Goal: Information Seeking & Learning: Learn about a topic

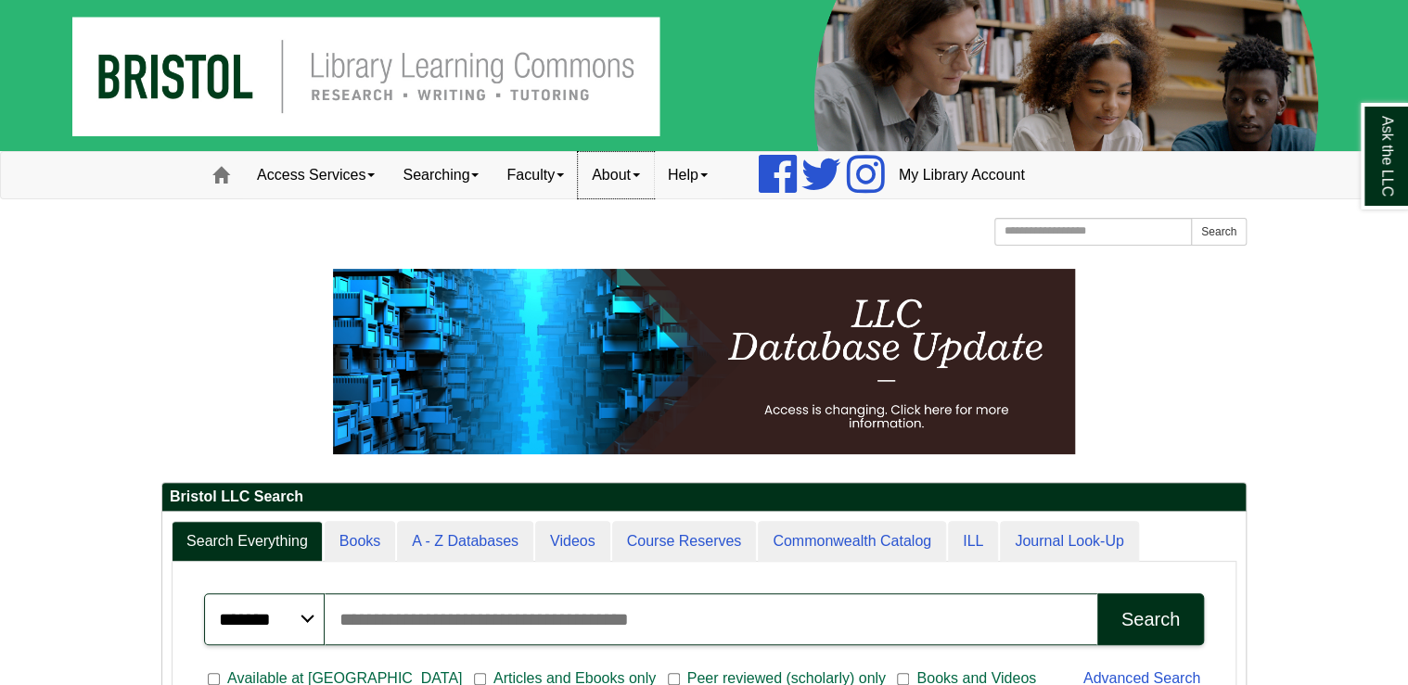
click at [640, 173] on span at bounding box center [636, 175] width 7 height 4
click at [564, 173] on span at bounding box center [560, 175] width 7 height 4
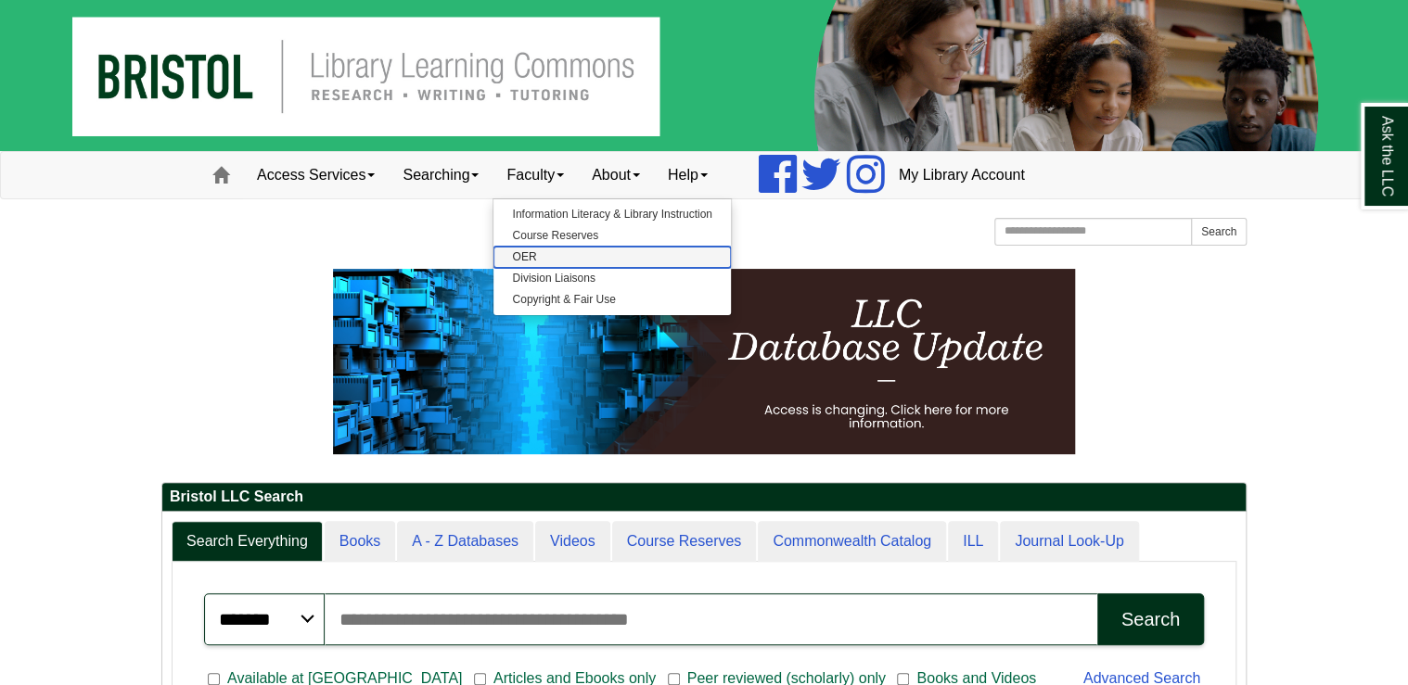
click at [536, 257] on link "OER" at bounding box center [611, 257] width 237 height 21
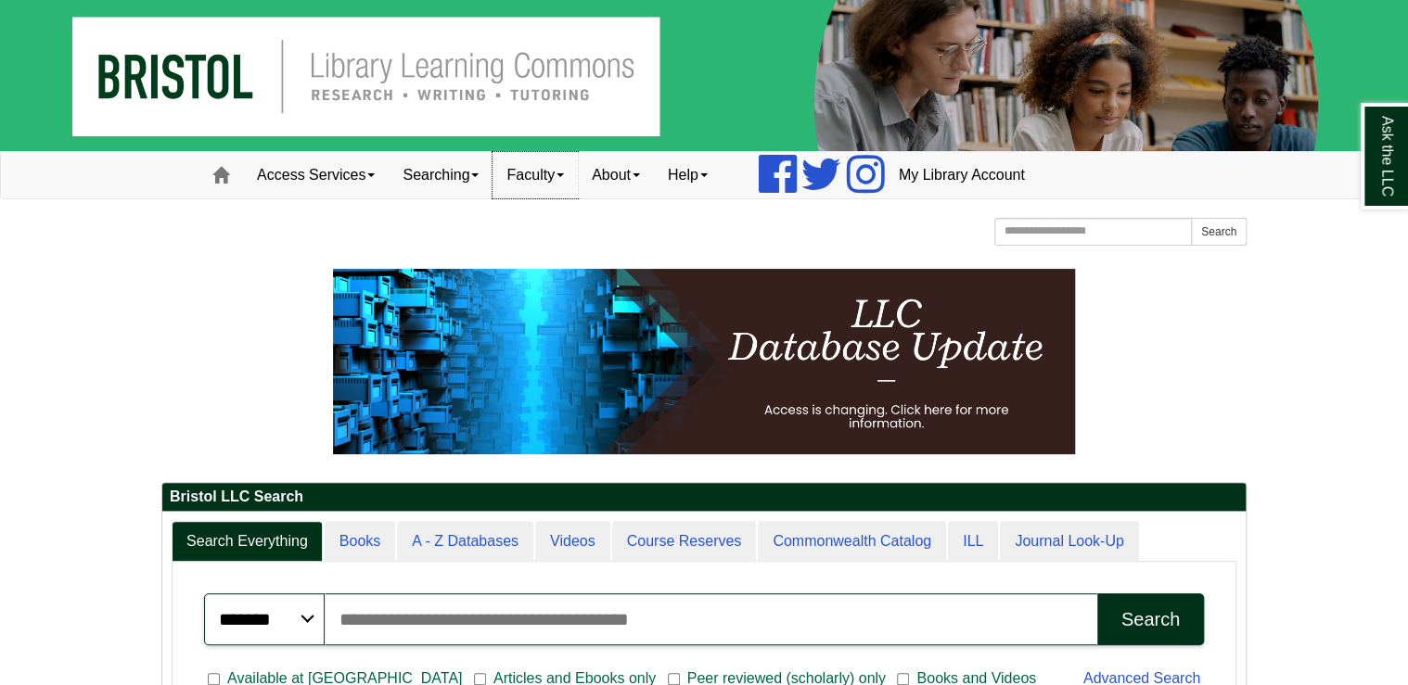
click at [560, 172] on link "Faculty" at bounding box center [535, 175] width 85 height 46
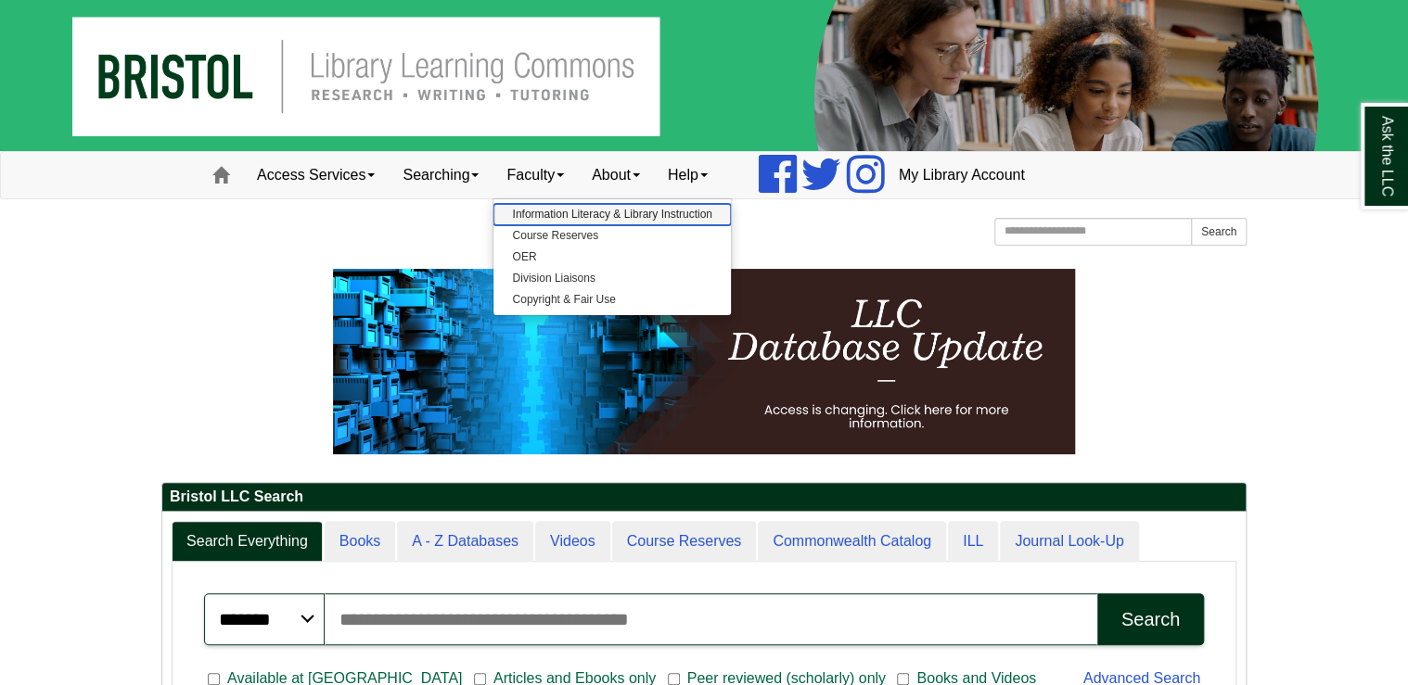
click at [548, 212] on link "Information Literacy & Library Instruction" at bounding box center [611, 214] width 237 height 21
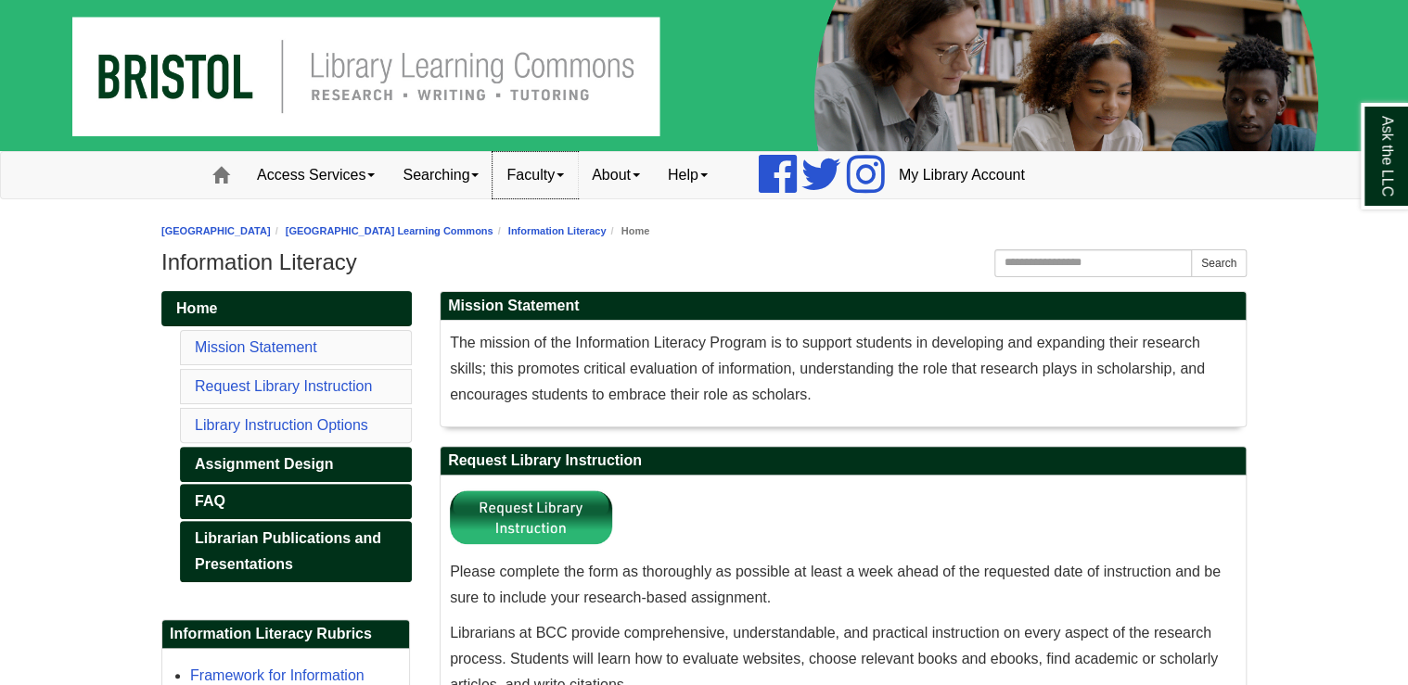
click at [561, 177] on link "Faculty" at bounding box center [535, 175] width 85 height 46
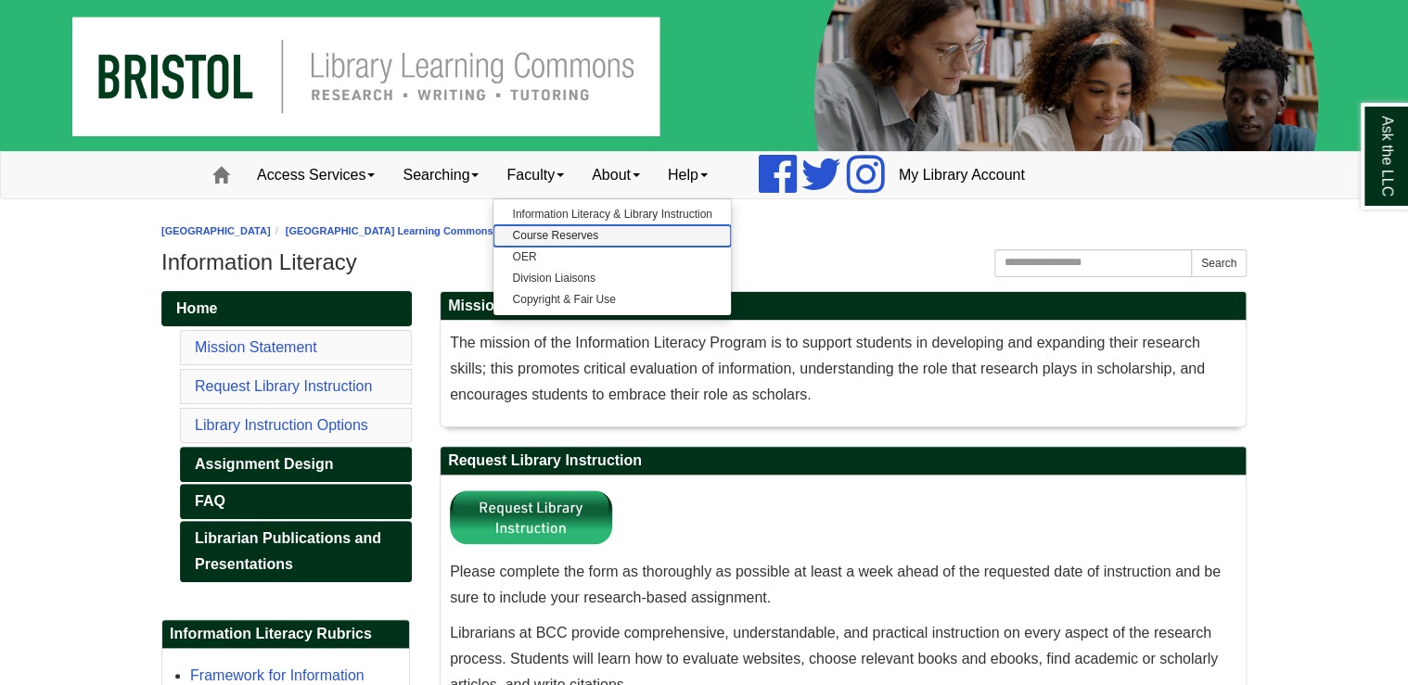
click at [543, 227] on link "Course Reserves" at bounding box center [611, 235] width 237 height 21
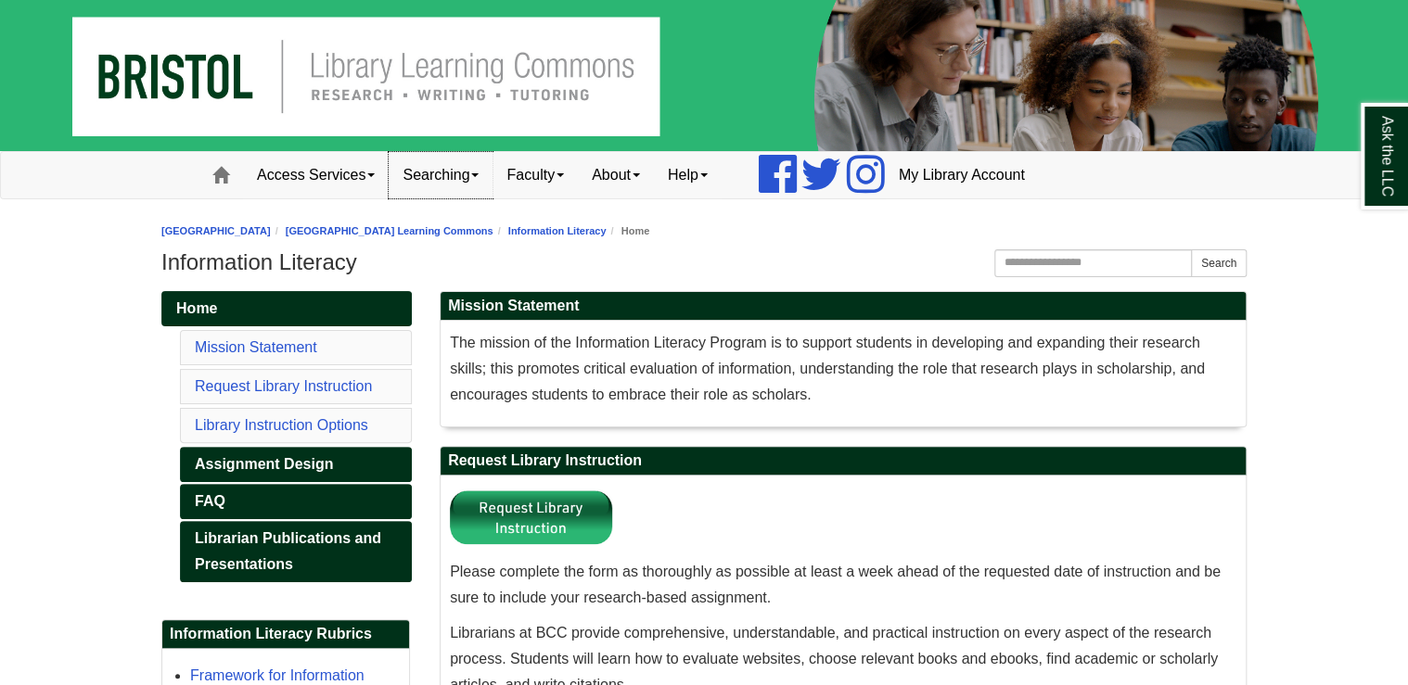
click at [469, 175] on link "Searching" at bounding box center [441, 175] width 104 height 46
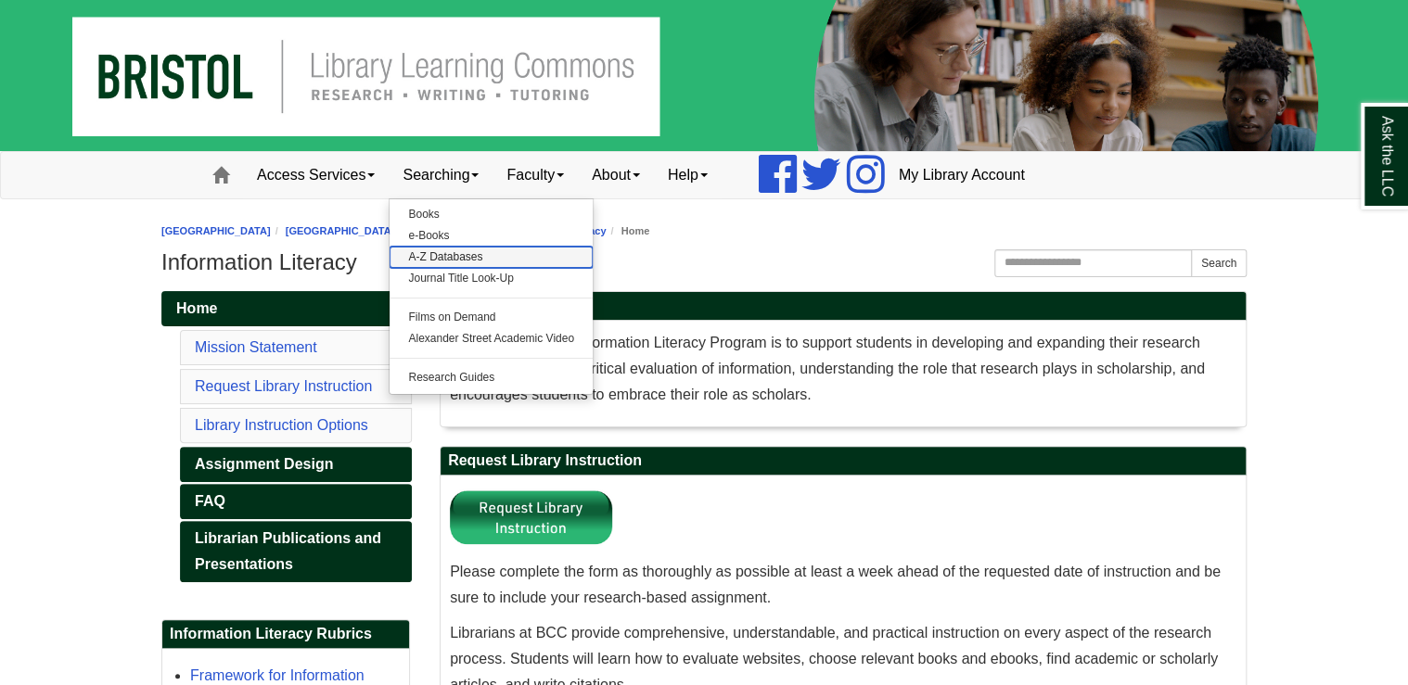
click at [467, 251] on link "A-Z Databases" at bounding box center [491, 257] width 203 height 21
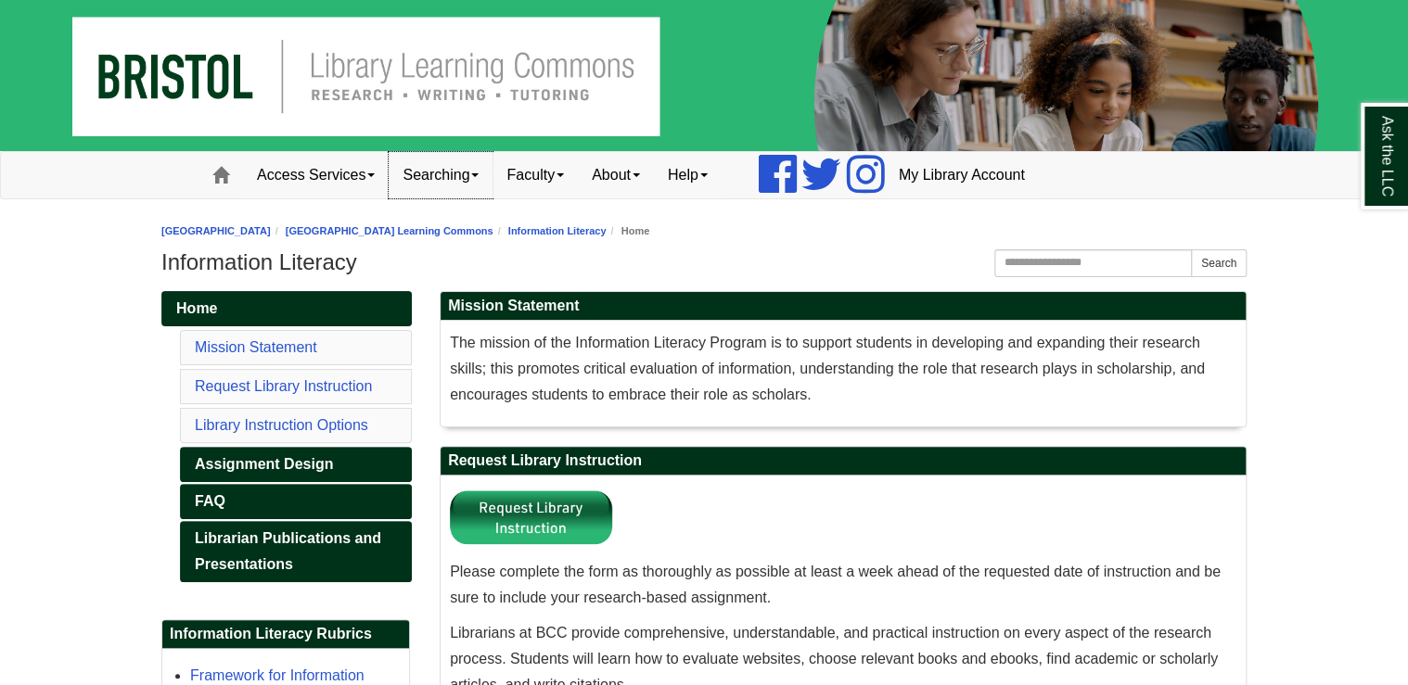
click at [460, 181] on link "Searching" at bounding box center [441, 175] width 104 height 46
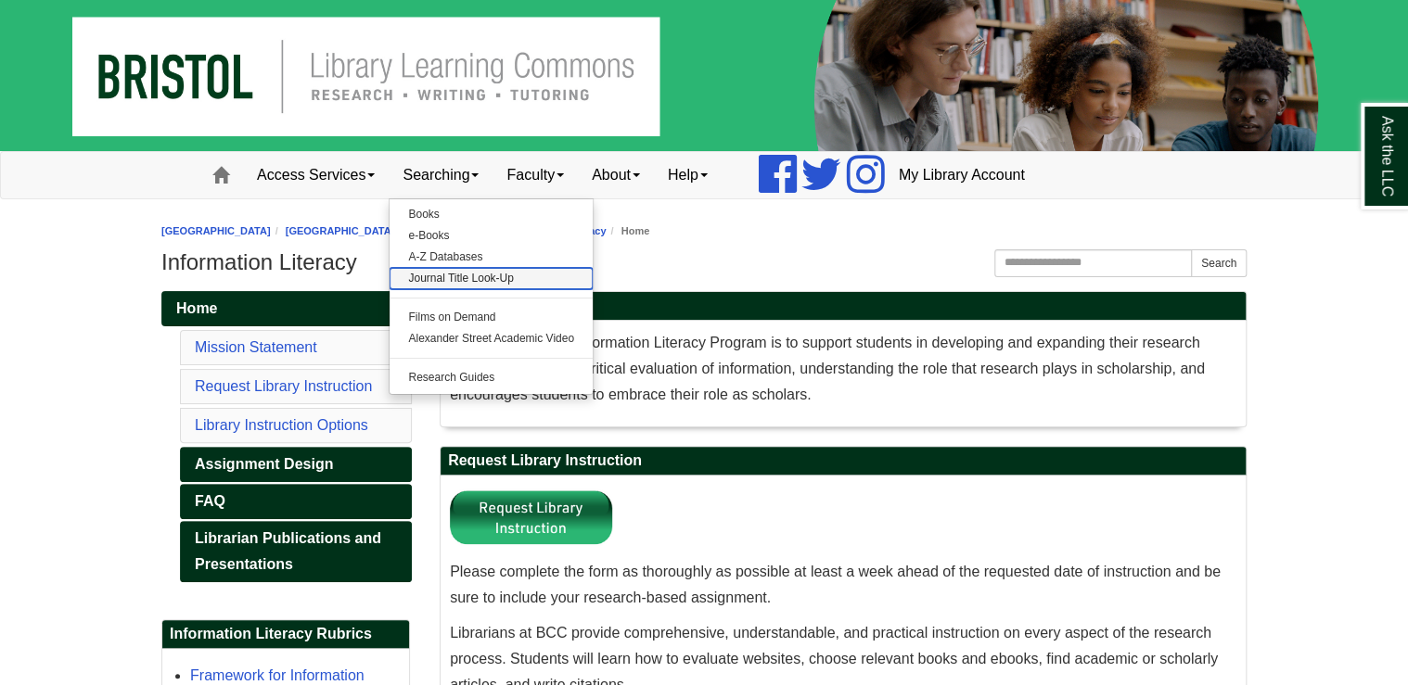
click at [456, 283] on link "Journal Title Look-Up" at bounding box center [491, 278] width 203 height 21
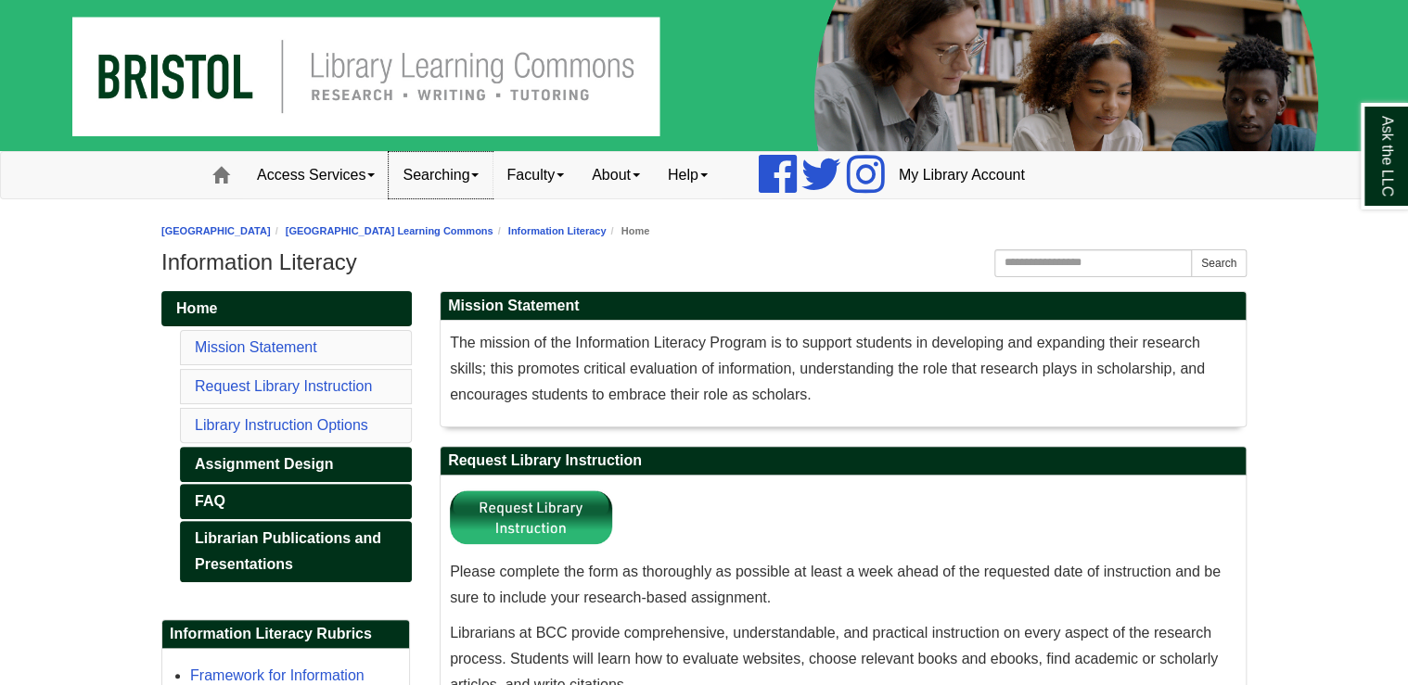
click at [479, 186] on link "Searching" at bounding box center [441, 175] width 104 height 46
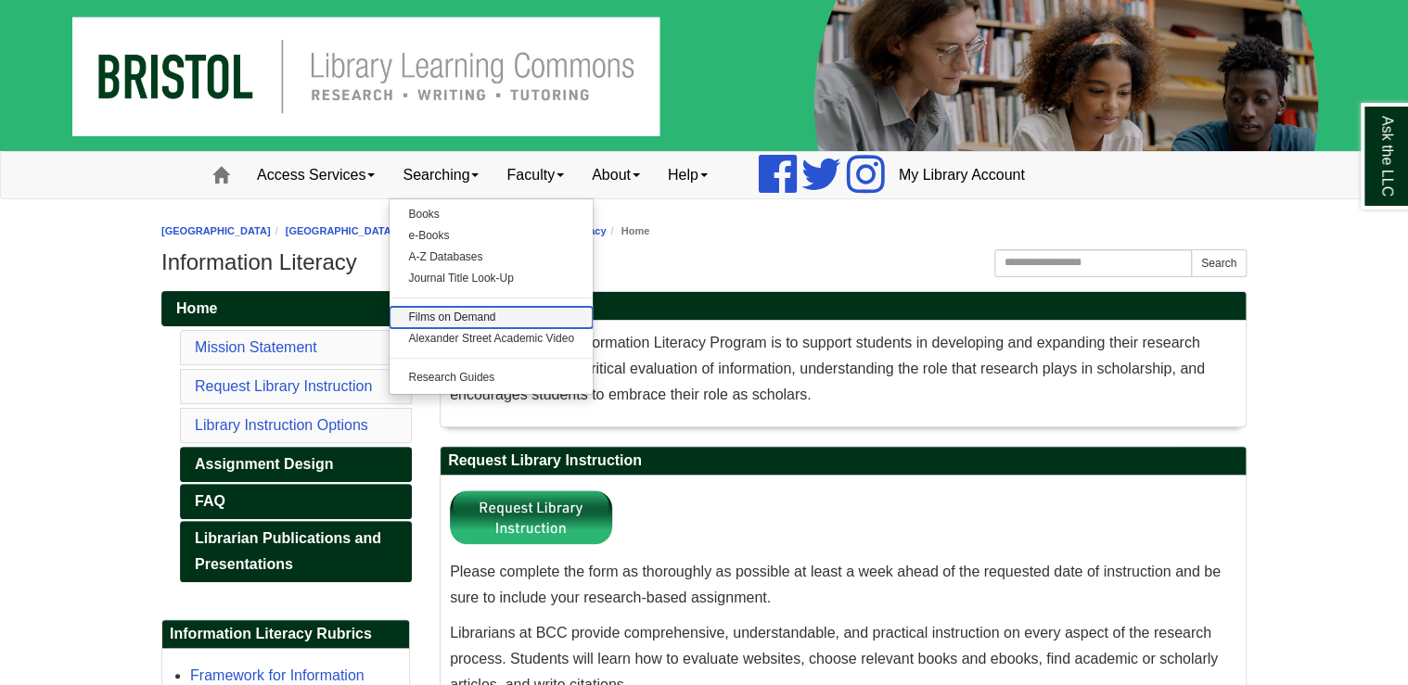
click at [470, 321] on link "Films on Demand" at bounding box center [491, 317] width 203 height 21
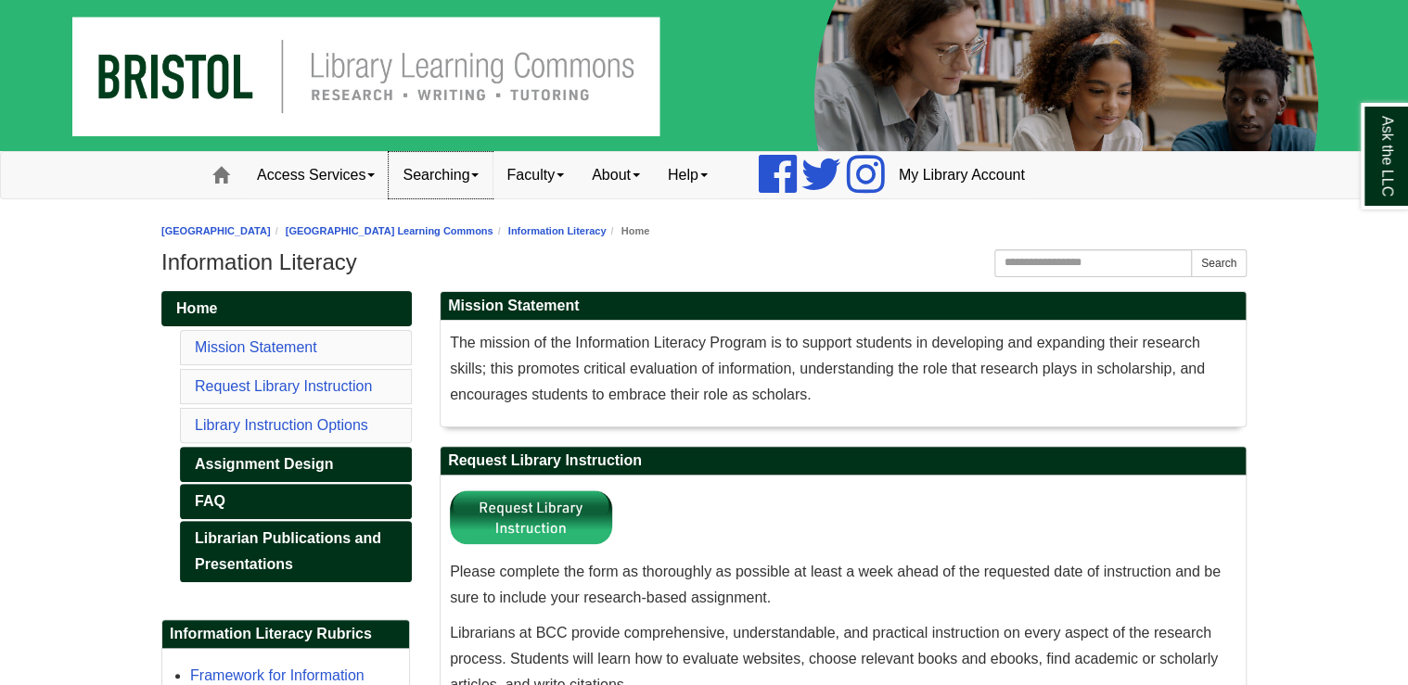
click at [464, 174] on link "Searching" at bounding box center [441, 175] width 104 height 46
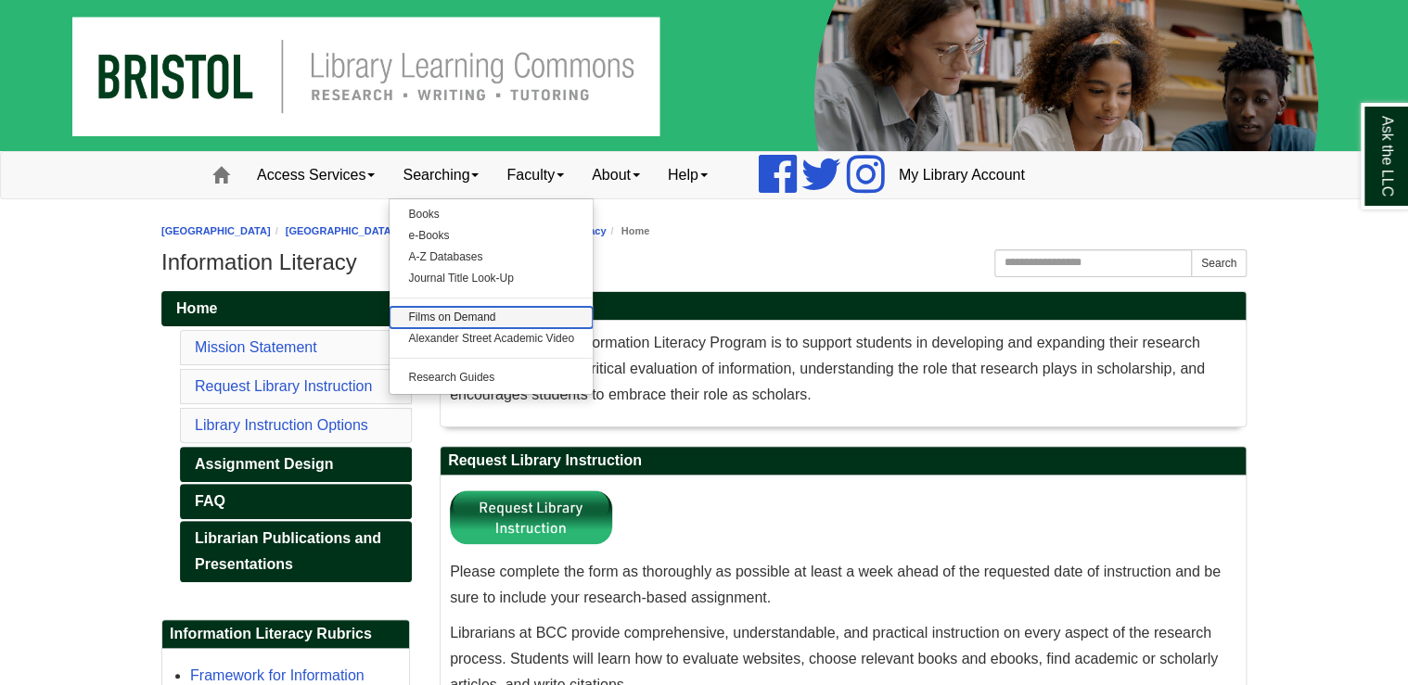
click at [437, 310] on link "Films on Demand" at bounding box center [491, 317] width 203 height 21
click at [496, 338] on link "Alexander Street Academic Video" at bounding box center [491, 338] width 203 height 21
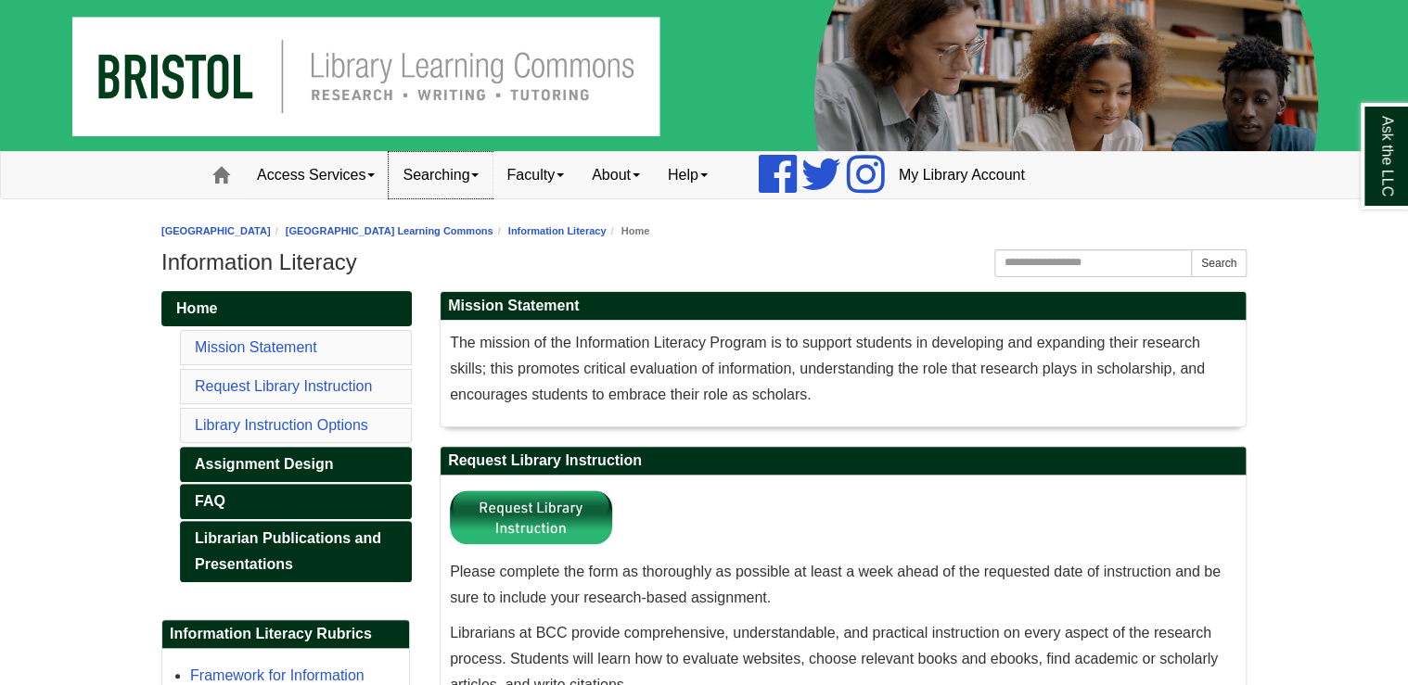
click at [467, 174] on link "Searching" at bounding box center [441, 175] width 104 height 46
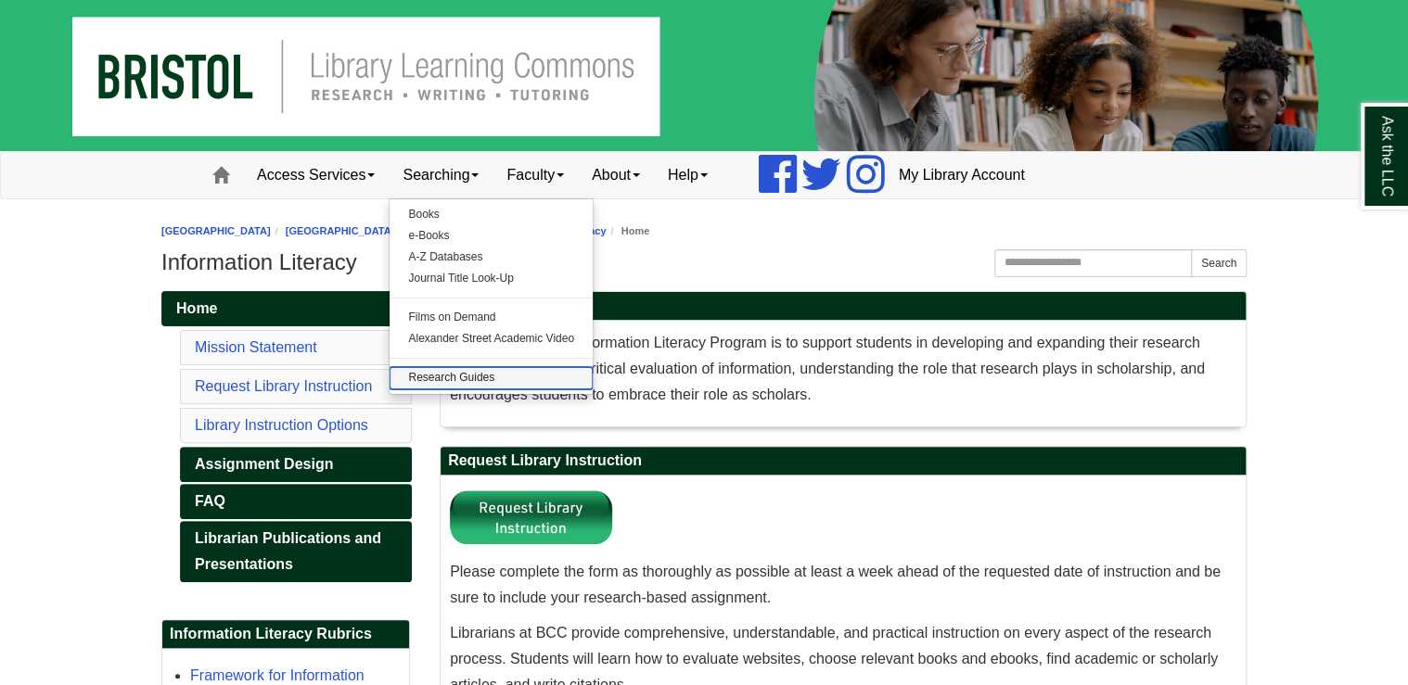
click at [471, 382] on link "Research Guides" at bounding box center [491, 377] width 203 height 21
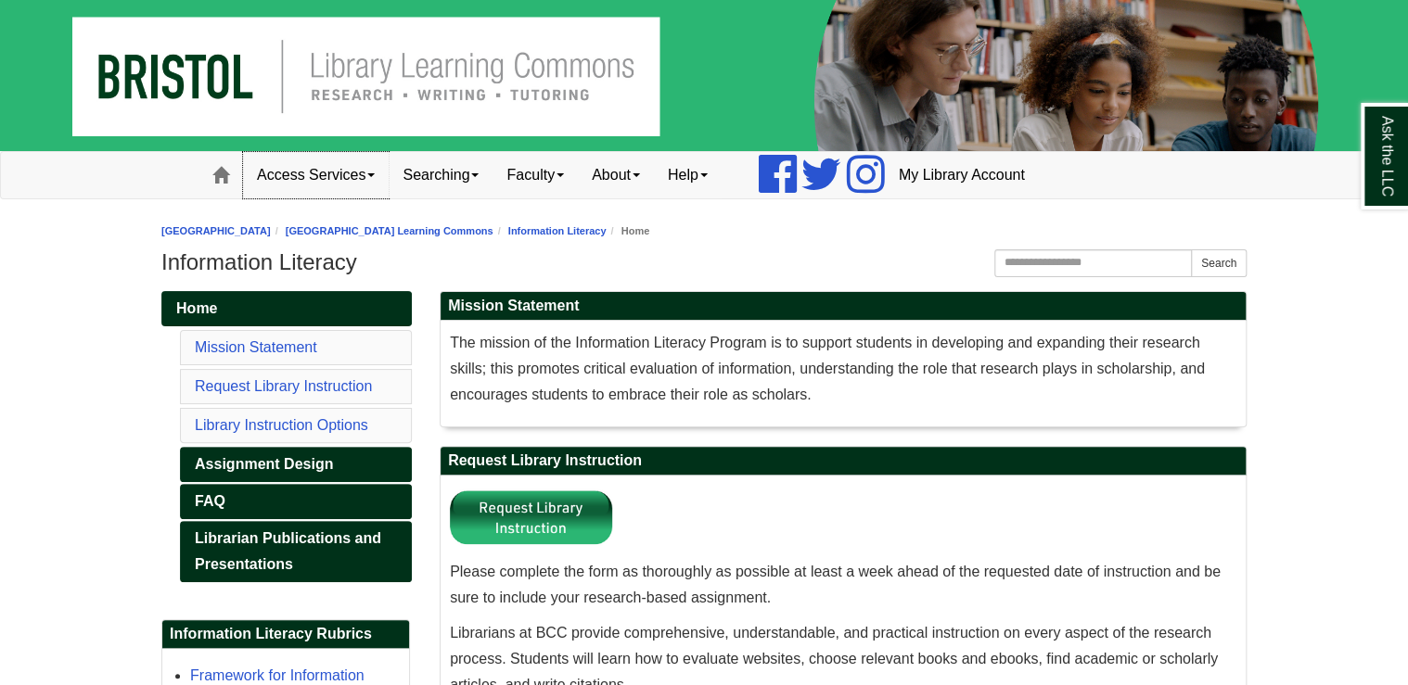
click at [357, 179] on link "Access Services" at bounding box center [316, 175] width 146 height 46
click at [635, 177] on link "About" at bounding box center [616, 175] width 76 height 46
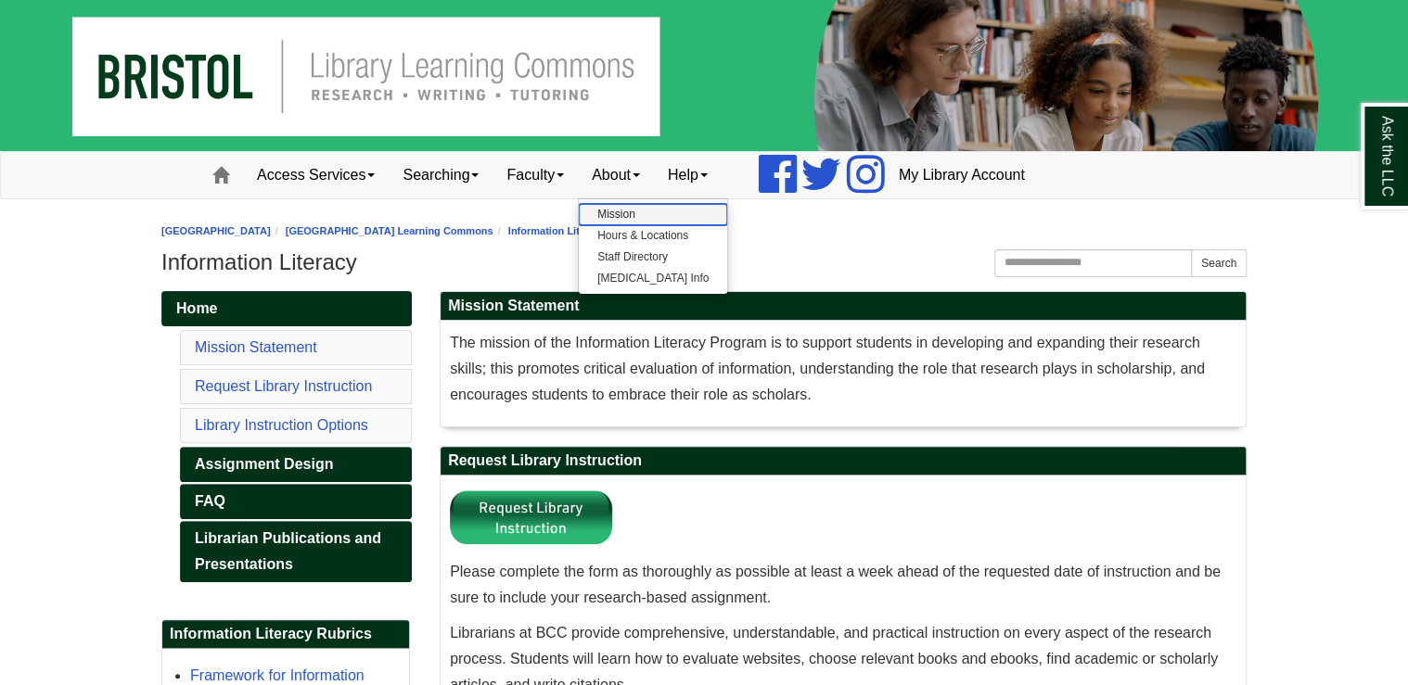
click at [642, 211] on link "Mission" at bounding box center [653, 214] width 148 height 21
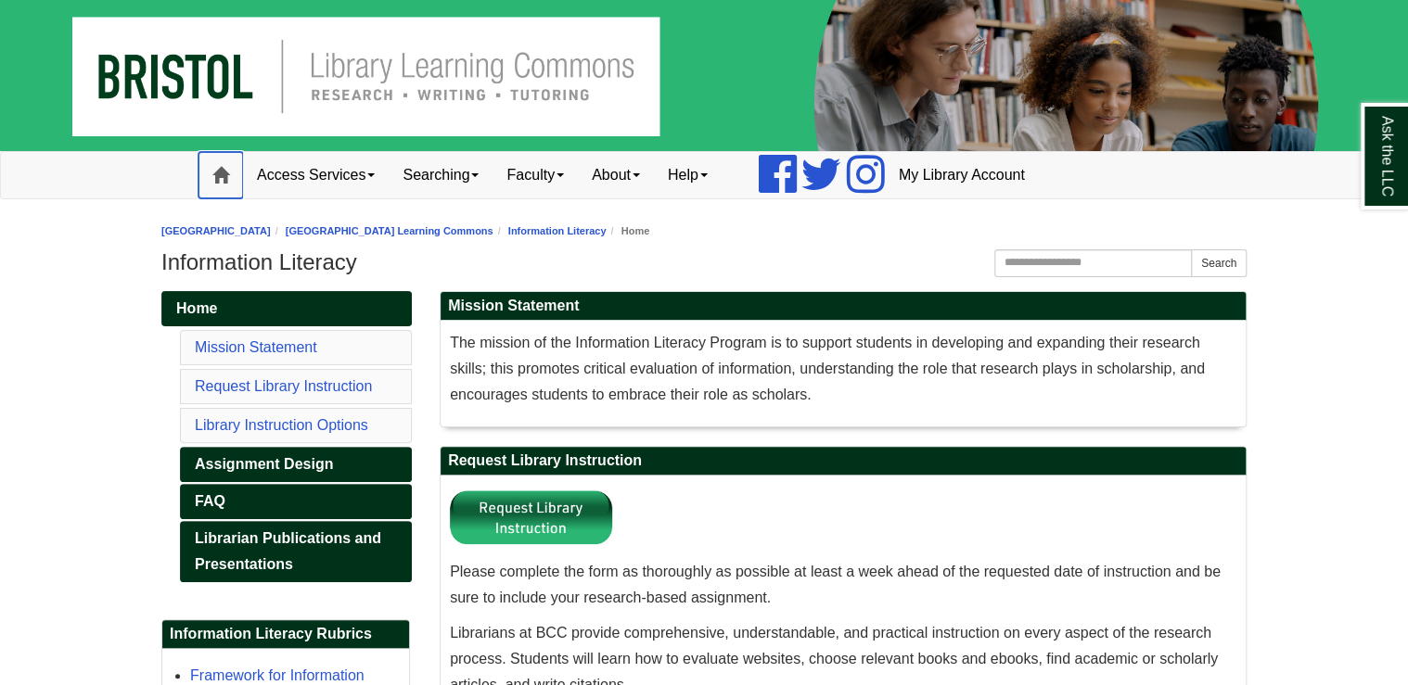
click at [215, 173] on span at bounding box center [220, 175] width 17 height 17
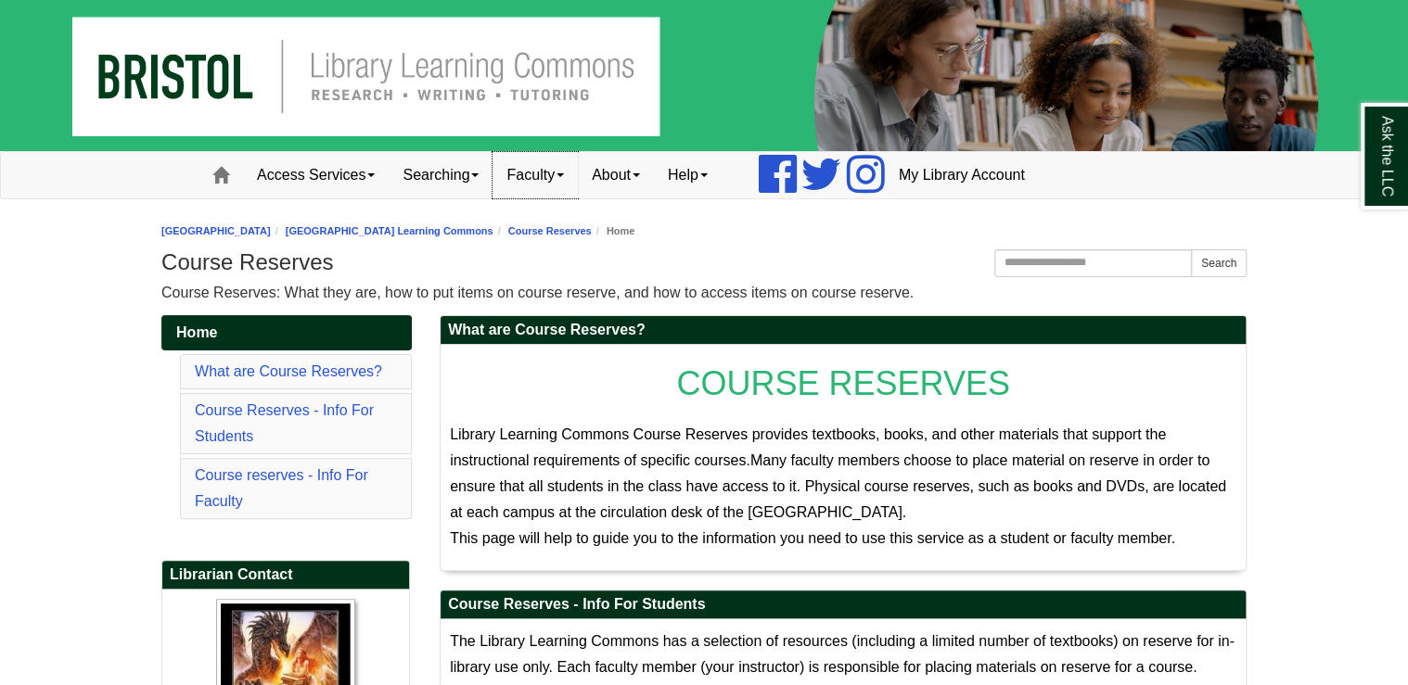
click at [544, 174] on link "Faculty" at bounding box center [535, 175] width 85 height 46
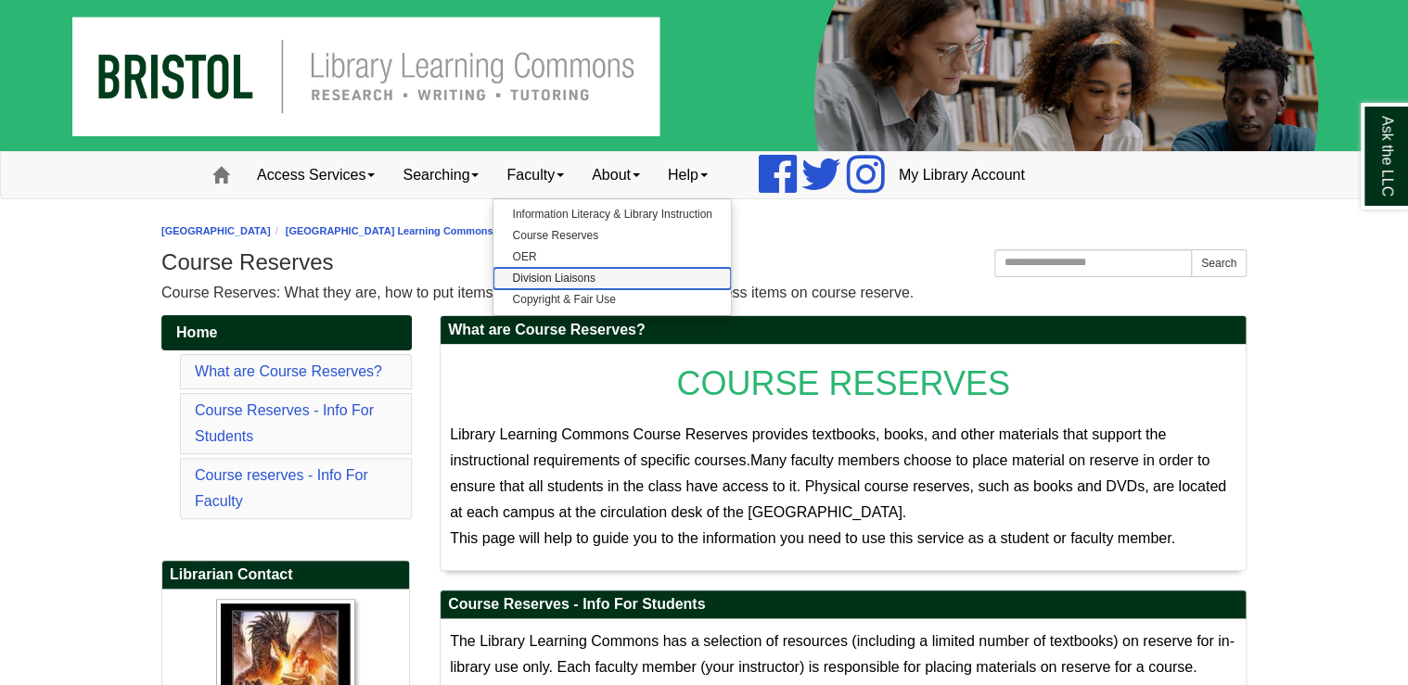
click at [551, 270] on link "Division Liaisons" at bounding box center [611, 278] width 237 height 21
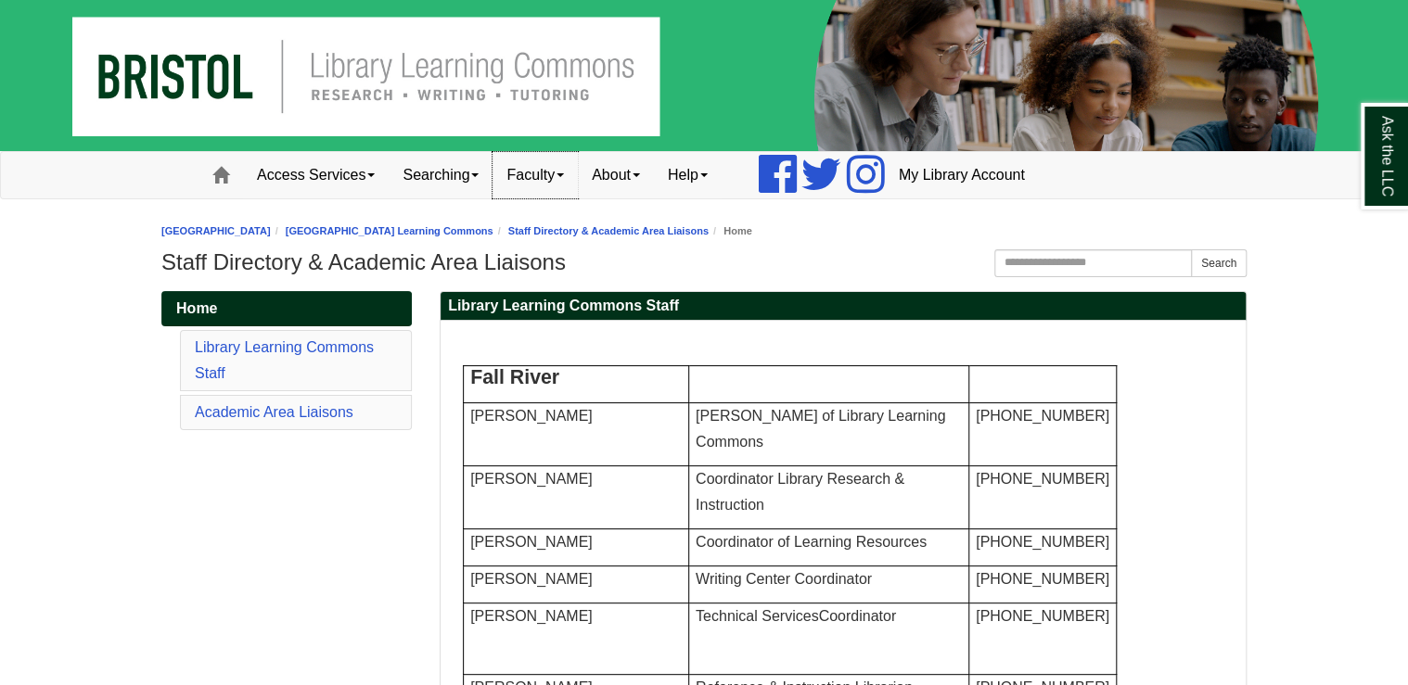
click at [541, 168] on link "Faculty" at bounding box center [535, 175] width 85 height 46
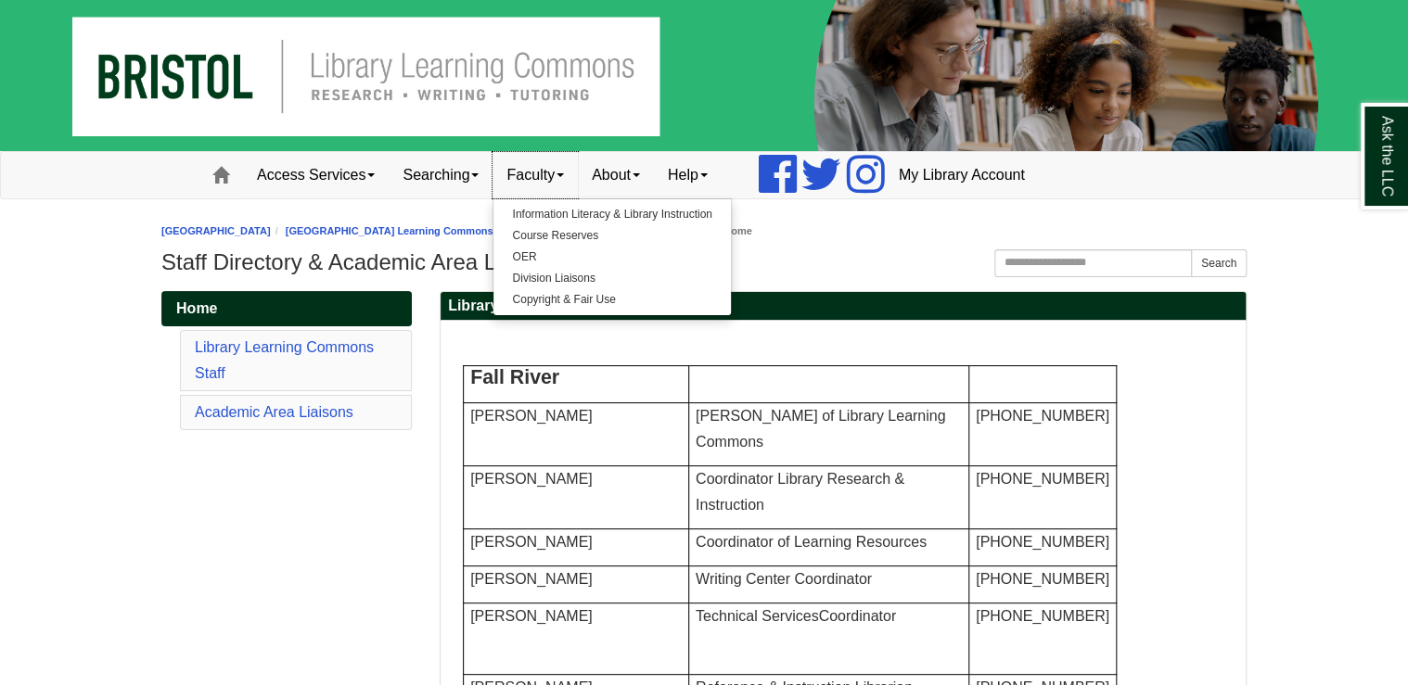
click at [548, 178] on link "Faculty" at bounding box center [535, 175] width 85 height 46
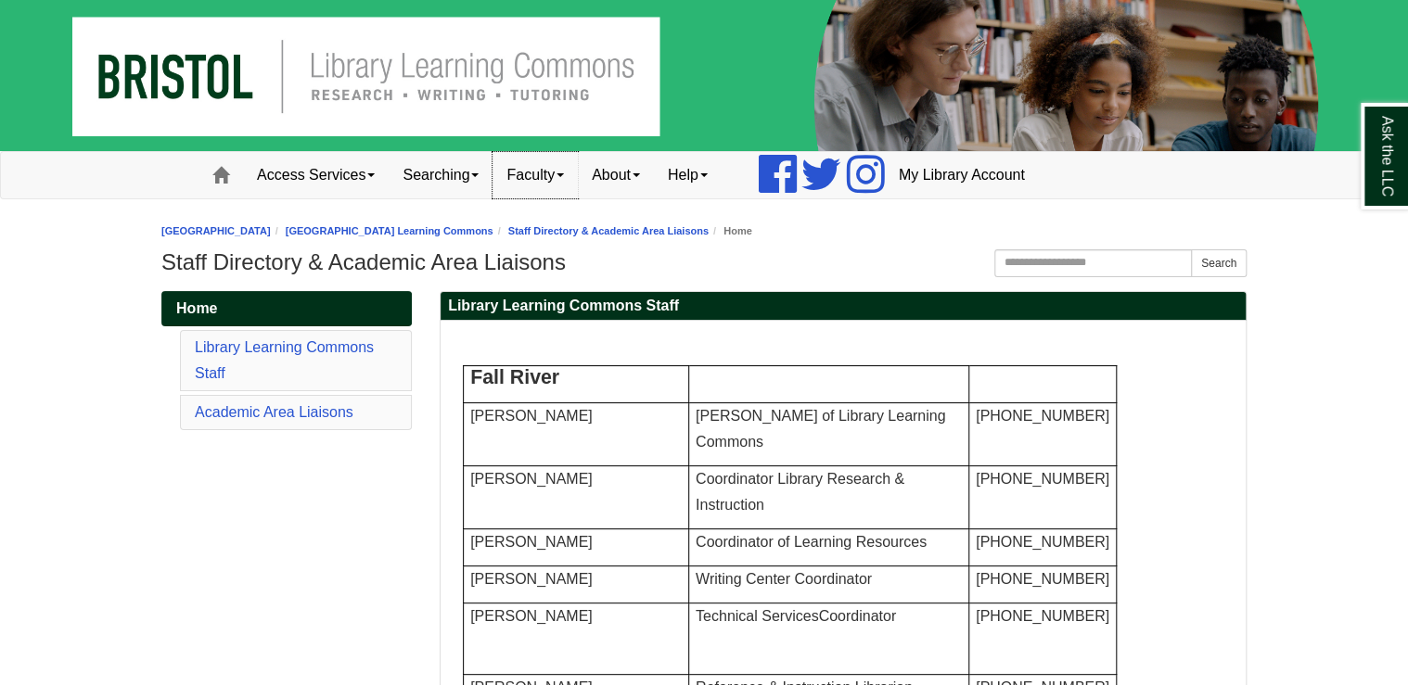
click at [568, 178] on link "Faculty" at bounding box center [535, 175] width 85 height 46
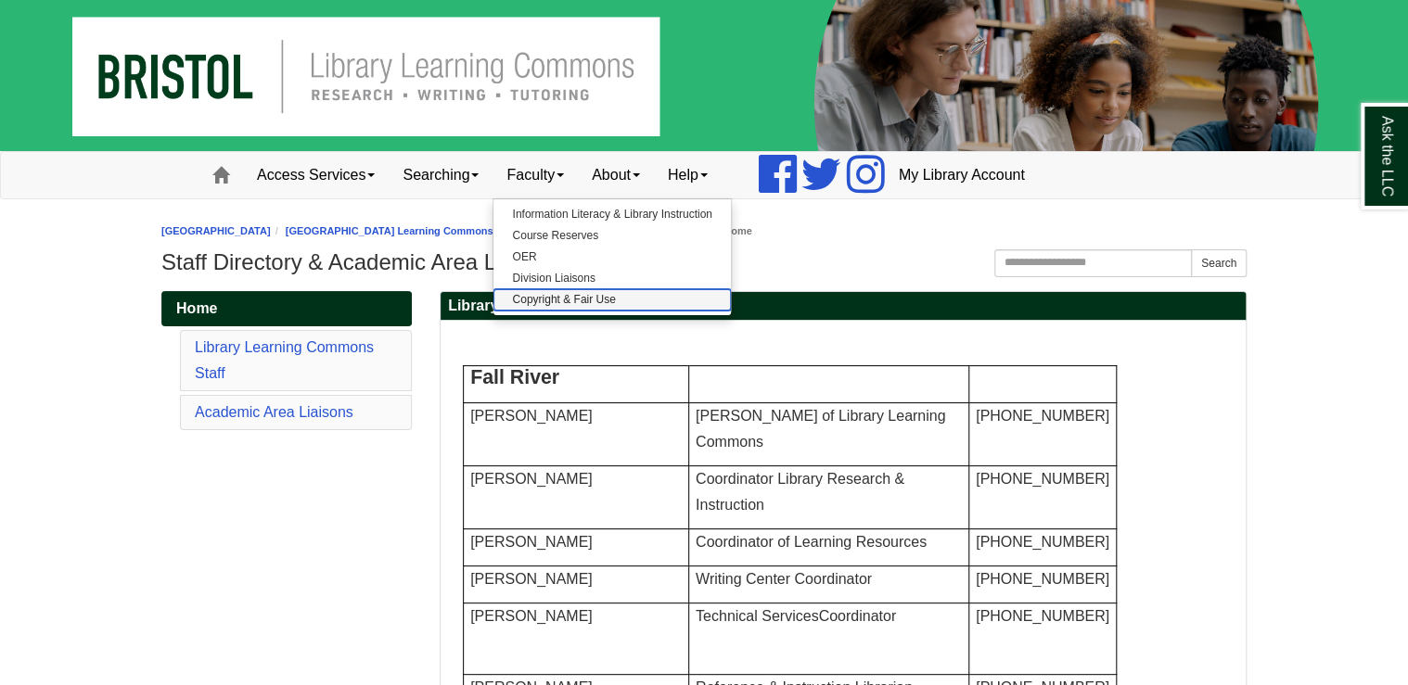
click at [567, 300] on link "Copyright & Fair Use" at bounding box center [611, 299] width 237 height 21
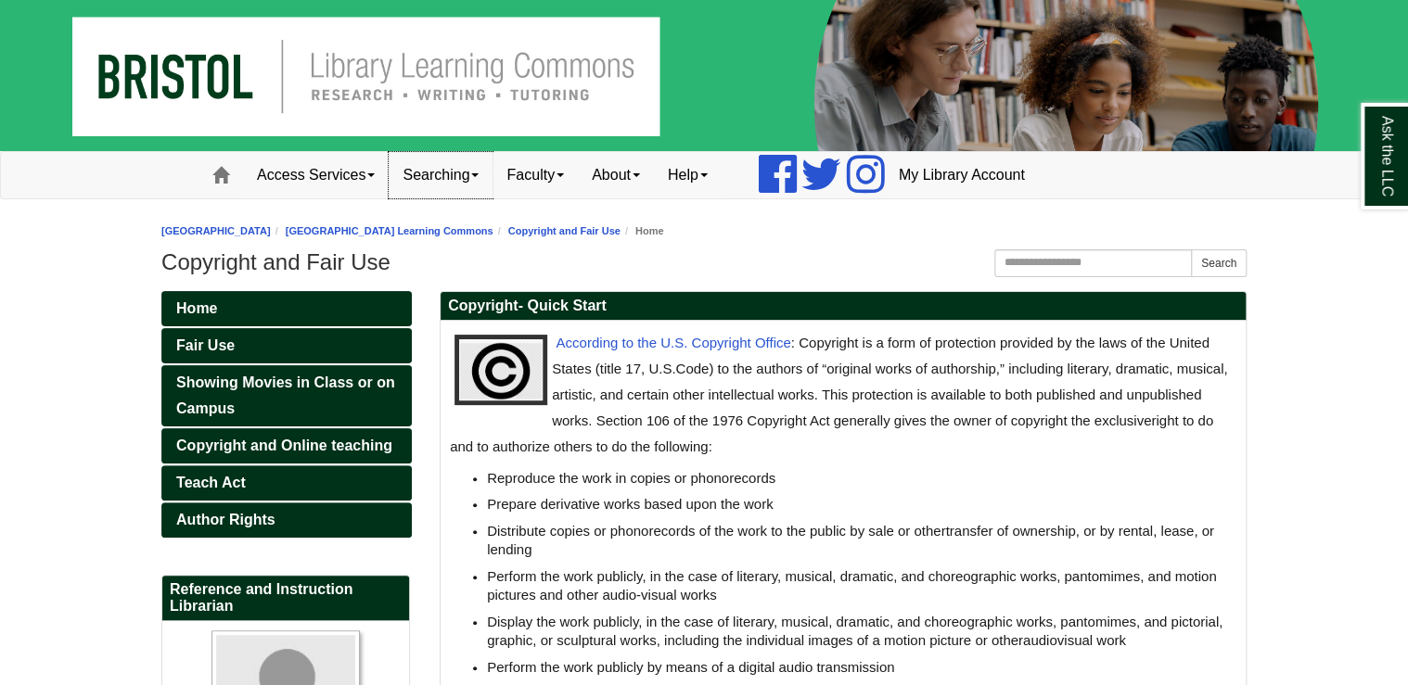
click at [477, 176] on link "Searching" at bounding box center [441, 175] width 104 height 46
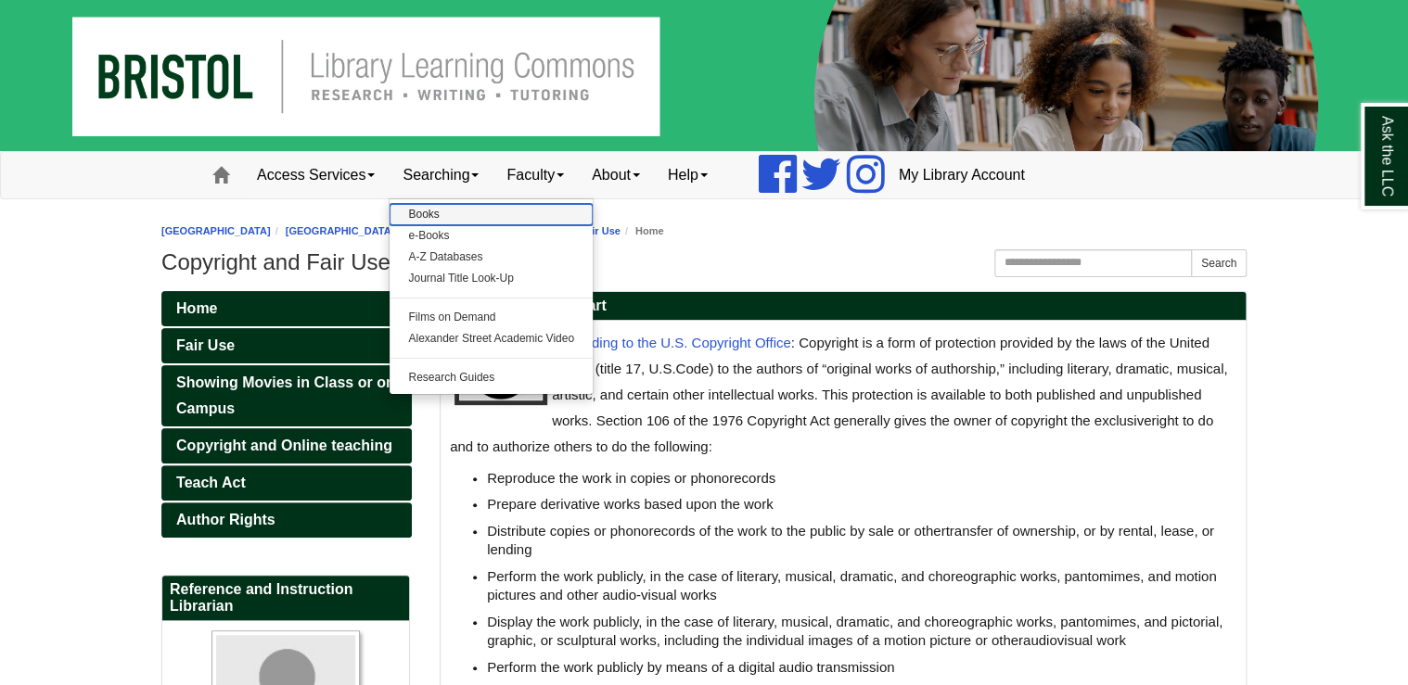
click at [434, 215] on link "Books" at bounding box center [491, 214] width 203 height 21
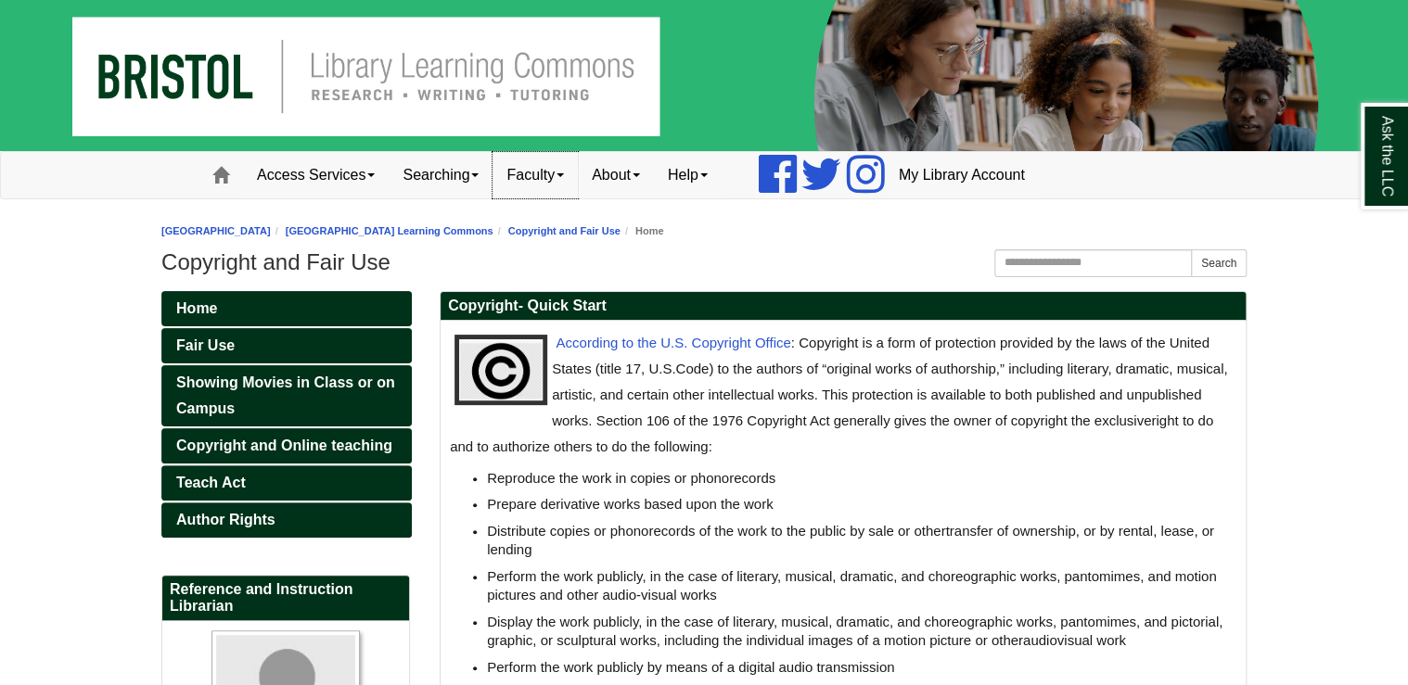
click at [553, 174] on link "Faculty" at bounding box center [535, 175] width 85 height 46
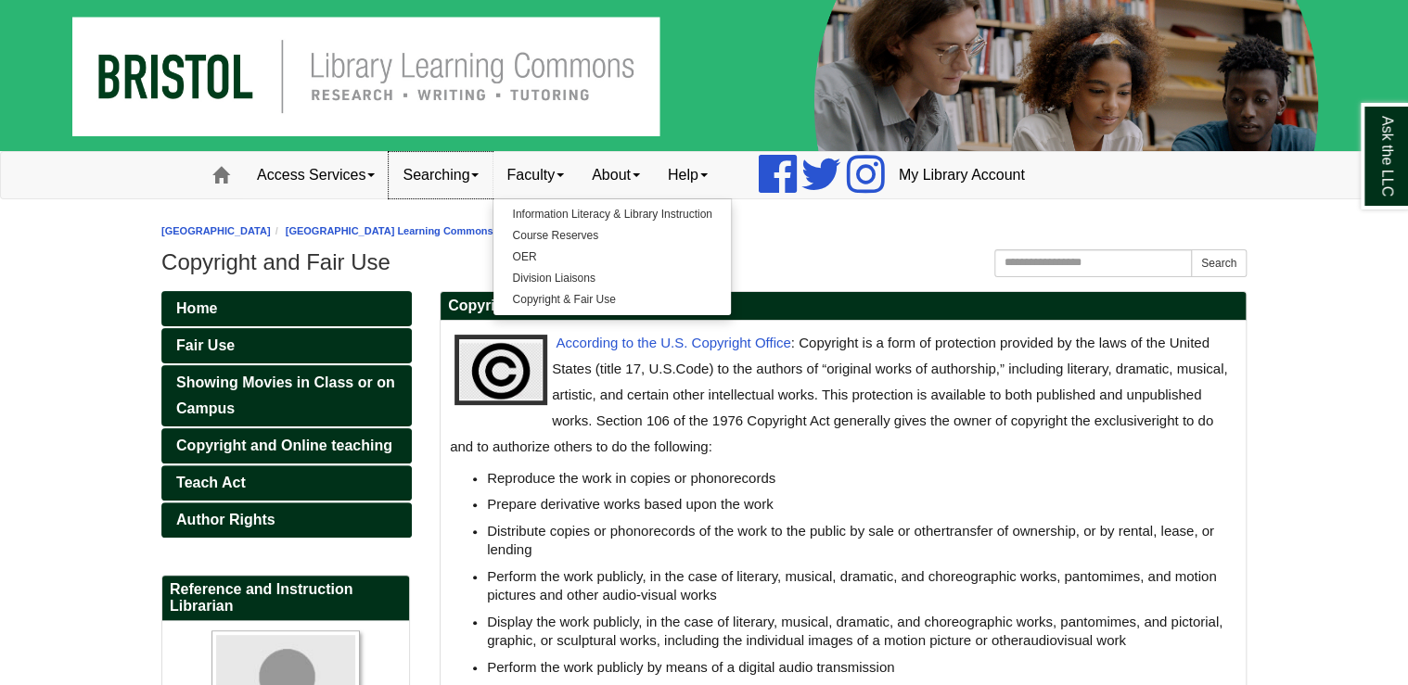
click at [466, 180] on link "Searching" at bounding box center [441, 175] width 104 height 46
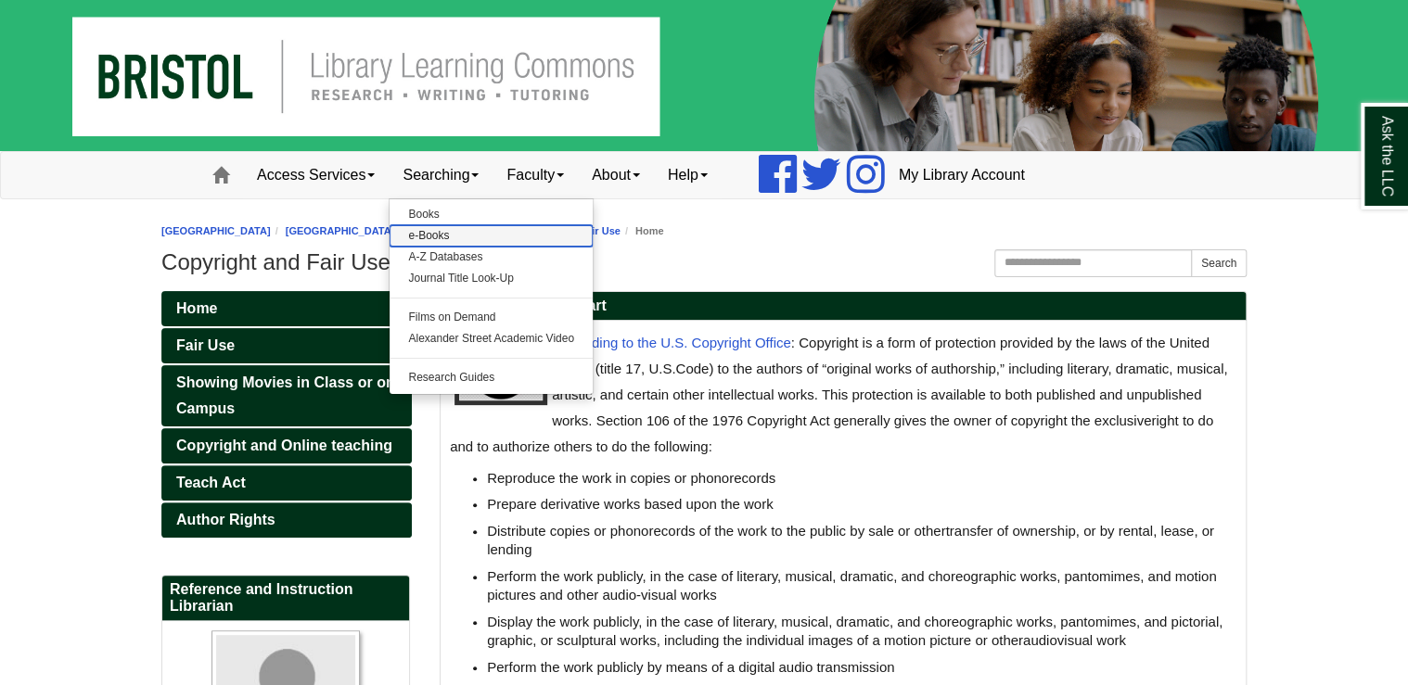
click at [443, 231] on link "e-Books" at bounding box center [491, 235] width 203 height 21
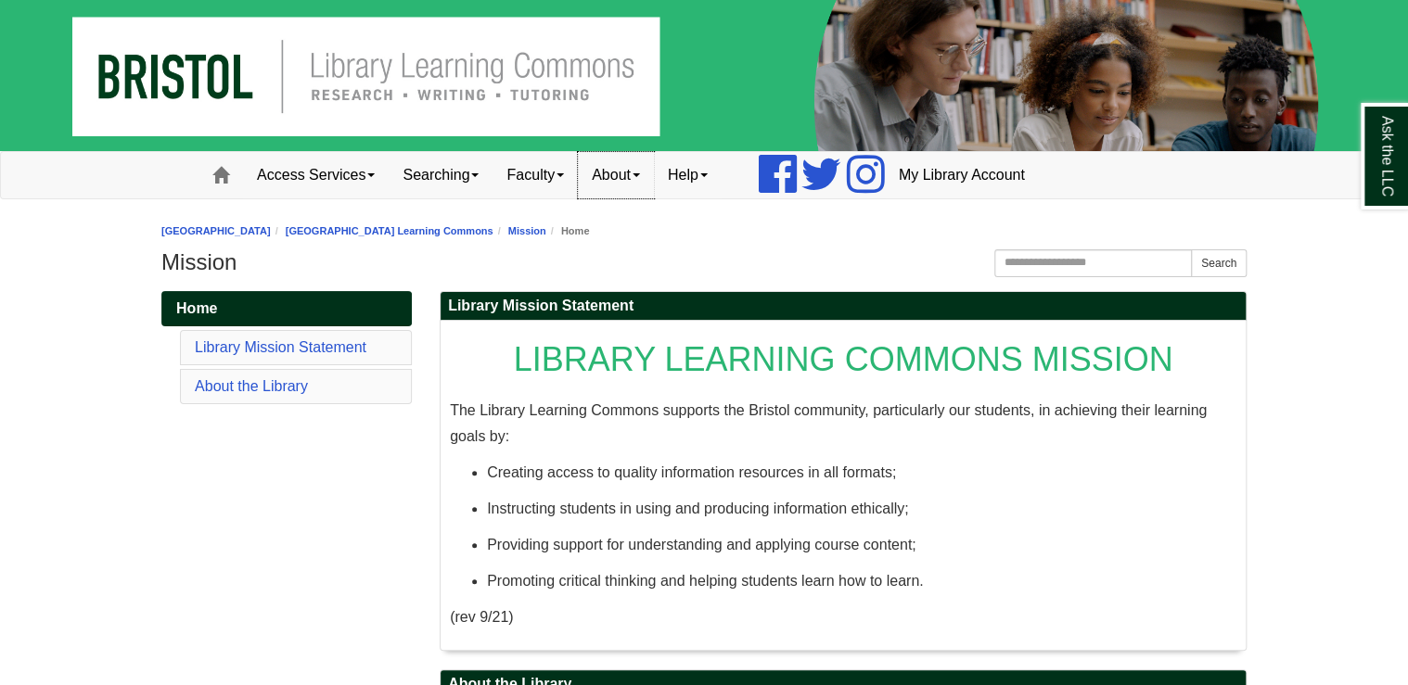
click at [649, 172] on link "About" at bounding box center [616, 175] width 76 height 46
click at [647, 239] on link "Hours & Locations" at bounding box center [653, 235] width 148 height 21
click at [215, 167] on span at bounding box center [220, 175] width 17 height 17
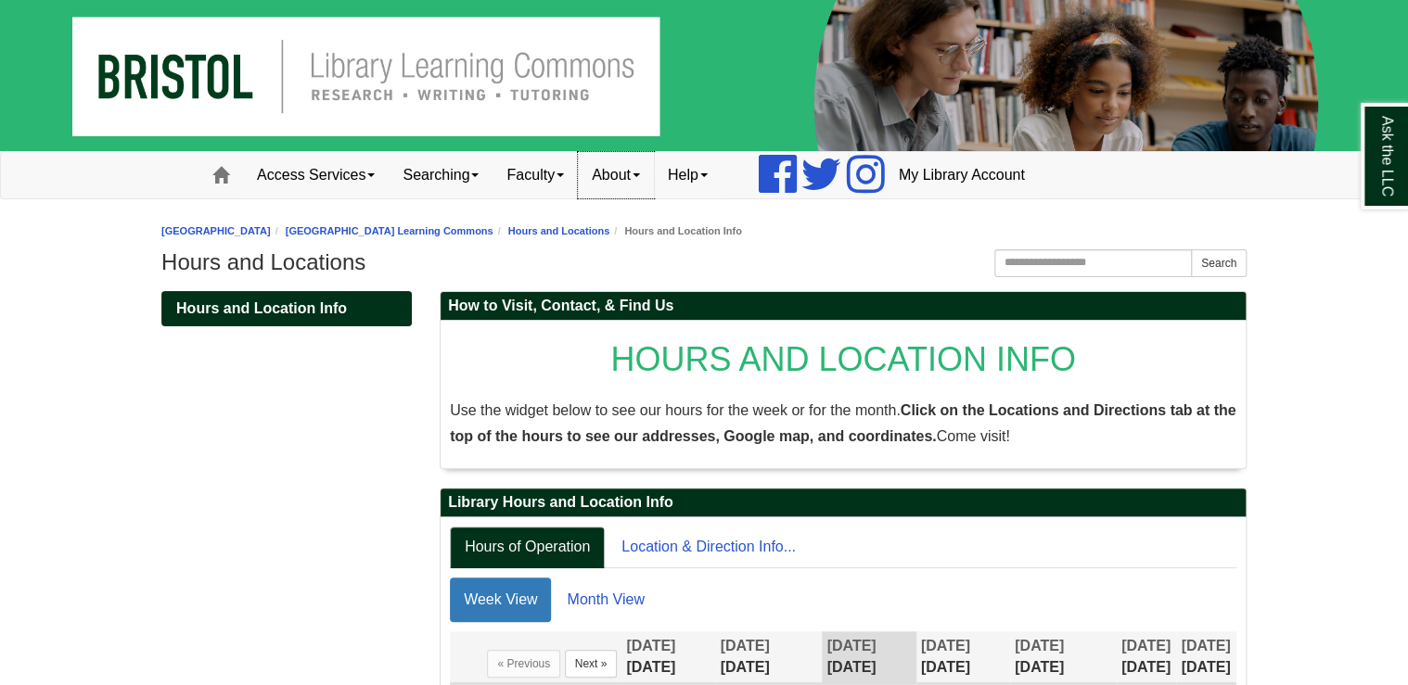
click at [654, 179] on link "About" at bounding box center [616, 175] width 76 height 46
click at [646, 249] on link "Staff Directory" at bounding box center [653, 257] width 148 height 21
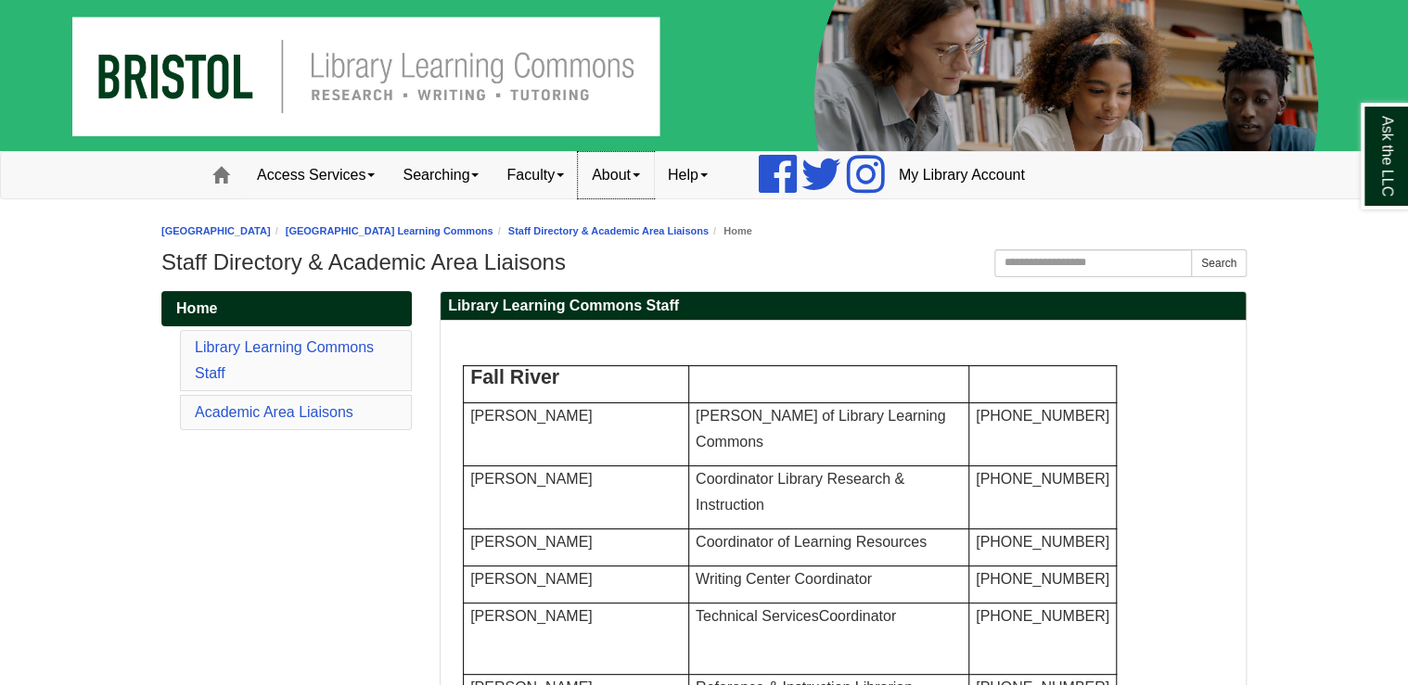
click at [635, 170] on link "About" at bounding box center [616, 175] width 76 height 46
click at [652, 276] on link "[MEDICAL_DATA] Info" at bounding box center [653, 278] width 148 height 21
click at [720, 179] on link "Help" at bounding box center [688, 175] width 68 height 46
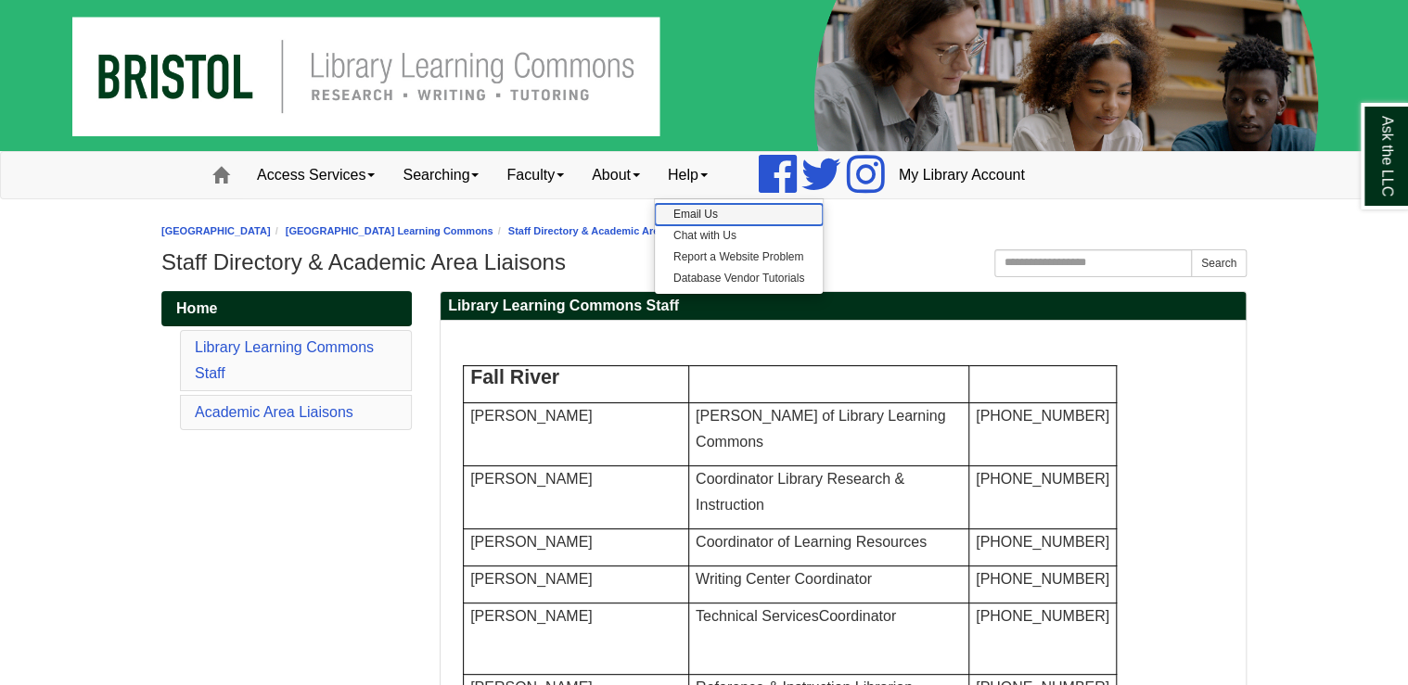
click at [720, 207] on link "Email Us" at bounding box center [739, 214] width 168 height 21
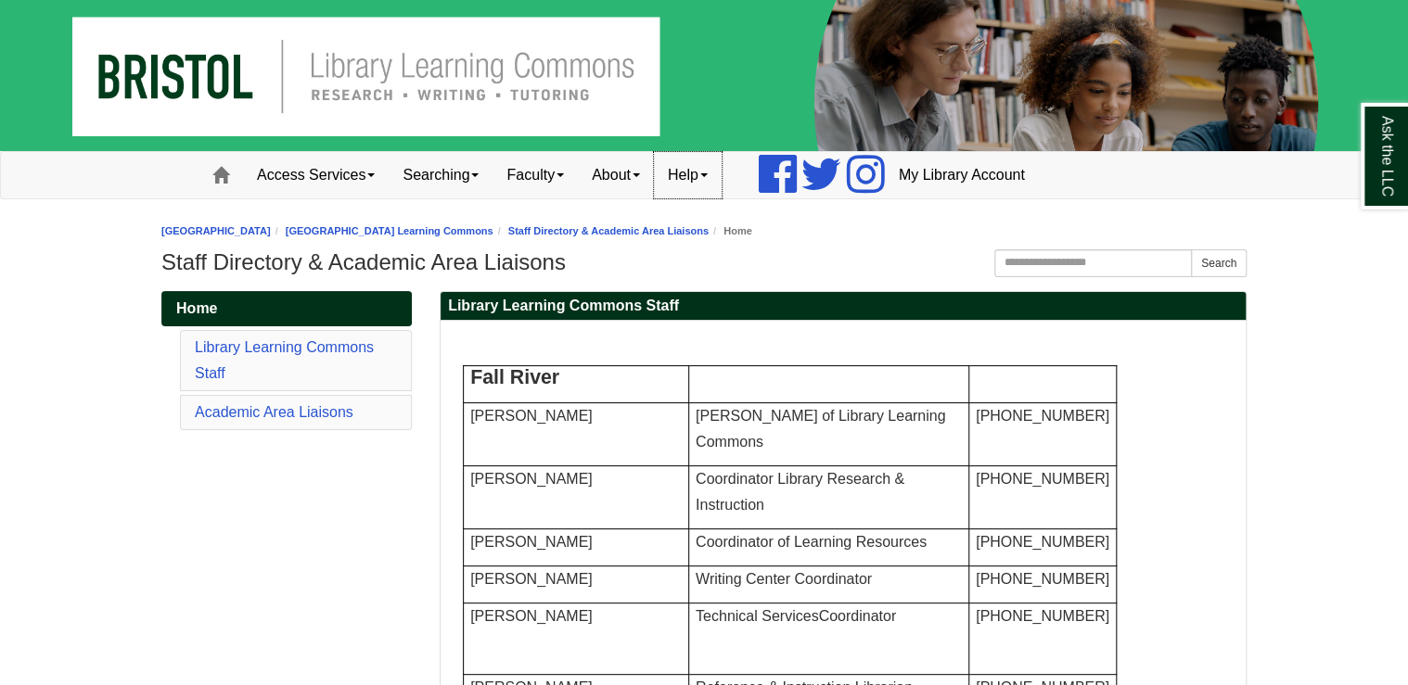
click at [722, 179] on link "Help" at bounding box center [688, 175] width 68 height 46
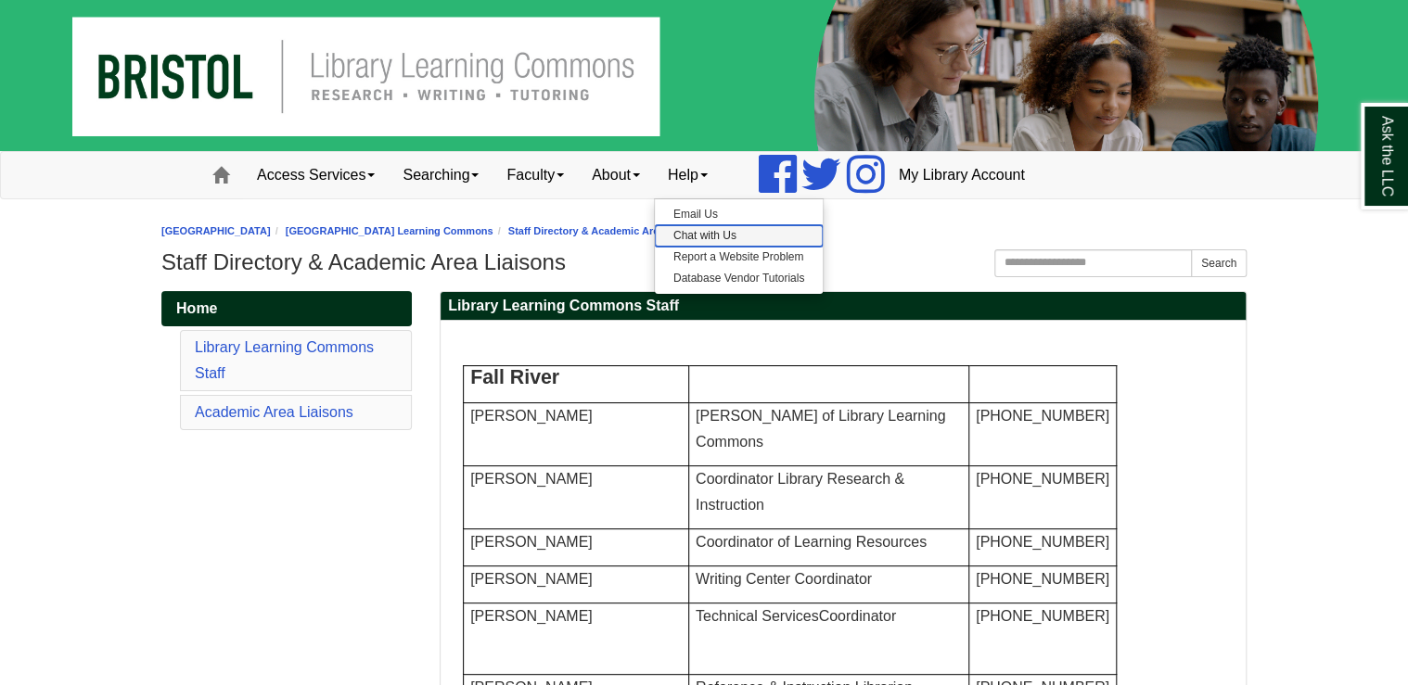
click at [728, 232] on link "Chat with Us" at bounding box center [739, 235] width 168 height 21
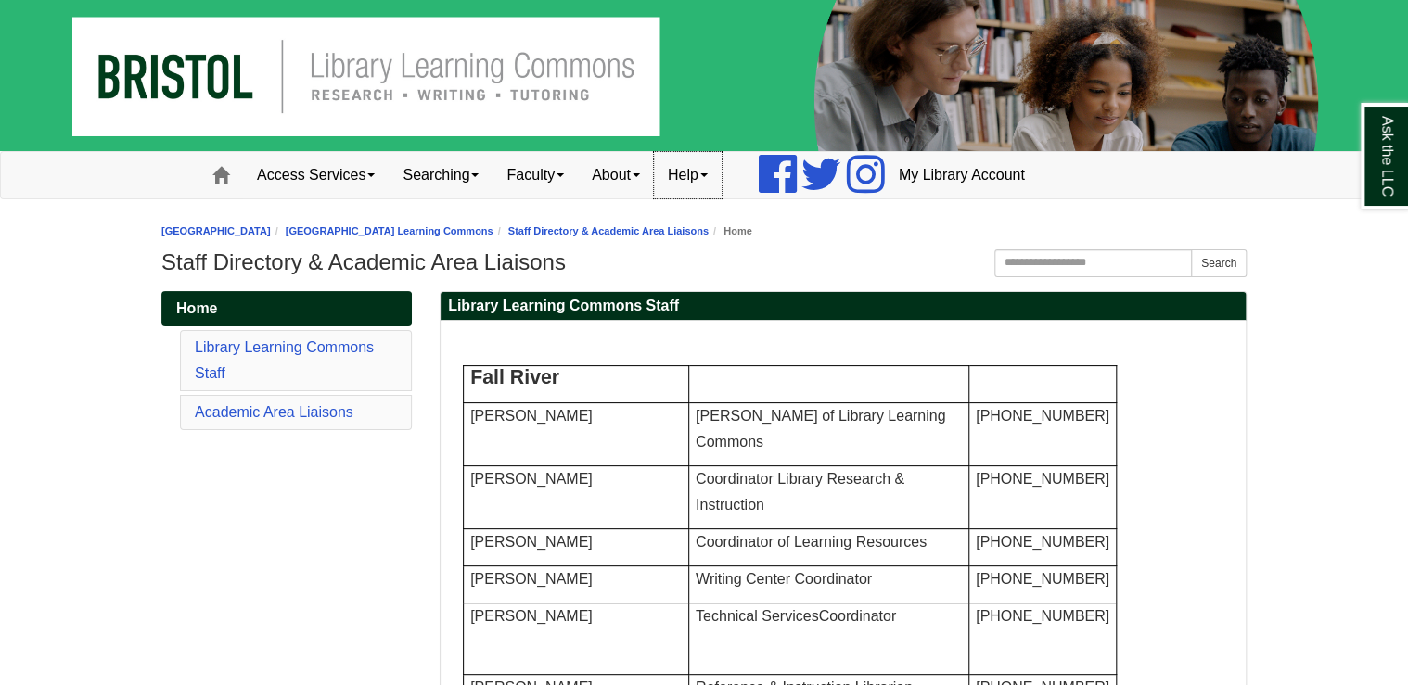
click at [708, 174] on span at bounding box center [703, 175] width 7 height 4
click at [733, 250] on link "Report a Website Problem" at bounding box center [739, 257] width 168 height 21
click at [722, 176] on link "Help" at bounding box center [688, 175] width 68 height 46
click at [758, 275] on link "Database Vendor Tutorials" at bounding box center [739, 278] width 168 height 21
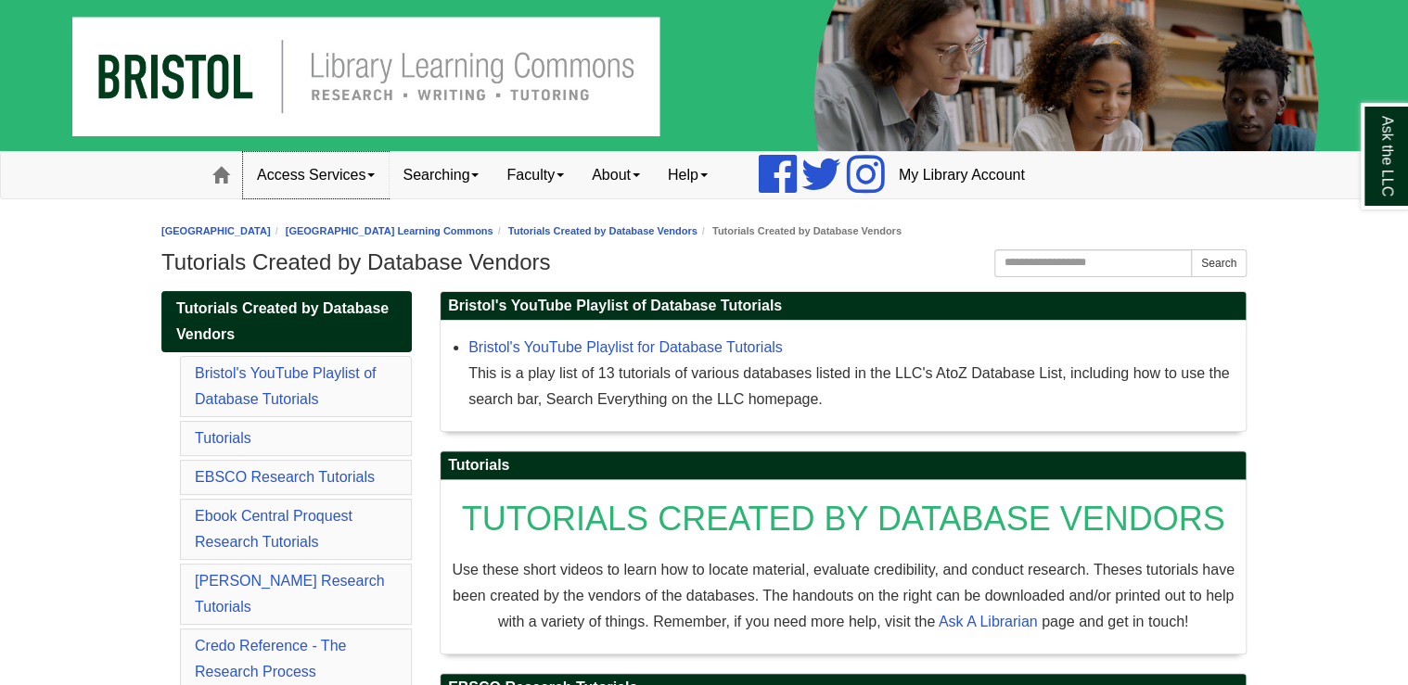
click at [366, 173] on link "Access Services" at bounding box center [316, 175] width 146 height 46
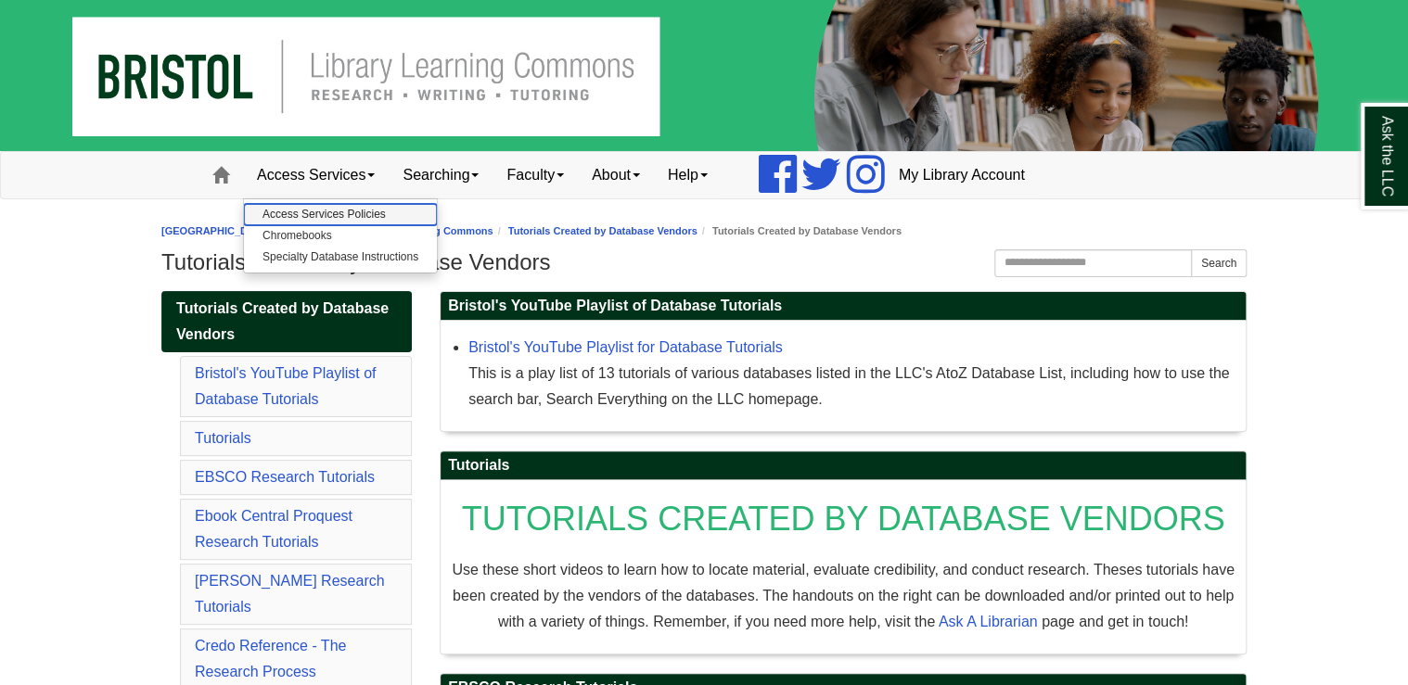
click at [342, 215] on link "Access Services Policies" at bounding box center [340, 214] width 193 height 21
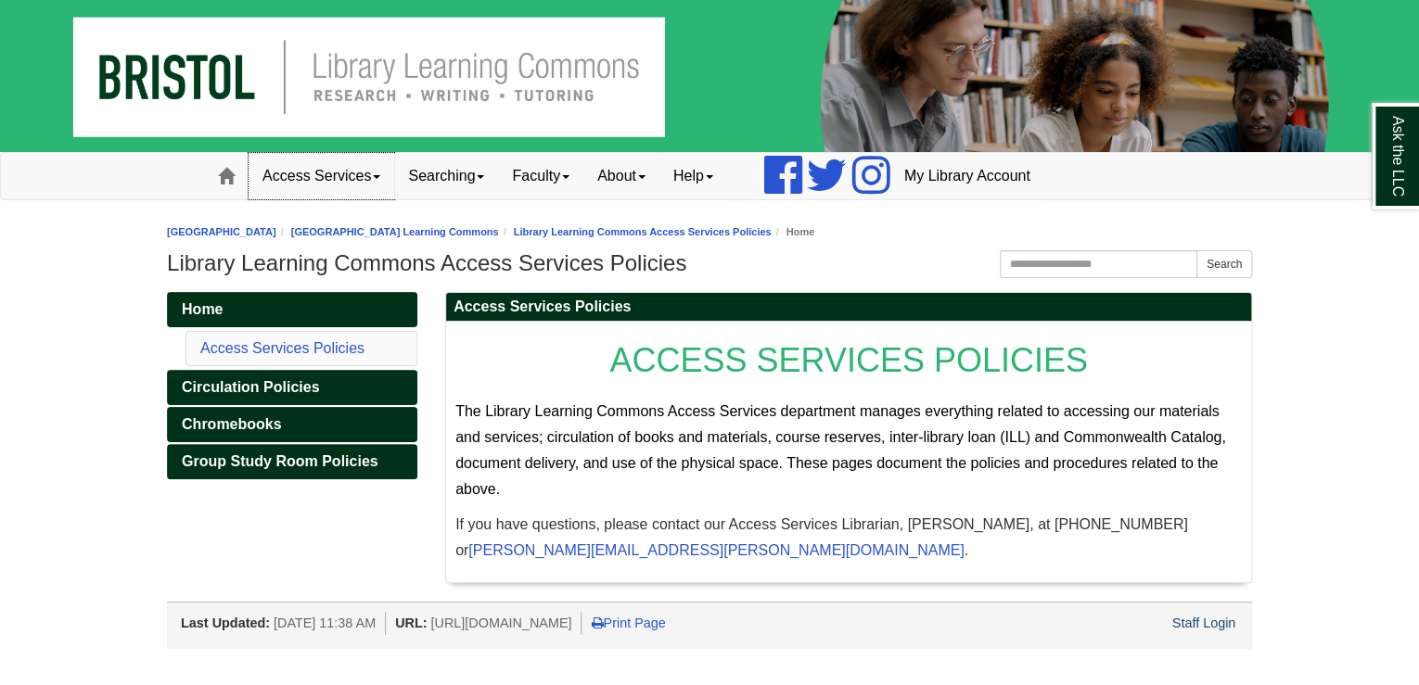
click at [374, 178] on link "Access Services" at bounding box center [322, 176] width 146 height 46
click at [368, 237] on link "Chromebooks" at bounding box center [345, 236] width 193 height 21
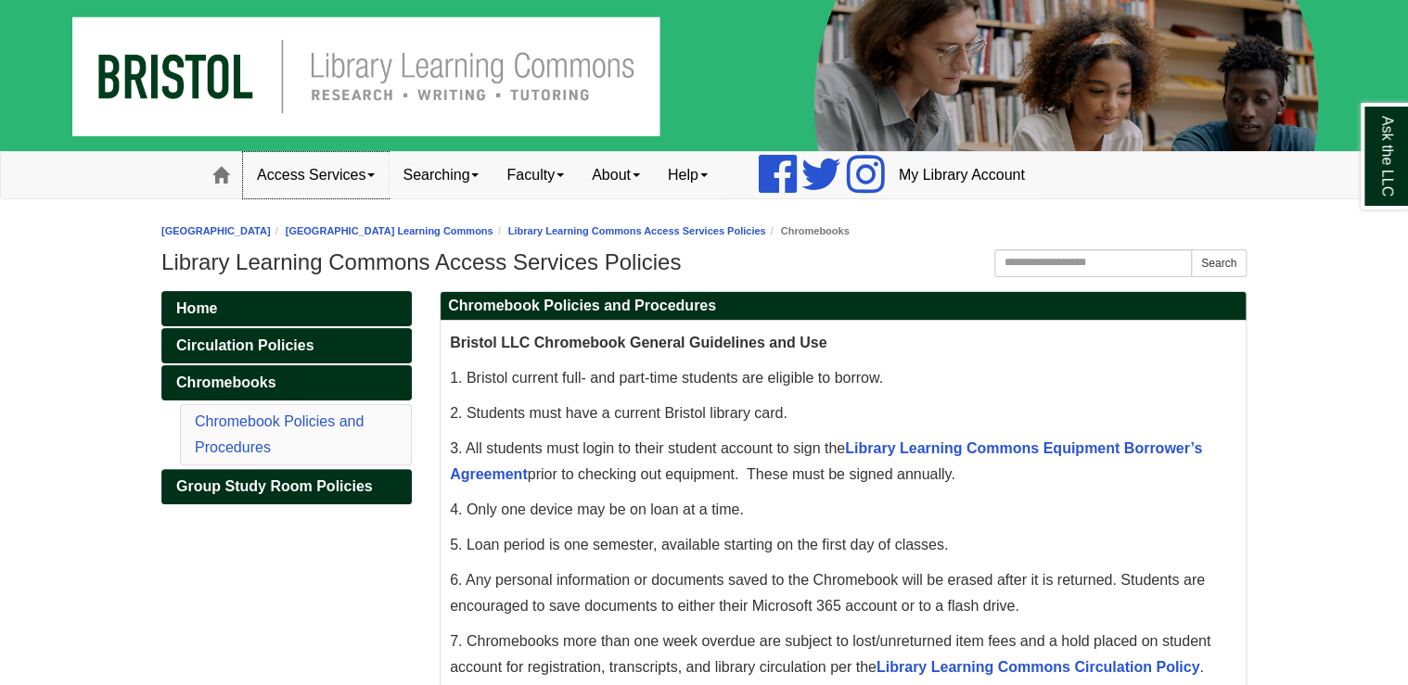
click at [375, 175] on span at bounding box center [370, 175] width 7 height 4
click at [356, 252] on link "Specialty Database Instructions" at bounding box center [340, 257] width 193 height 21
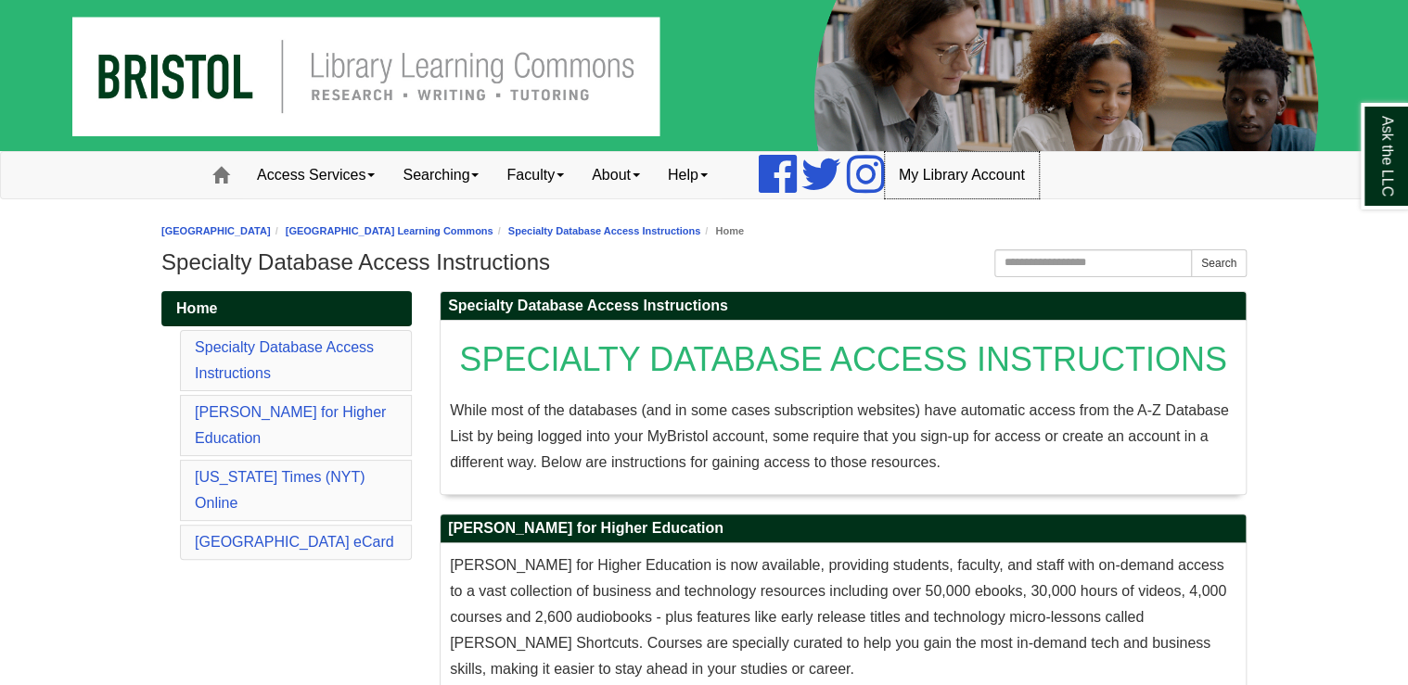
click at [981, 171] on link "My Library Account" at bounding box center [962, 175] width 154 height 46
click at [885, 172] on icon at bounding box center [866, 174] width 38 height 45
click at [842, 172] on icon at bounding box center [821, 174] width 42 height 45
click at [797, 168] on icon at bounding box center [778, 174] width 38 height 45
click at [833, 176] on icon at bounding box center [821, 174] width 42 height 45
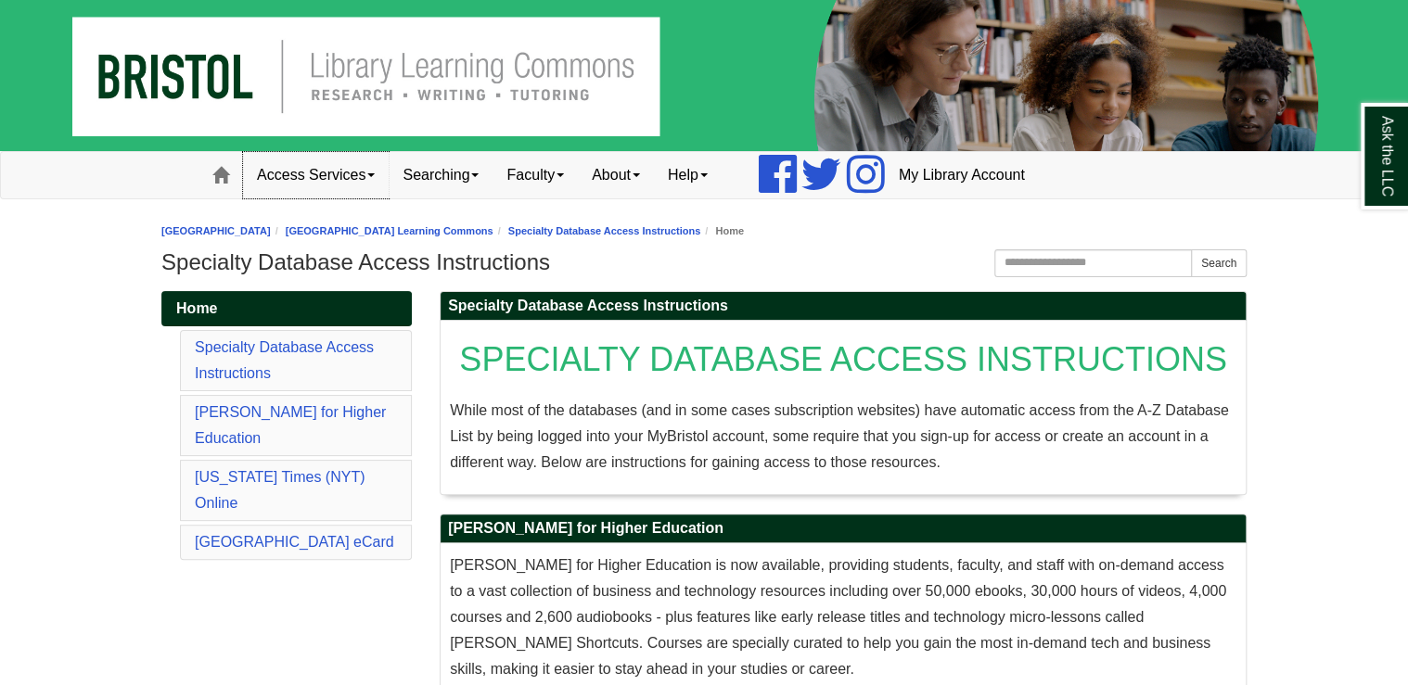
click at [316, 167] on link "Access Services" at bounding box center [316, 175] width 146 height 46
click at [272, 79] on img at bounding box center [704, 75] width 1408 height 151
click at [482, 79] on img at bounding box center [704, 75] width 1408 height 151
click at [258, 97] on img at bounding box center [704, 75] width 1408 height 151
click at [217, 173] on span at bounding box center [220, 175] width 17 height 17
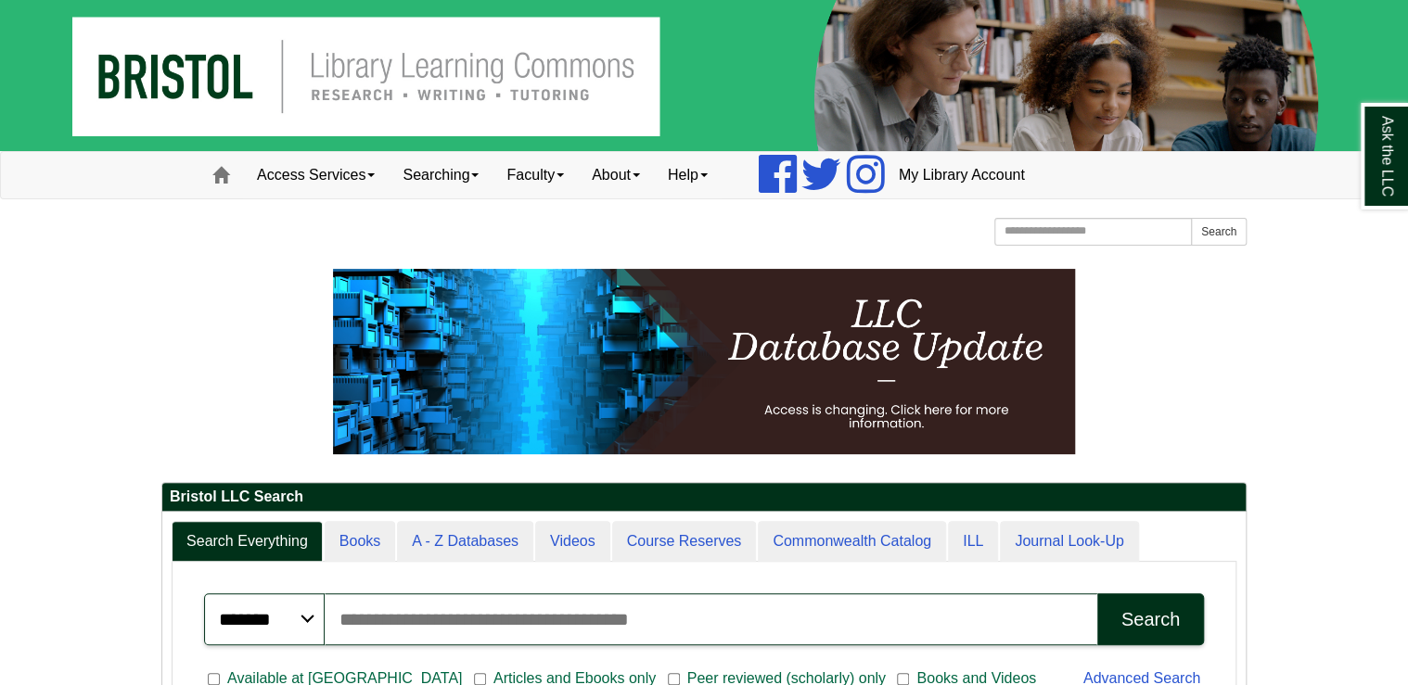
click at [379, 79] on img at bounding box center [704, 75] width 1408 height 151
click at [463, 92] on img at bounding box center [704, 75] width 1408 height 151
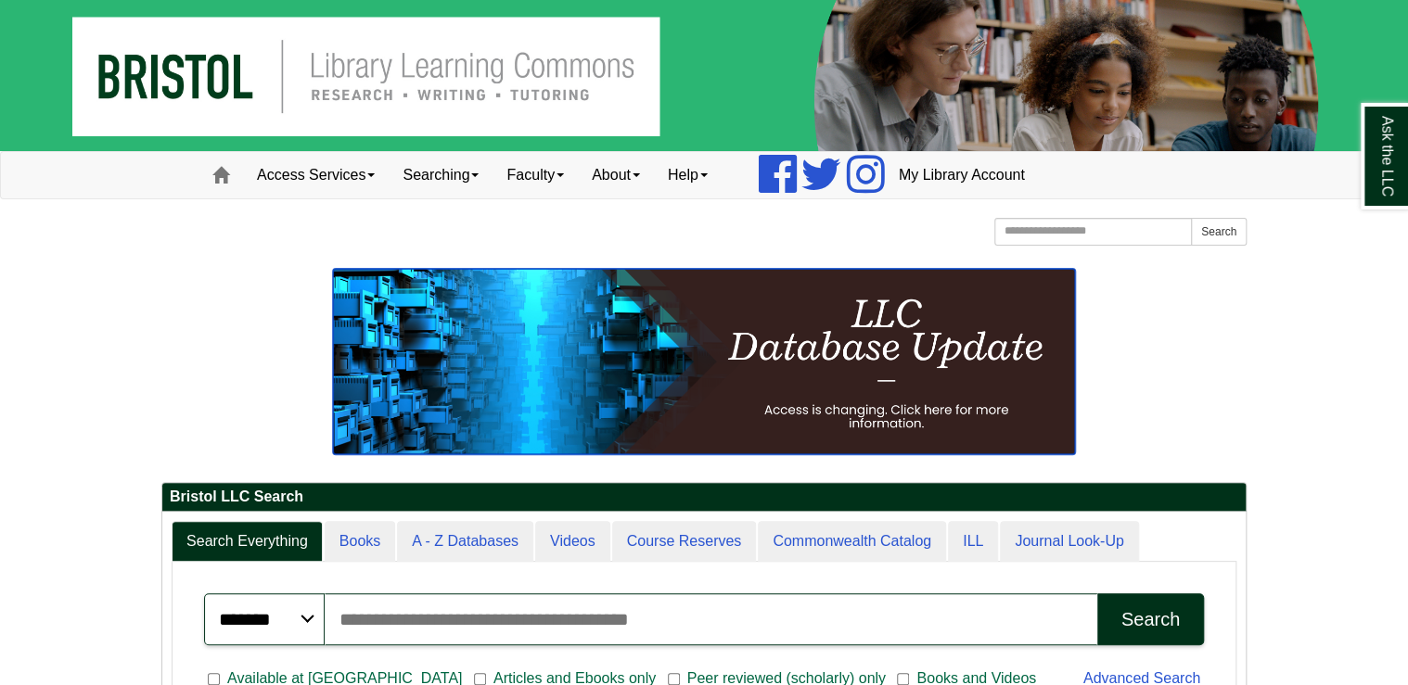
click at [892, 370] on img at bounding box center [704, 362] width 742 height 186
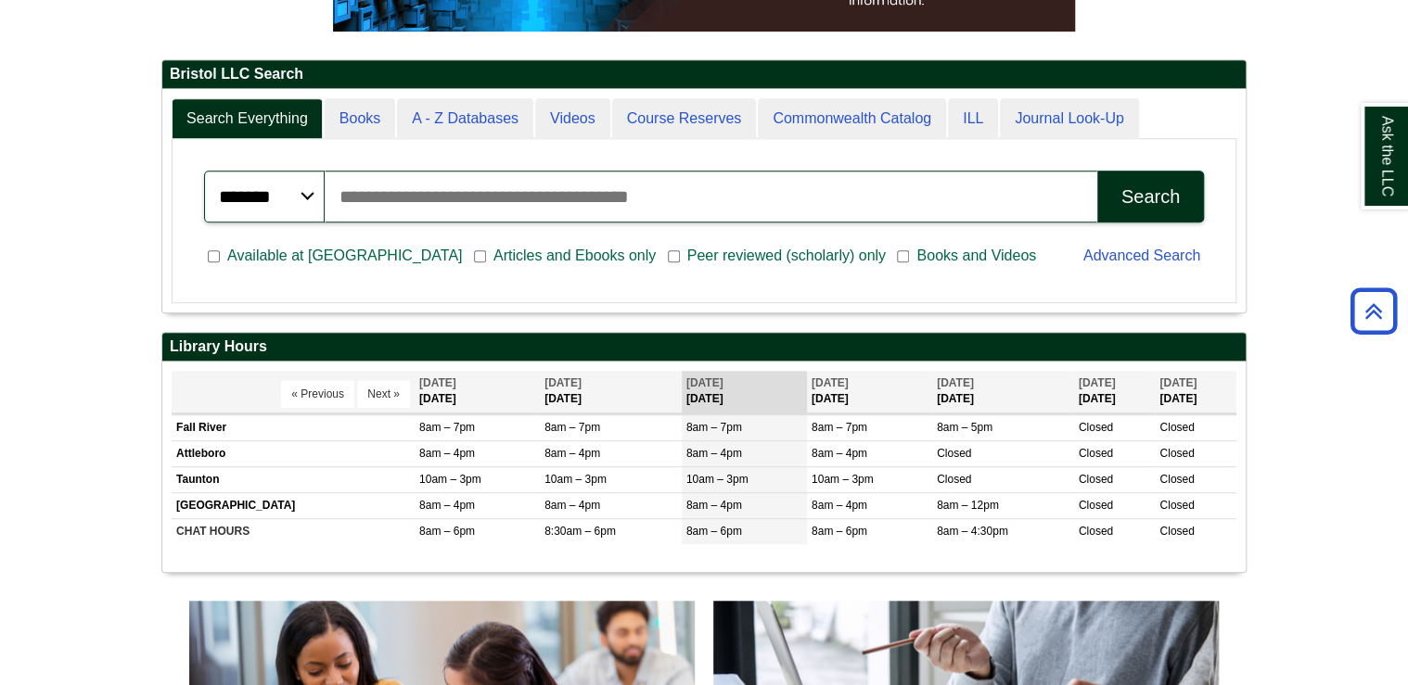
scroll to position [445, 0]
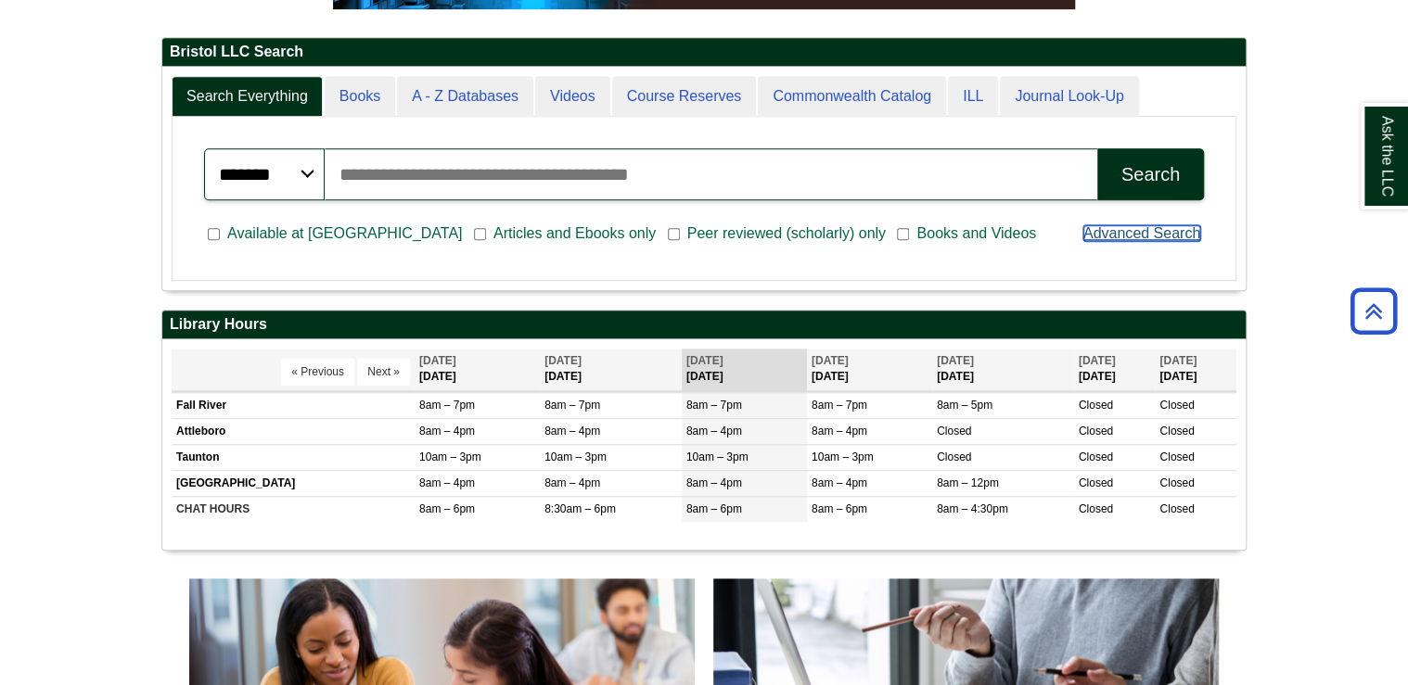
click at [1160, 231] on link "Advanced Search" at bounding box center [1141, 233] width 117 height 16
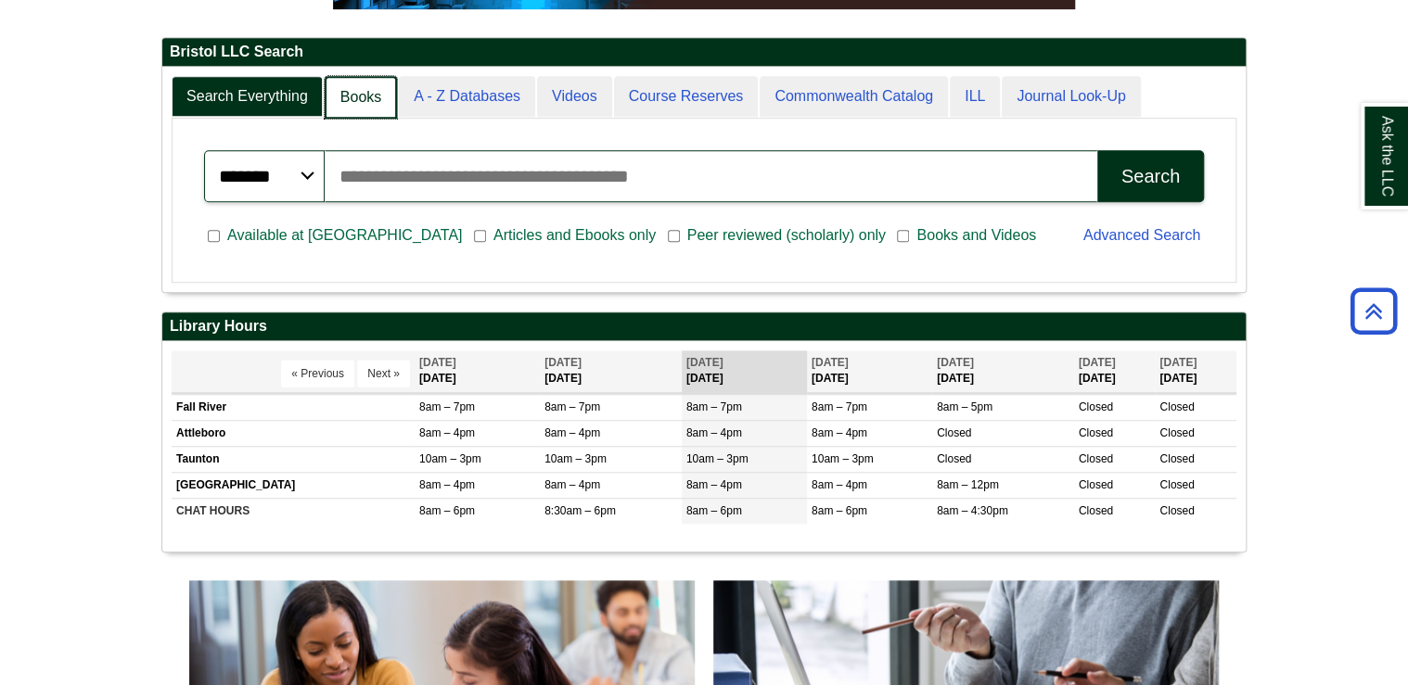
scroll to position [9, 8]
click at [334, 91] on link "Books" at bounding box center [361, 98] width 72 height 44
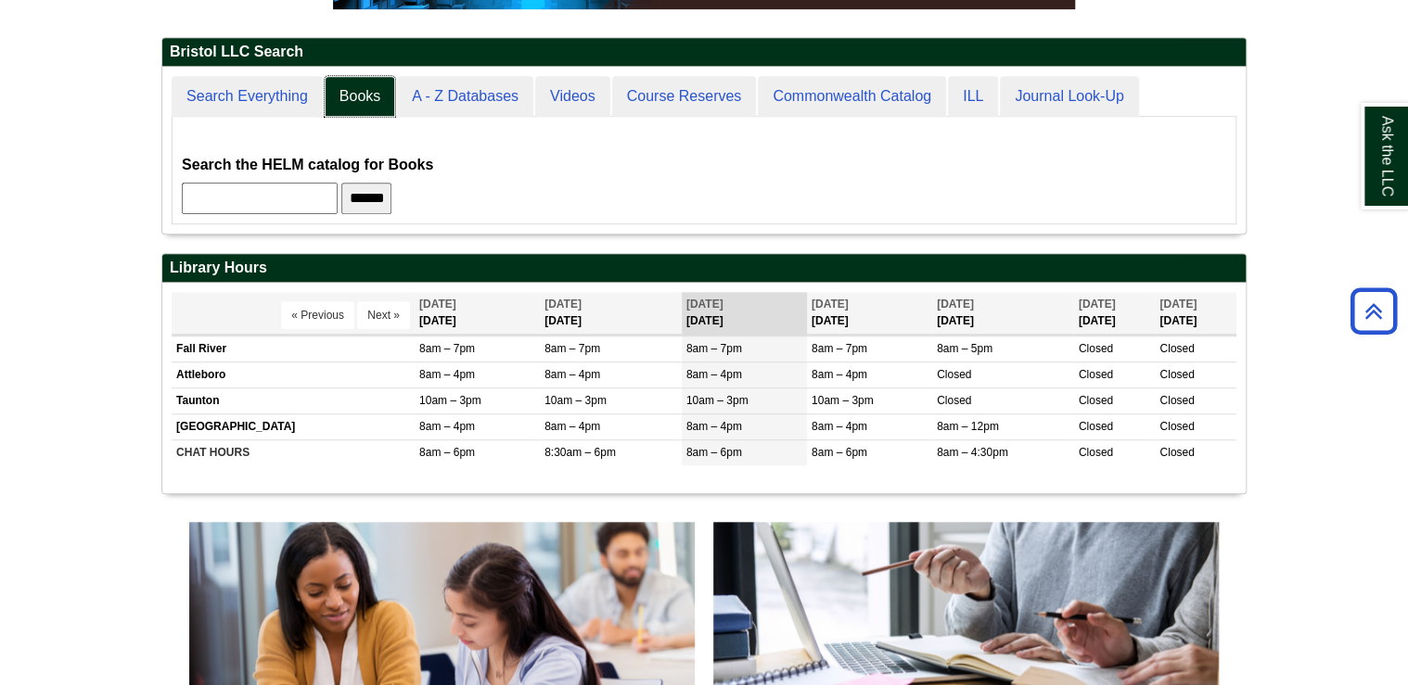
scroll to position [166, 1083]
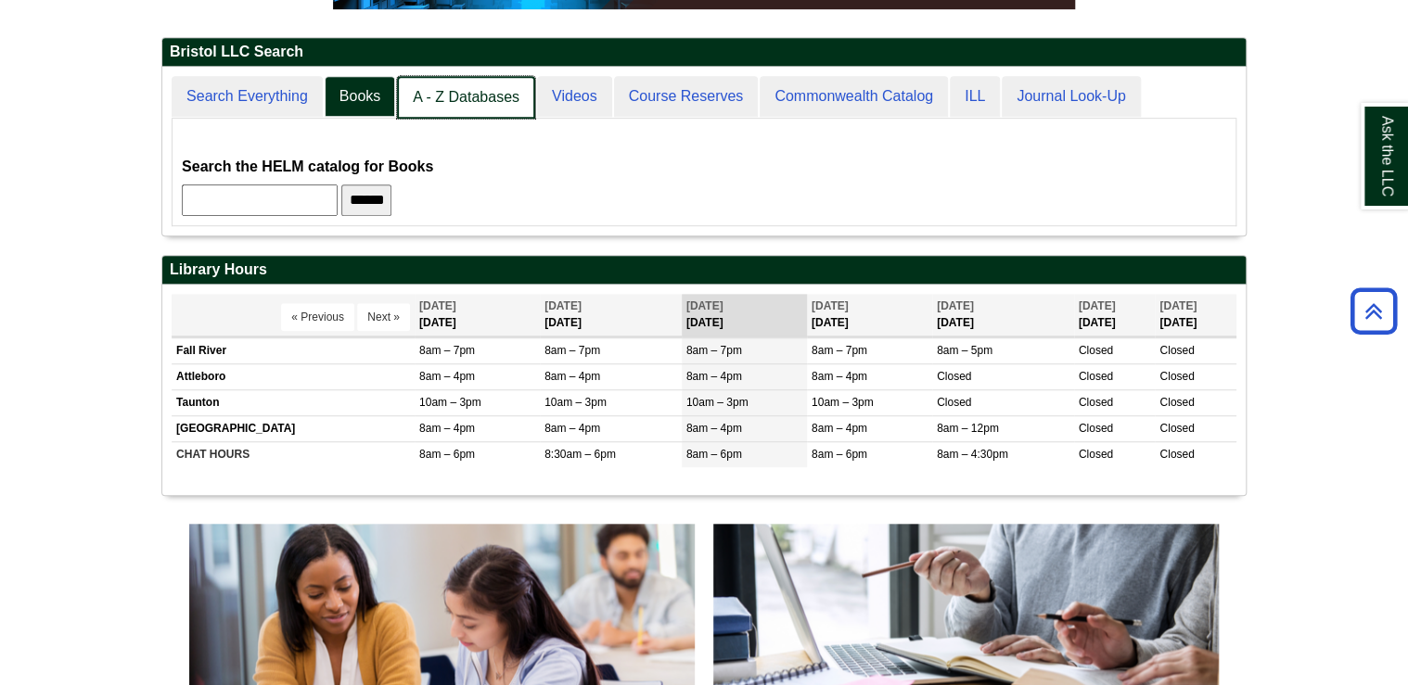
click at [473, 89] on link "A - Z Databases" at bounding box center [466, 98] width 138 height 44
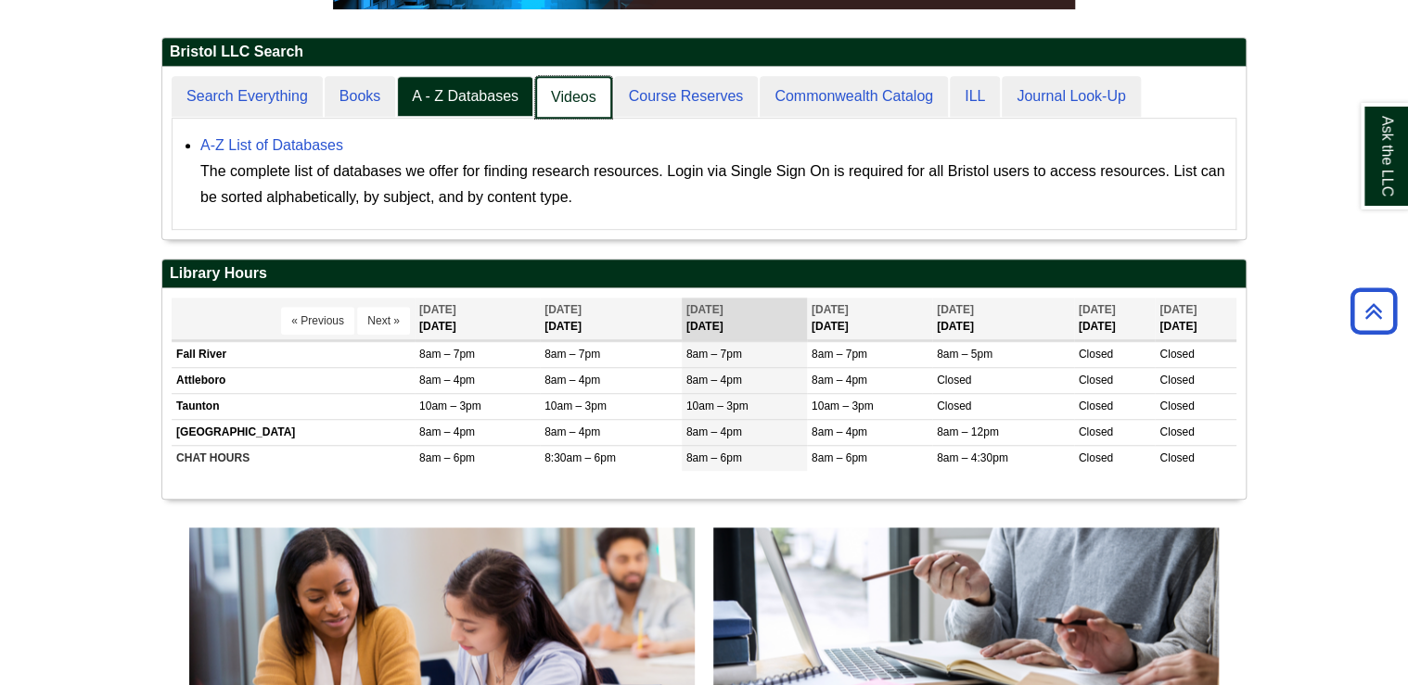
click at [560, 87] on link "Videos" at bounding box center [573, 98] width 77 height 44
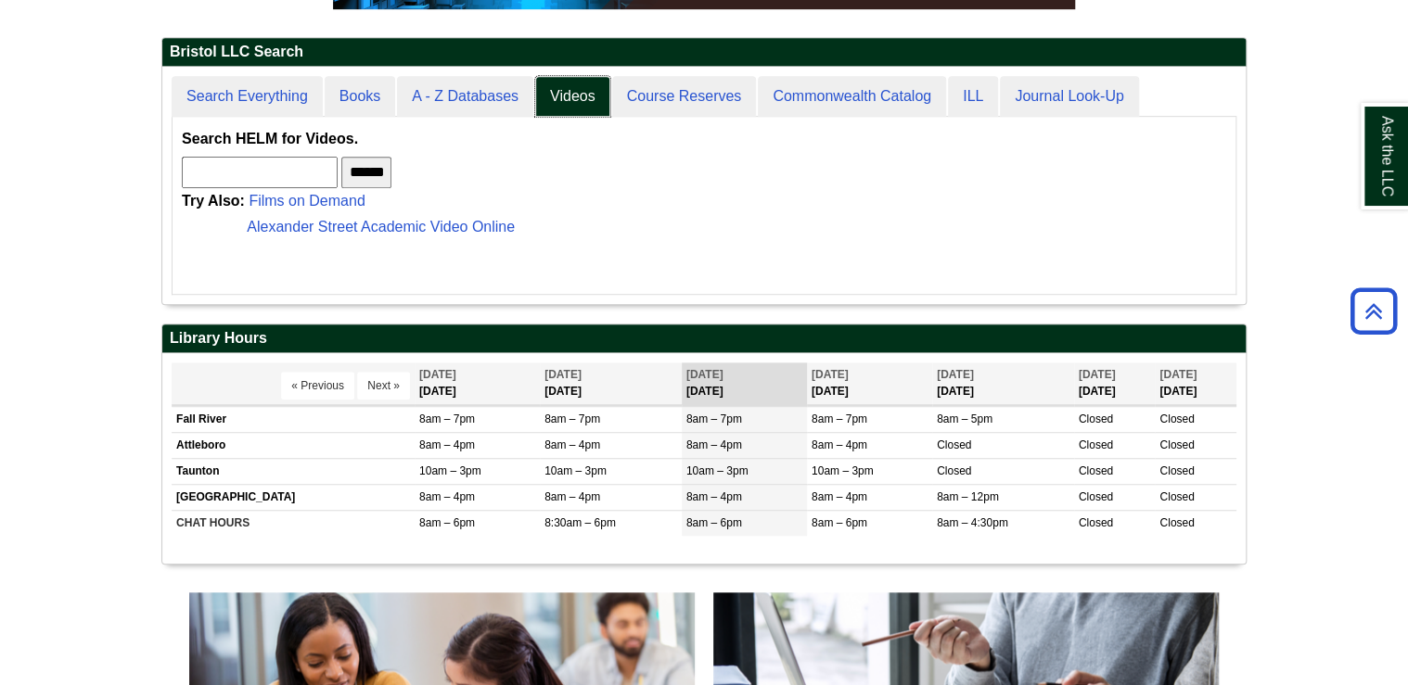
scroll to position [237, 1083]
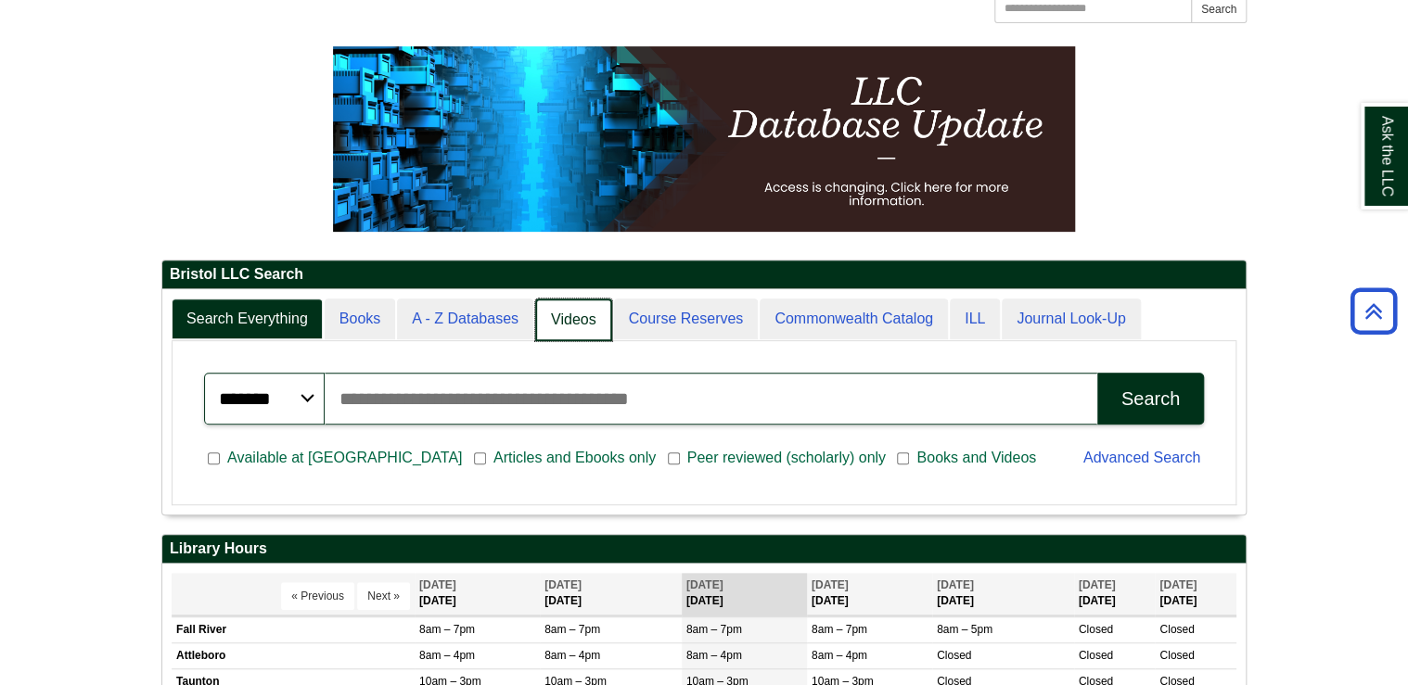
scroll to position [224, 1083]
click at [666, 315] on link "Course Reserves" at bounding box center [685, 321] width 147 height 44
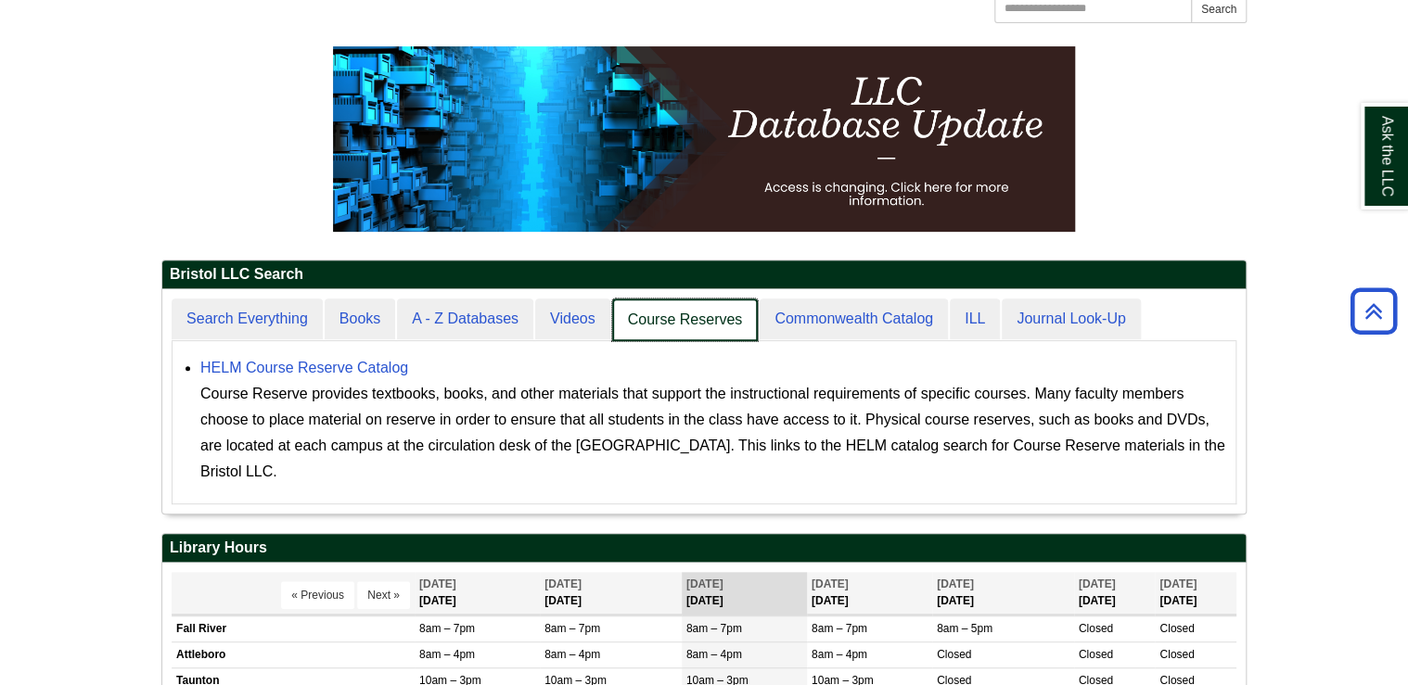
scroll to position [224, 1083]
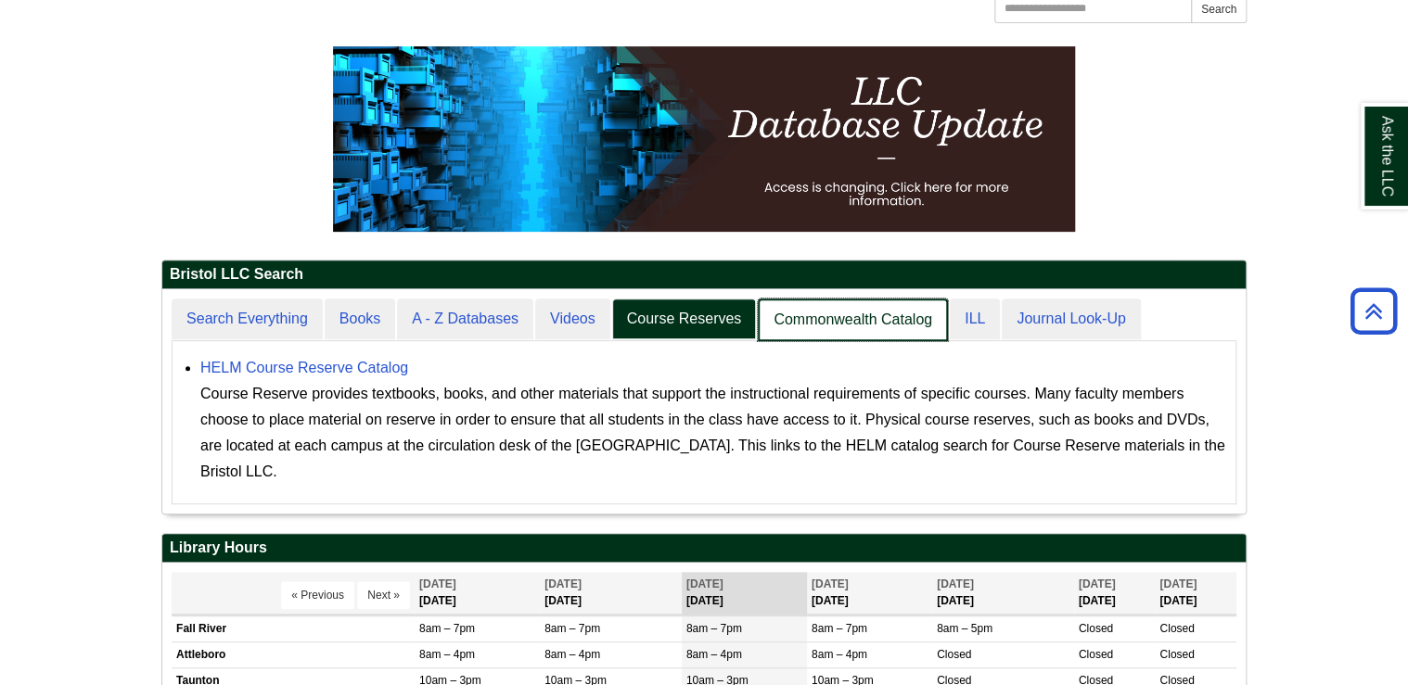
click at [838, 322] on link "Commonwealth Catalog" at bounding box center [853, 321] width 190 height 44
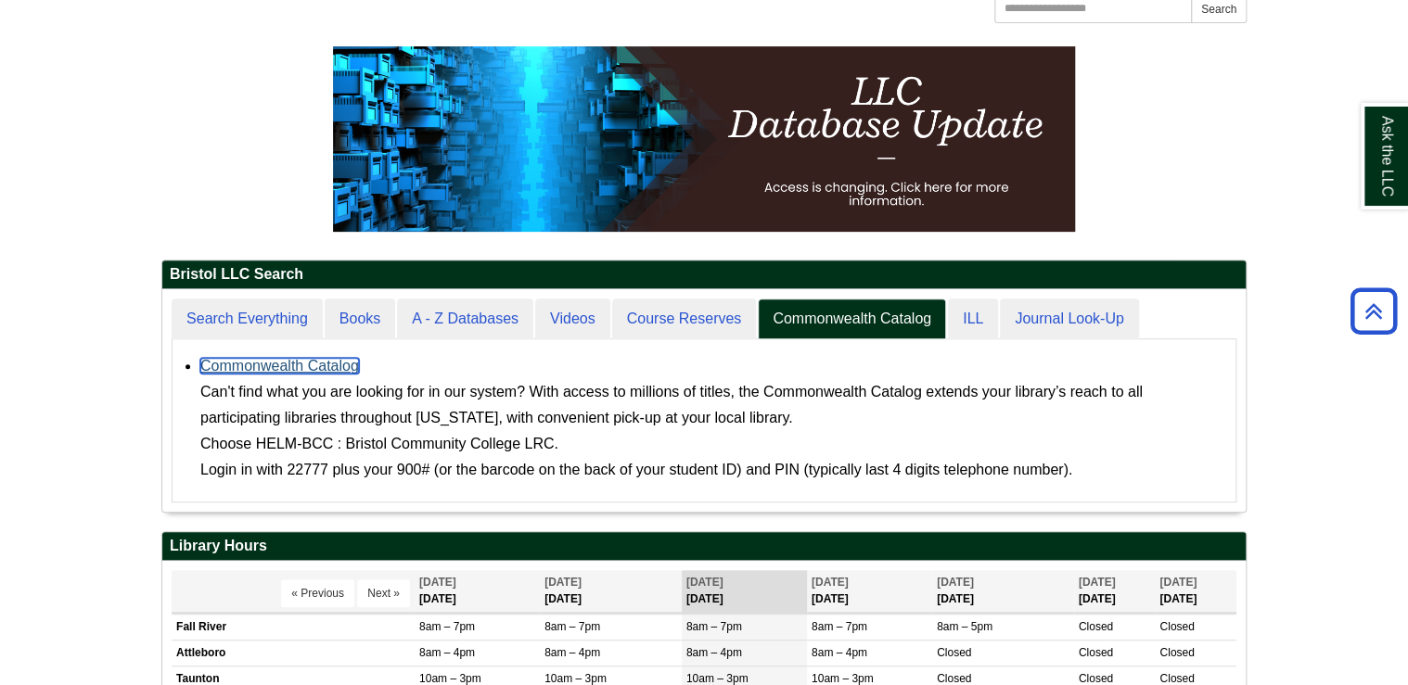
click at [320, 362] on link "Commonwealth Catalog" at bounding box center [279, 366] width 159 height 16
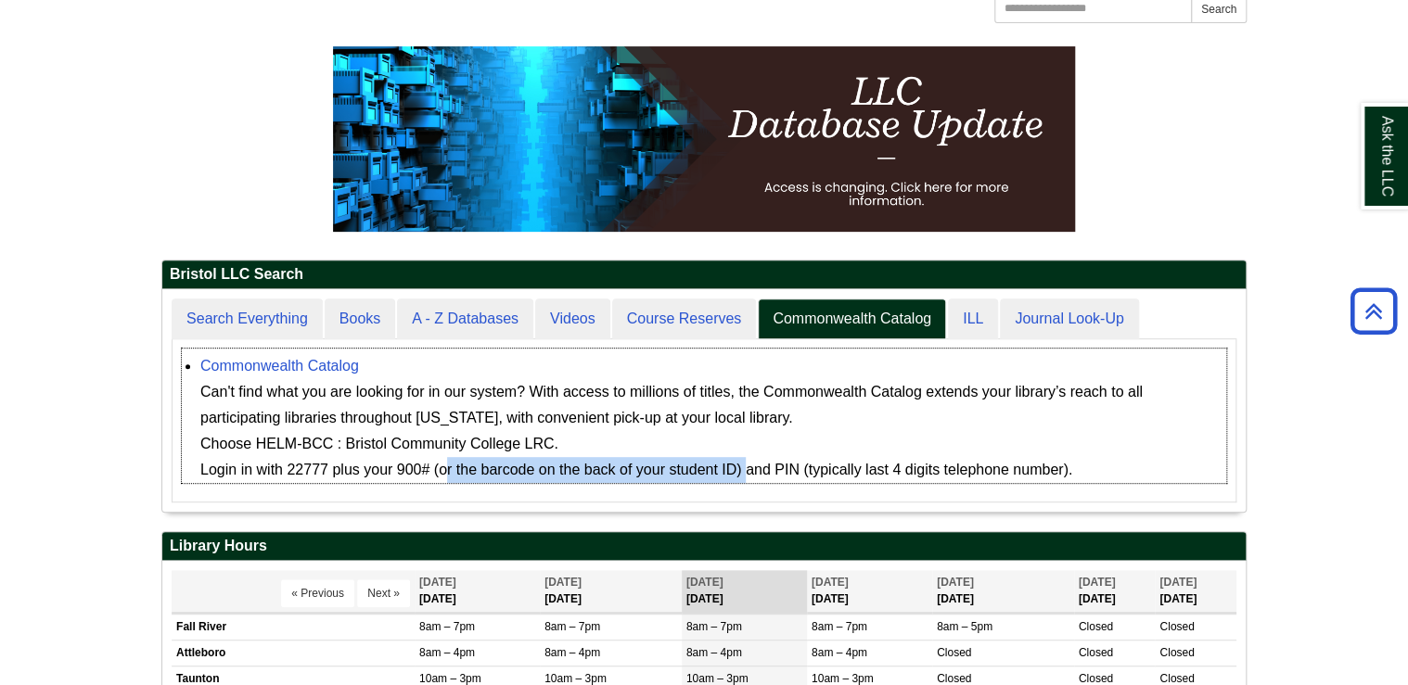
drag, startPoint x: 439, startPoint y: 470, endPoint x: 739, endPoint y: 471, distance: 300.5
click at [739, 471] on div "Can't find what you are looking for in our system? With access to millions of t…" at bounding box center [713, 431] width 1026 height 104
click at [1094, 416] on div "Can't find what you are looking for in our system? With access to millions of t…" at bounding box center [713, 431] width 1026 height 104
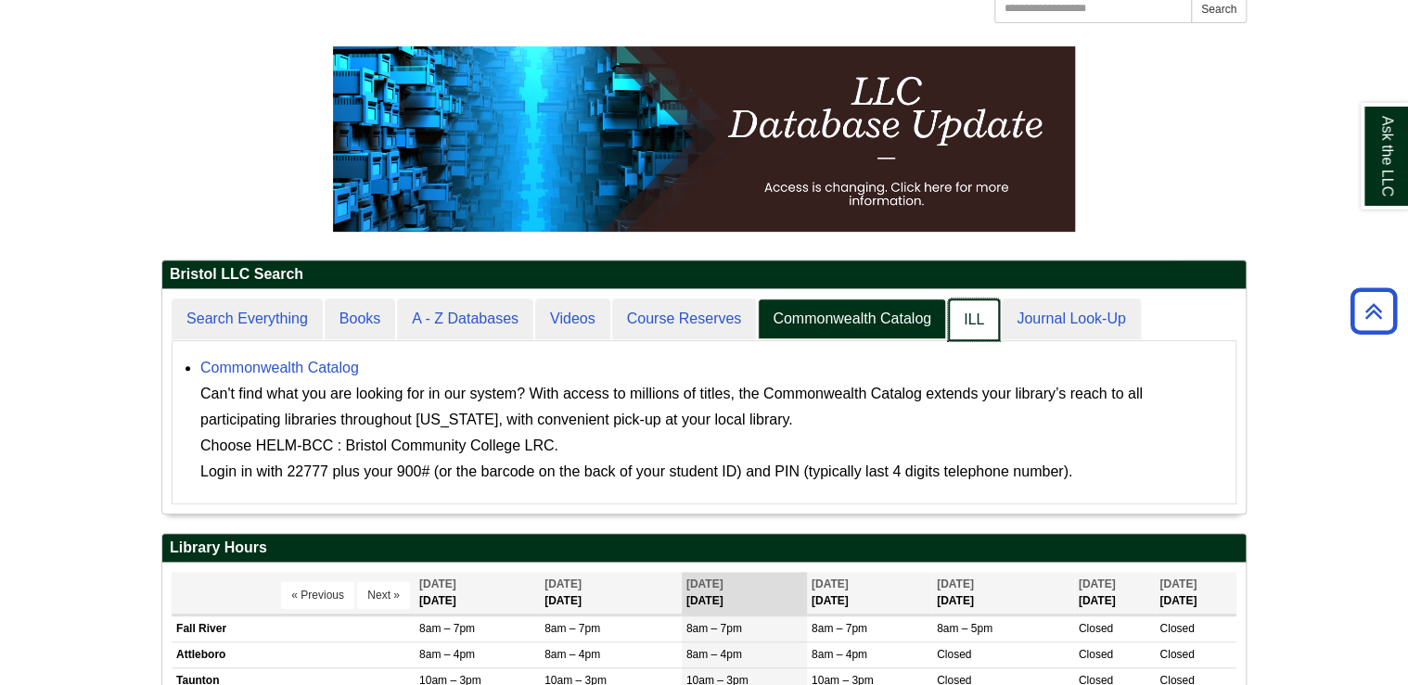
click at [979, 310] on link "ILL" at bounding box center [974, 321] width 52 height 44
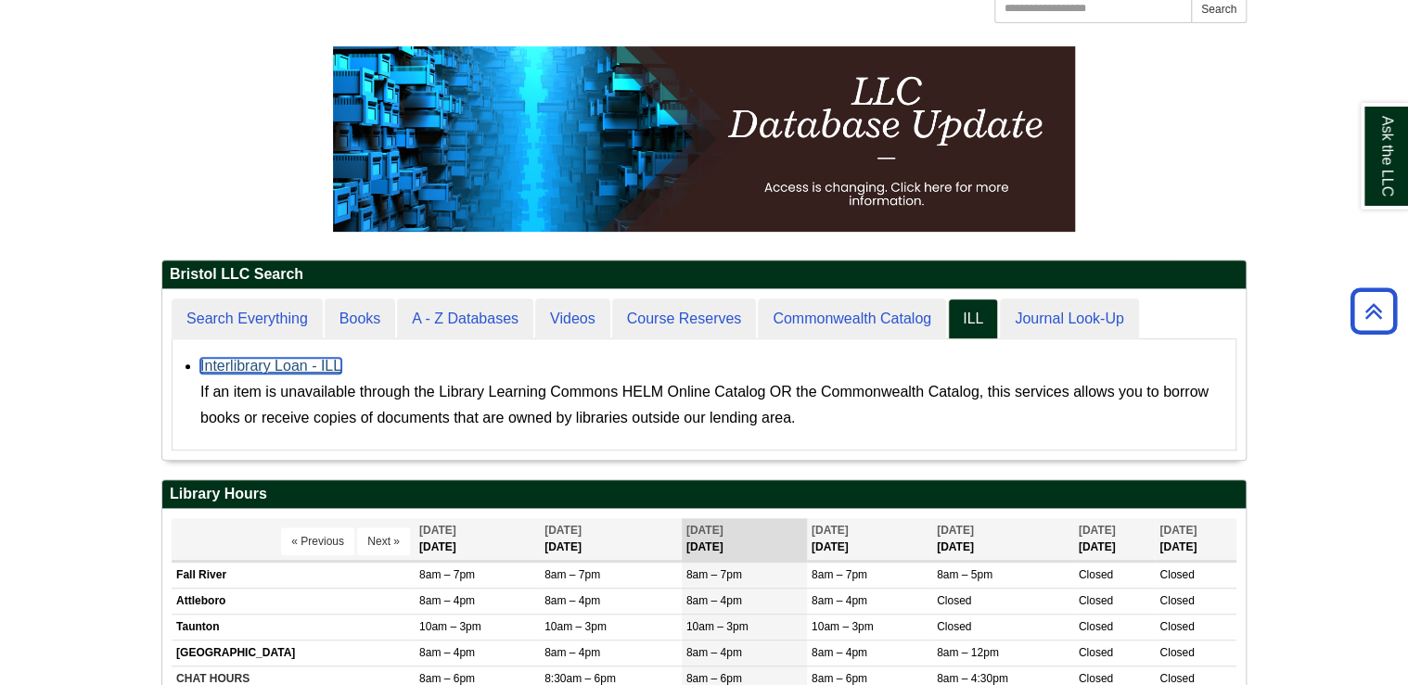
click at [306, 370] on link "Interlibrary Loan - ILL" at bounding box center [270, 366] width 141 height 16
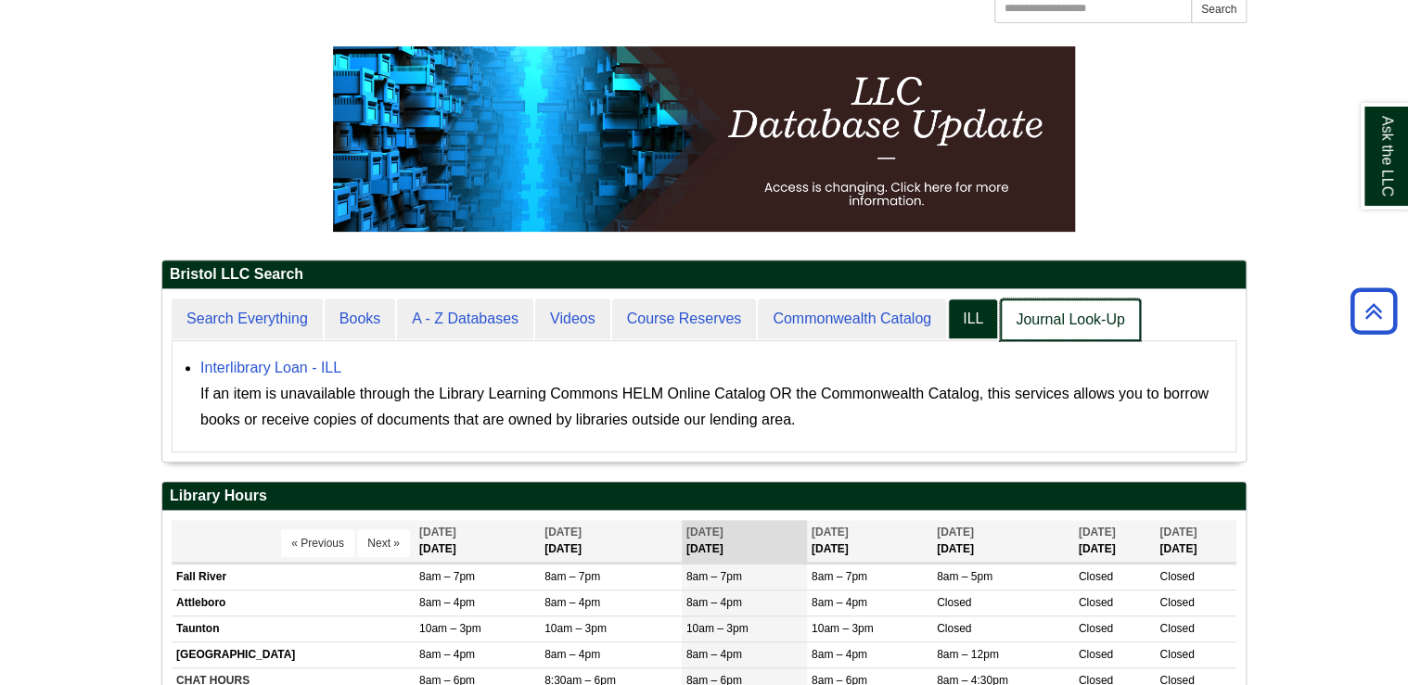
click at [1042, 324] on link "Journal Look-Up" at bounding box center [1070, 321] width 140 height 44
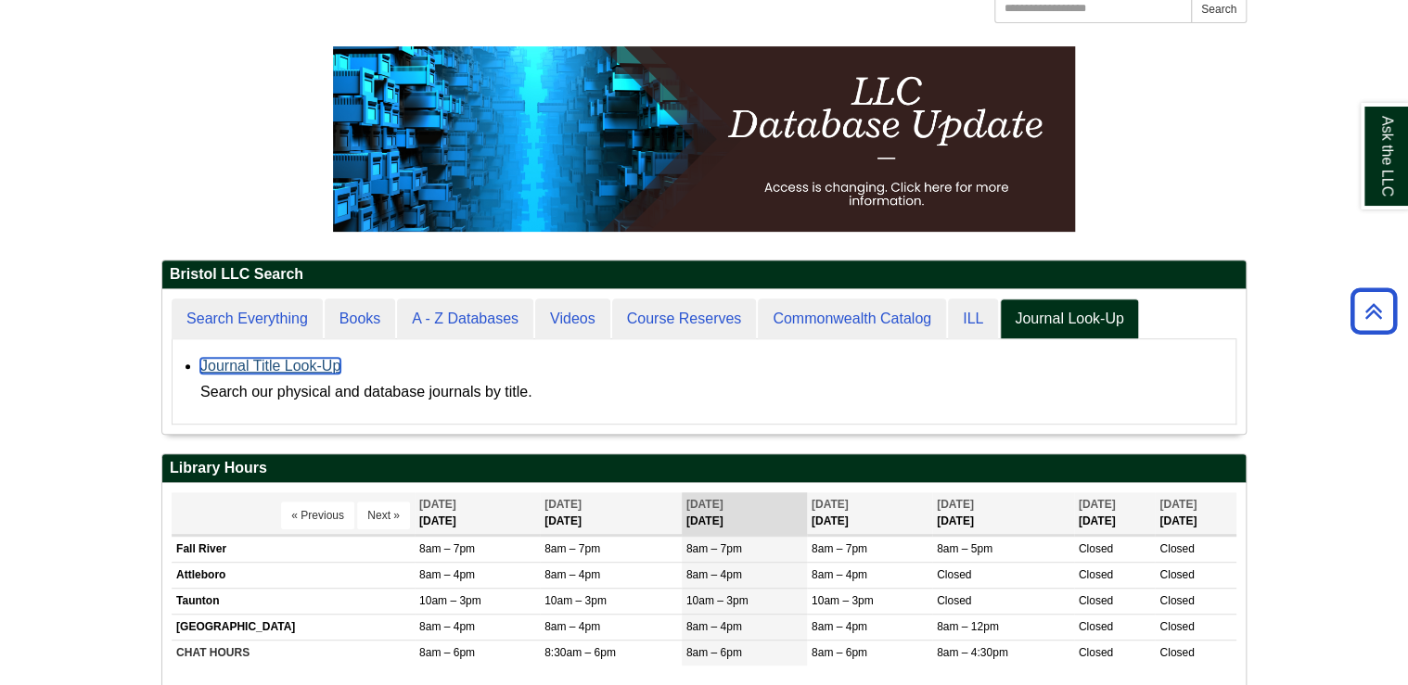
click at [321, 360] on link "Journal Title Look-Up" at bounding box center [270, 366] width 140 height 16
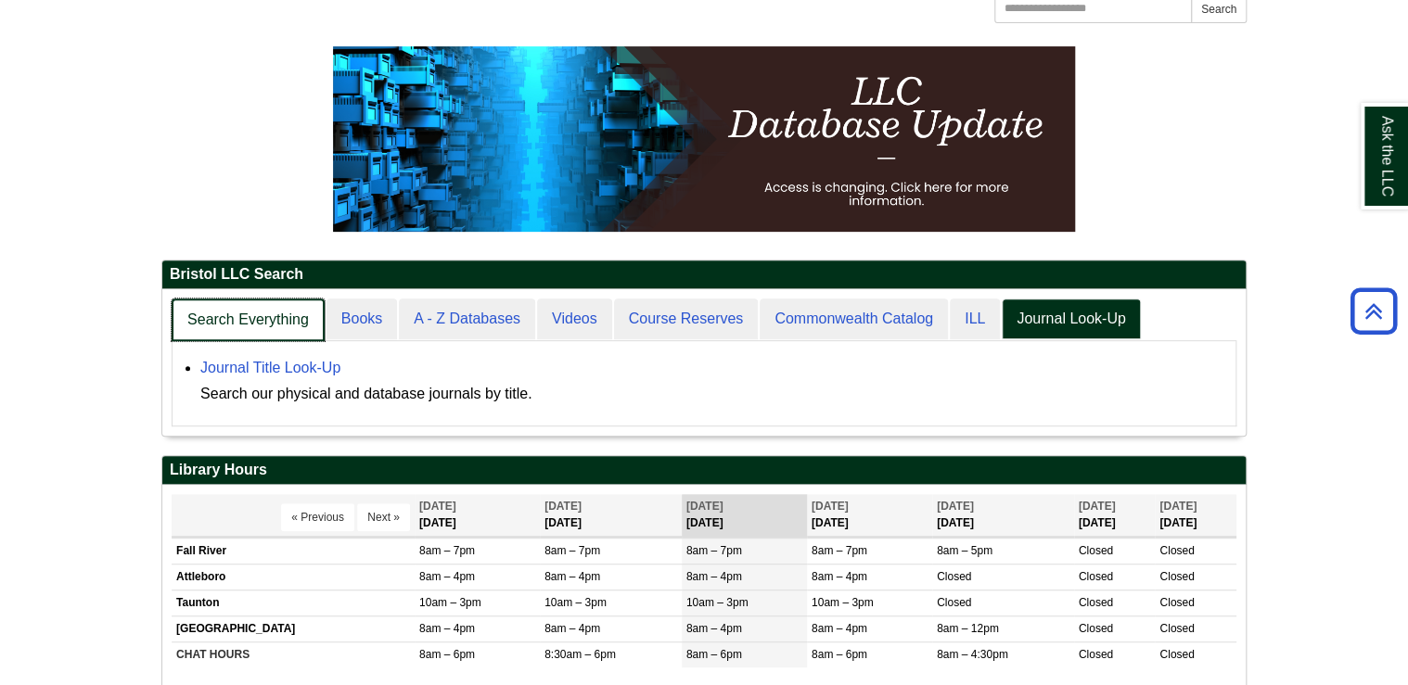
click at [260, 316] on link "Search Everything" at bounding box center [248, 321] width 153 height 44
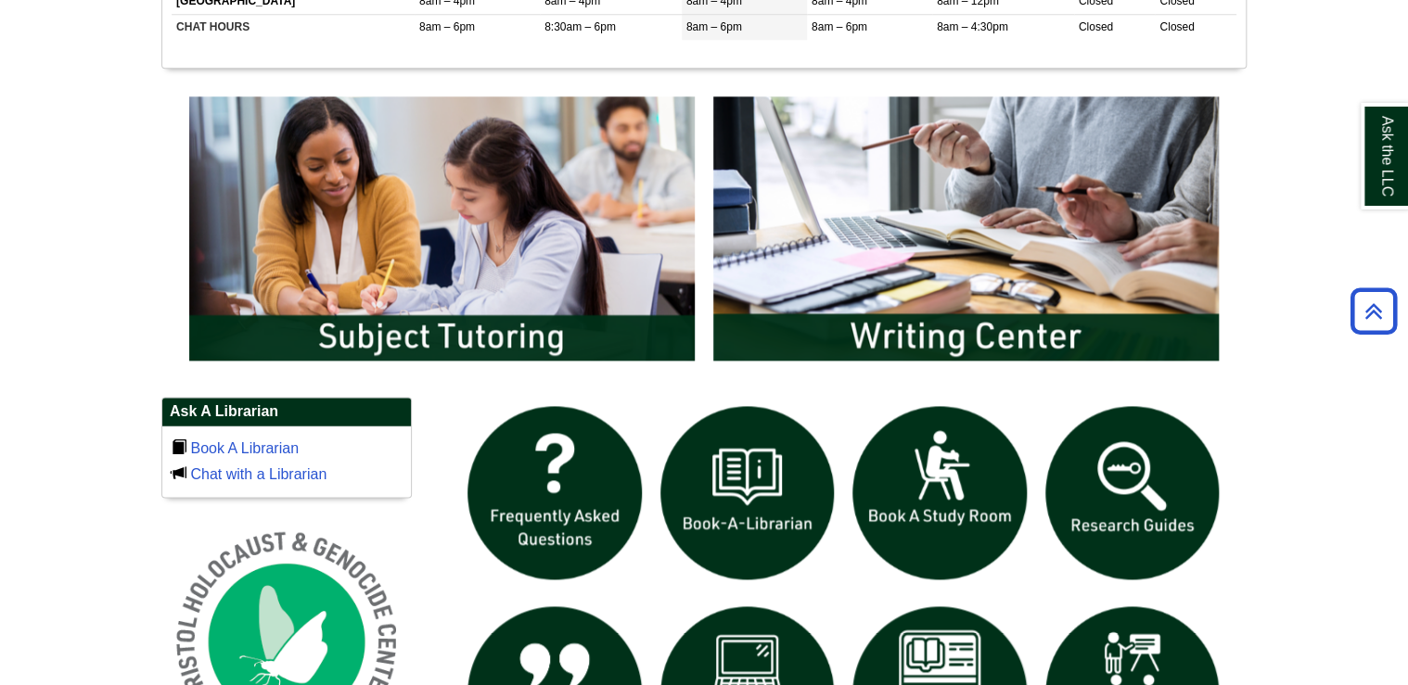
scroll to position [965, 0]
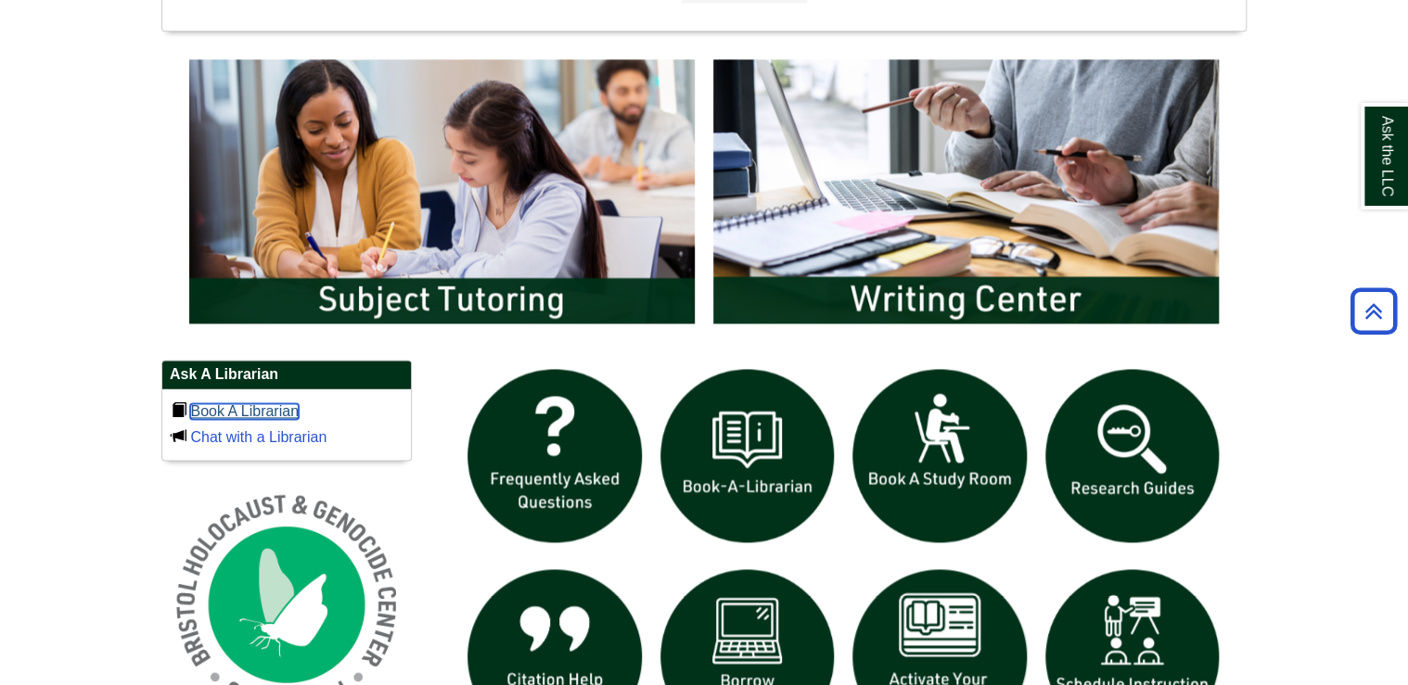
click at [244, 403] on link "Book A Librarian" at bounding box center [244, 411] width 109 height 16
click at [252, 434] on link "Chat with a Librarian" at bounding box center [258, 437] width 136 height 16
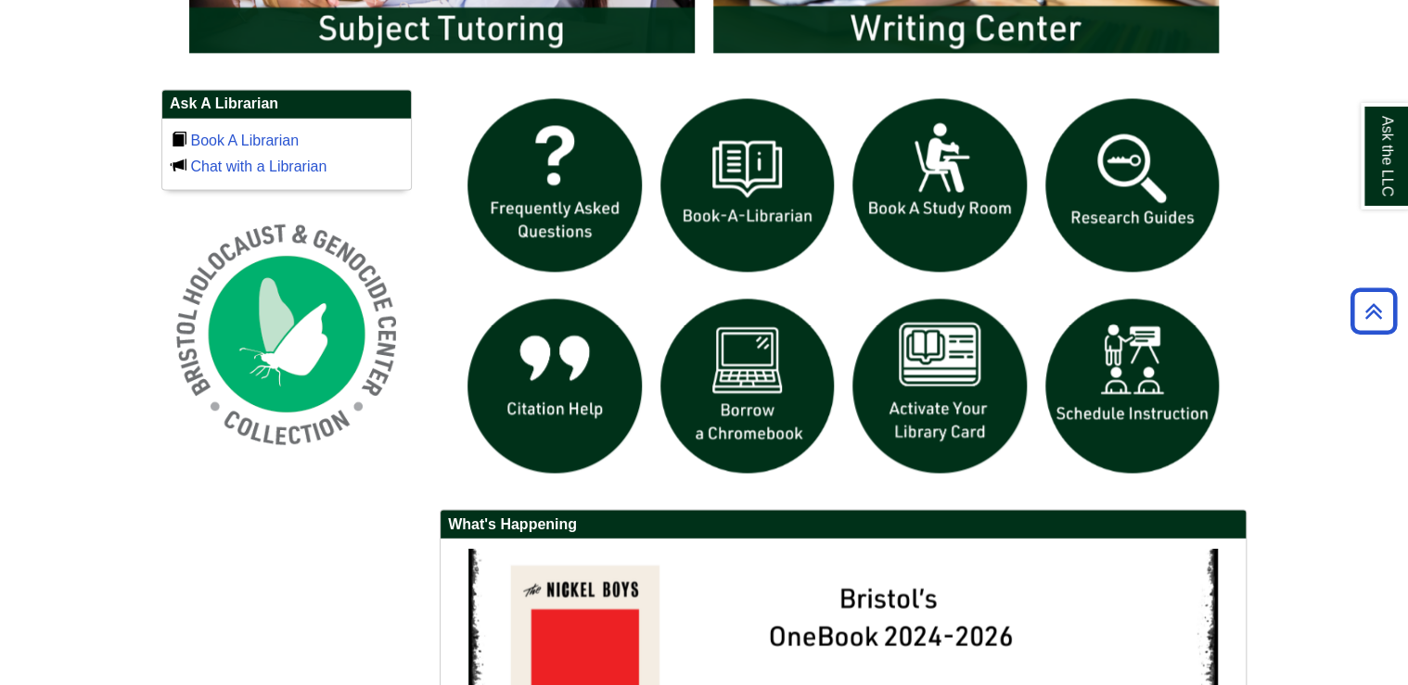
scroll to position [1261, 0]
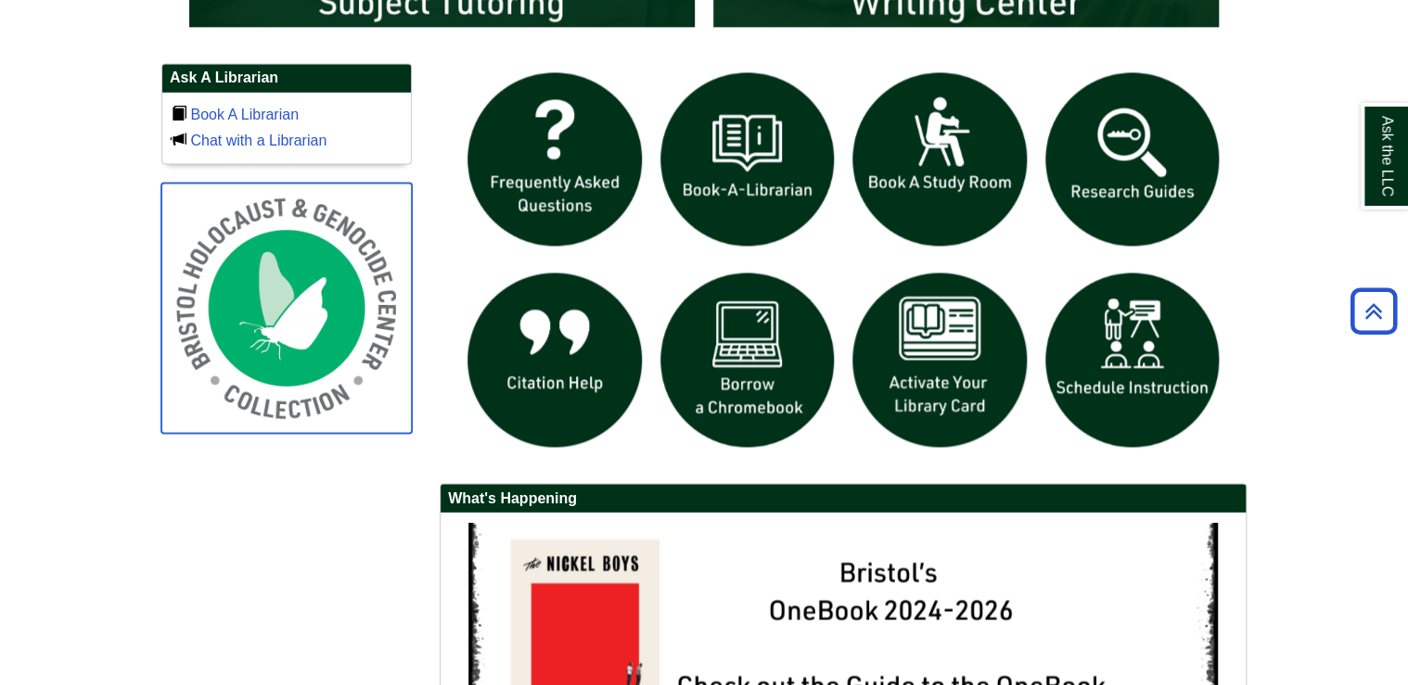
click at [242, 312] on img at bounding box center [286, 308] width 250 height 250
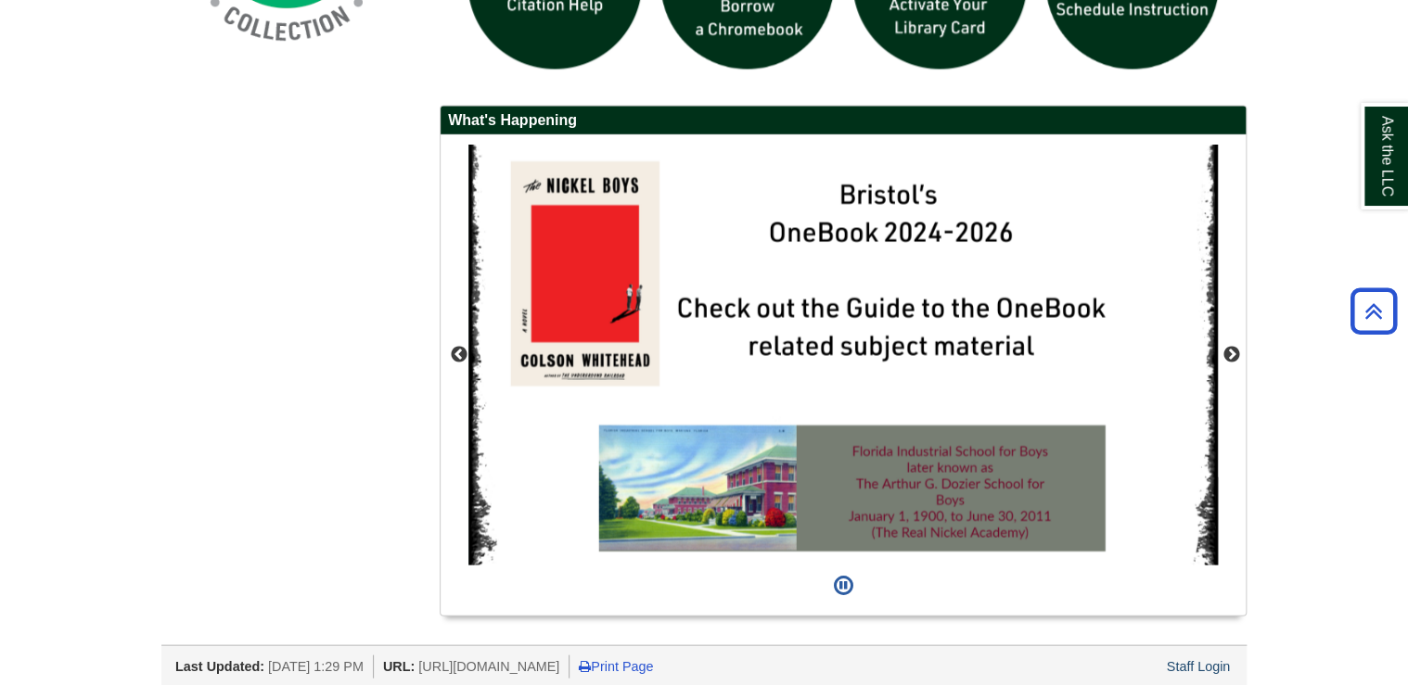
scroll to position [1642, 0]
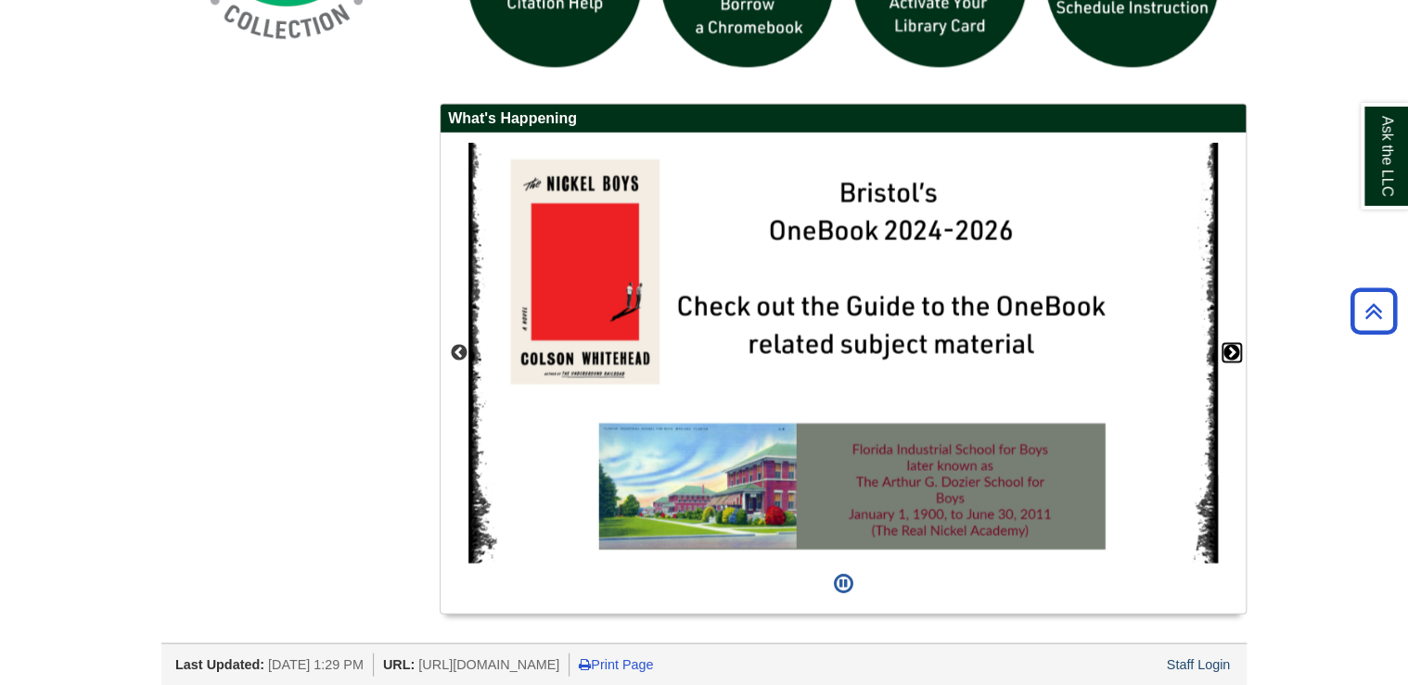
click at [1232, 343] on button "Next" at bounding box center [1231, 352] width 19 height 19
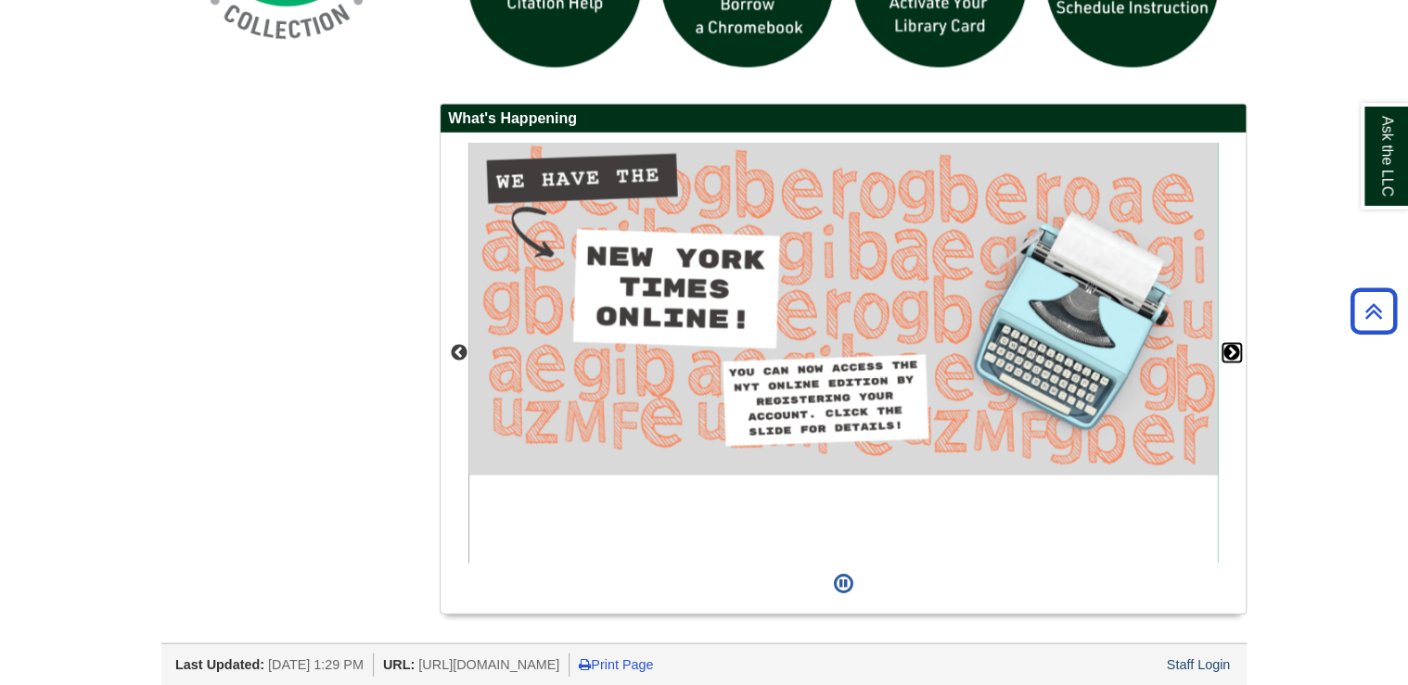
click at [1232, 343] on button "Next" at bounding box center [1231, 352] width 19 height 19
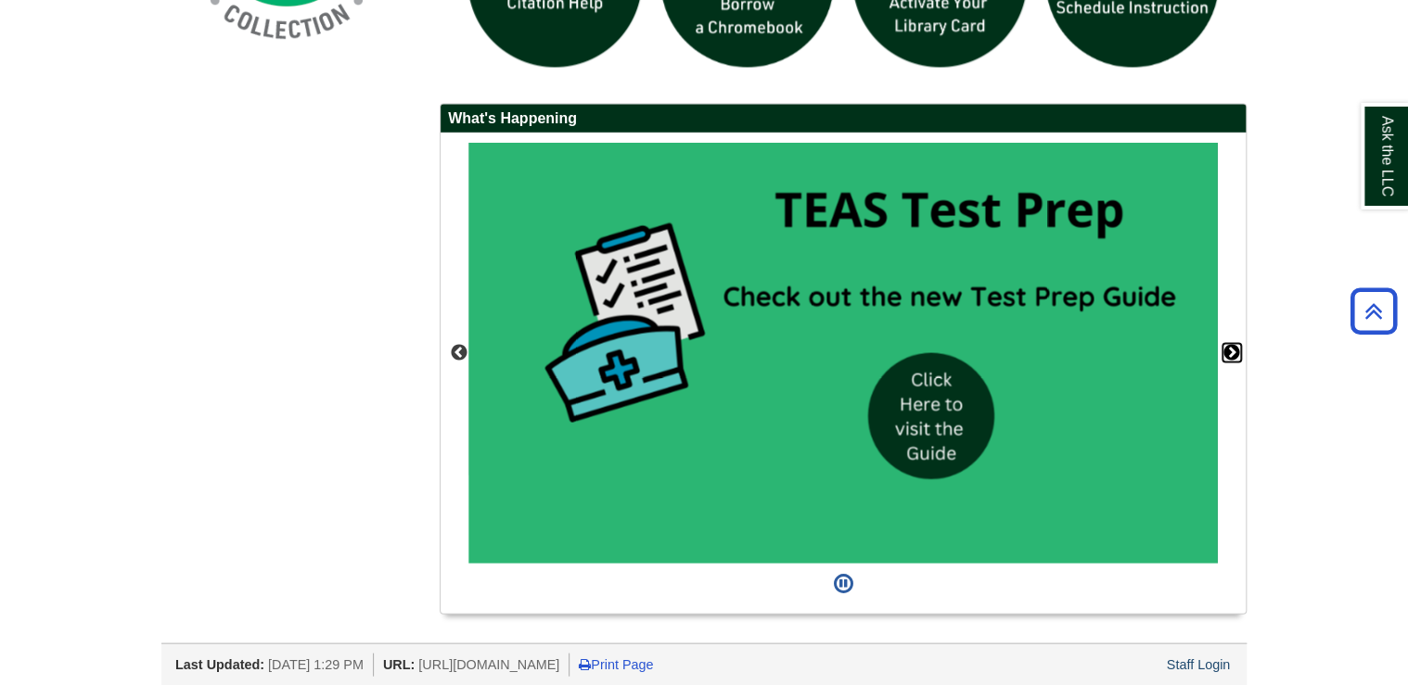
click at [1232, 343] on button "Next" at bounding box center [1231, 352] width 19 height 19
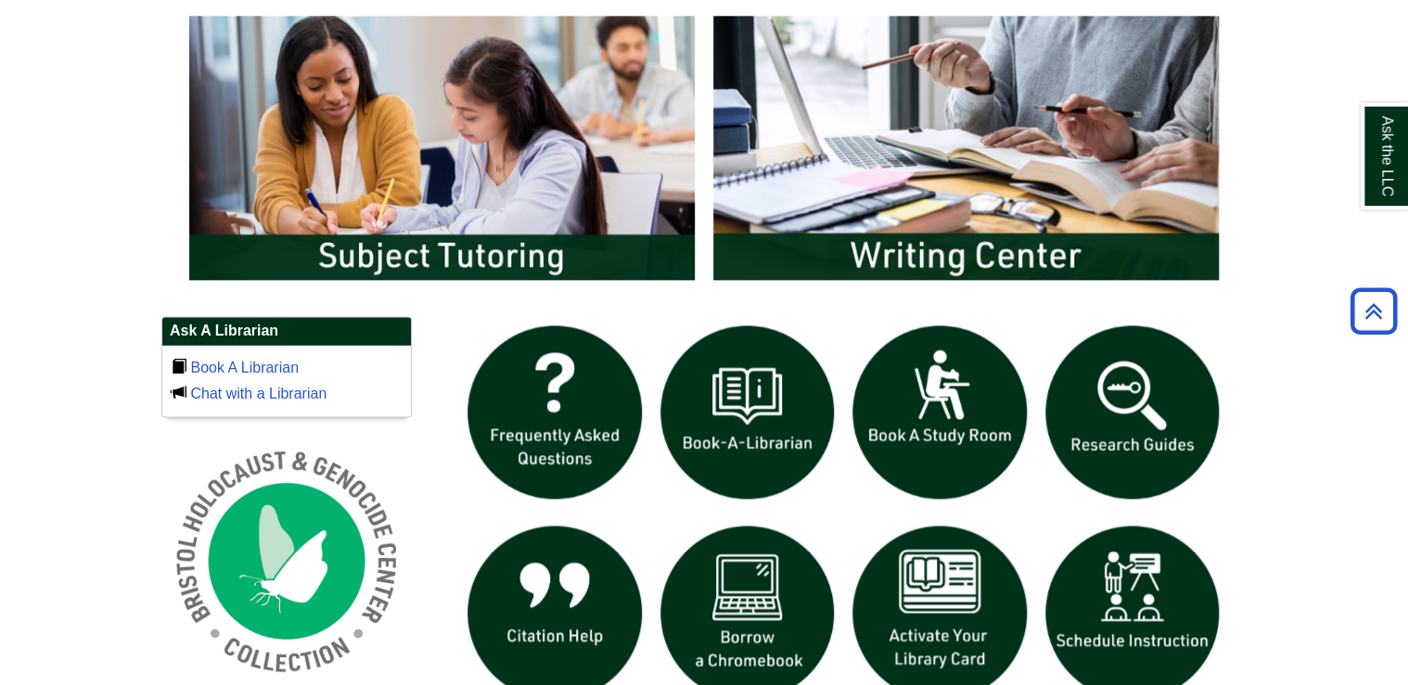
scroll to position [974, 0]
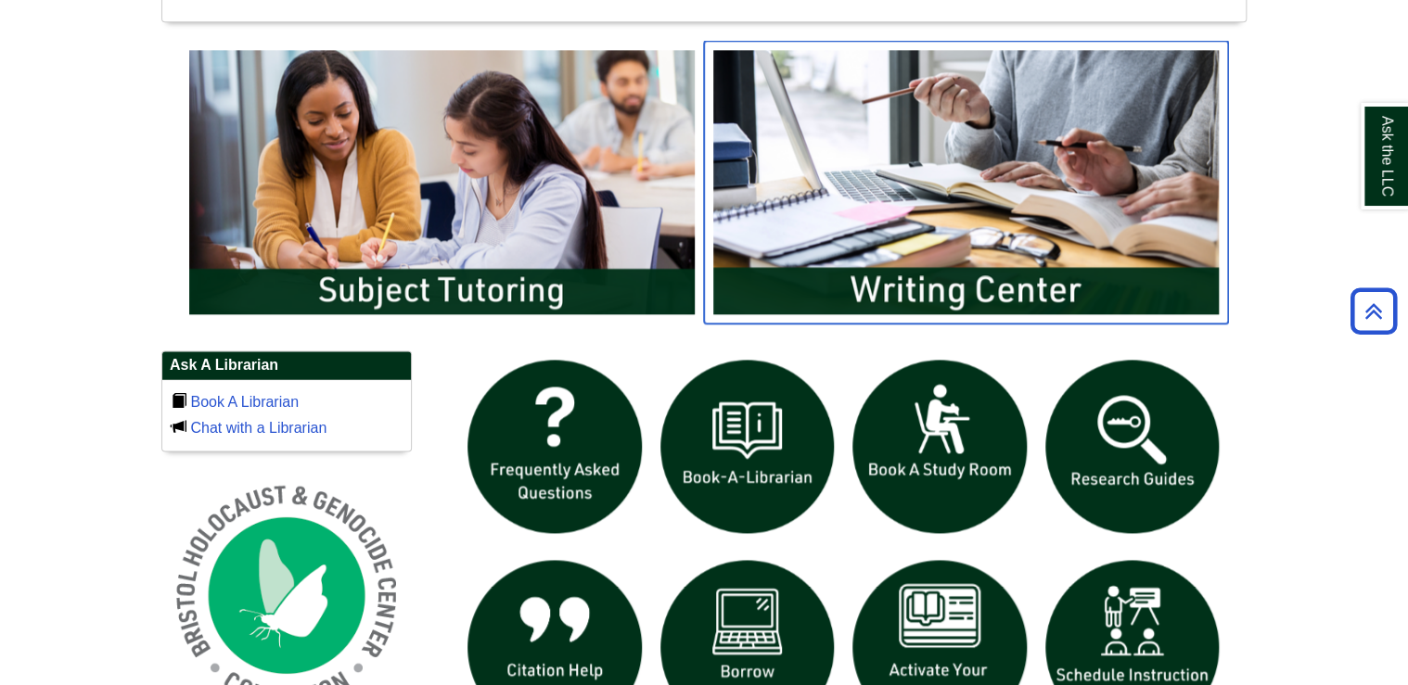
click at [972, 249] on img "slideshow" at bounding box center [966, 182] width 524 height 282
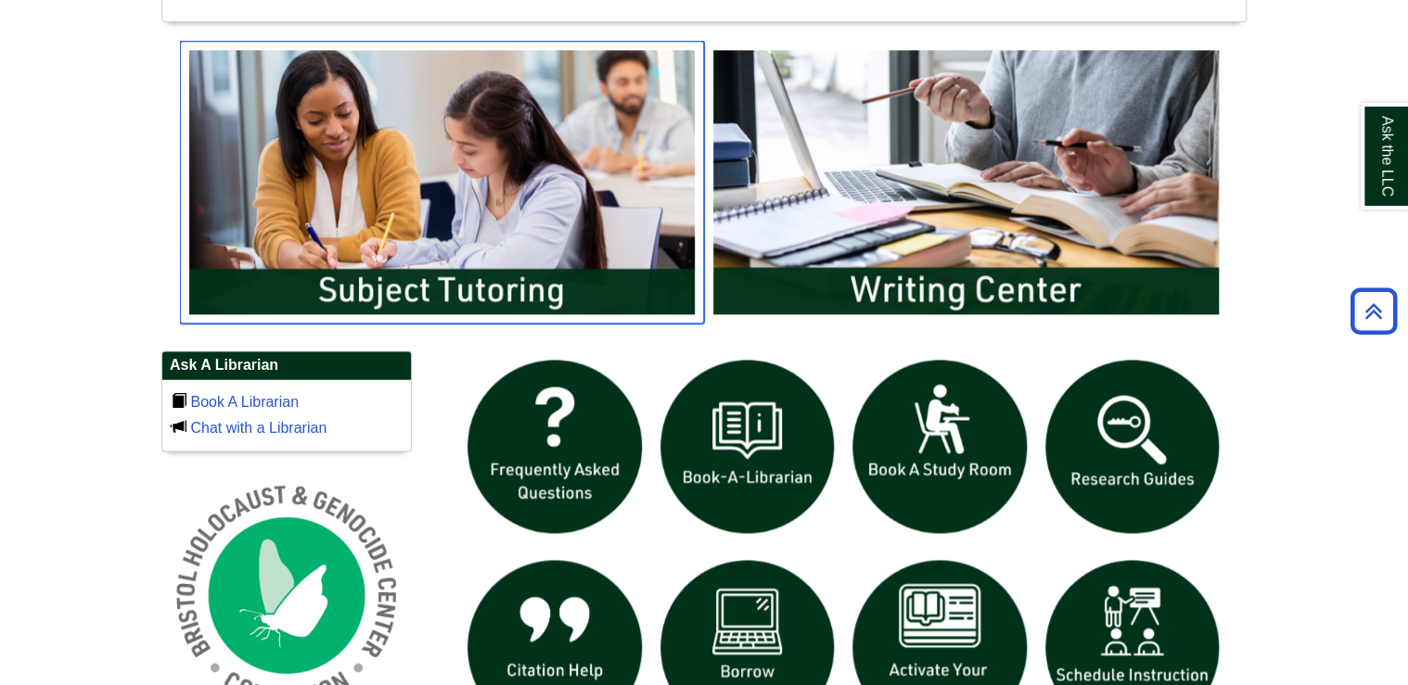
click at [438, 256] on img "slideshow" at bounding box center [442, 182] width 524 height 282
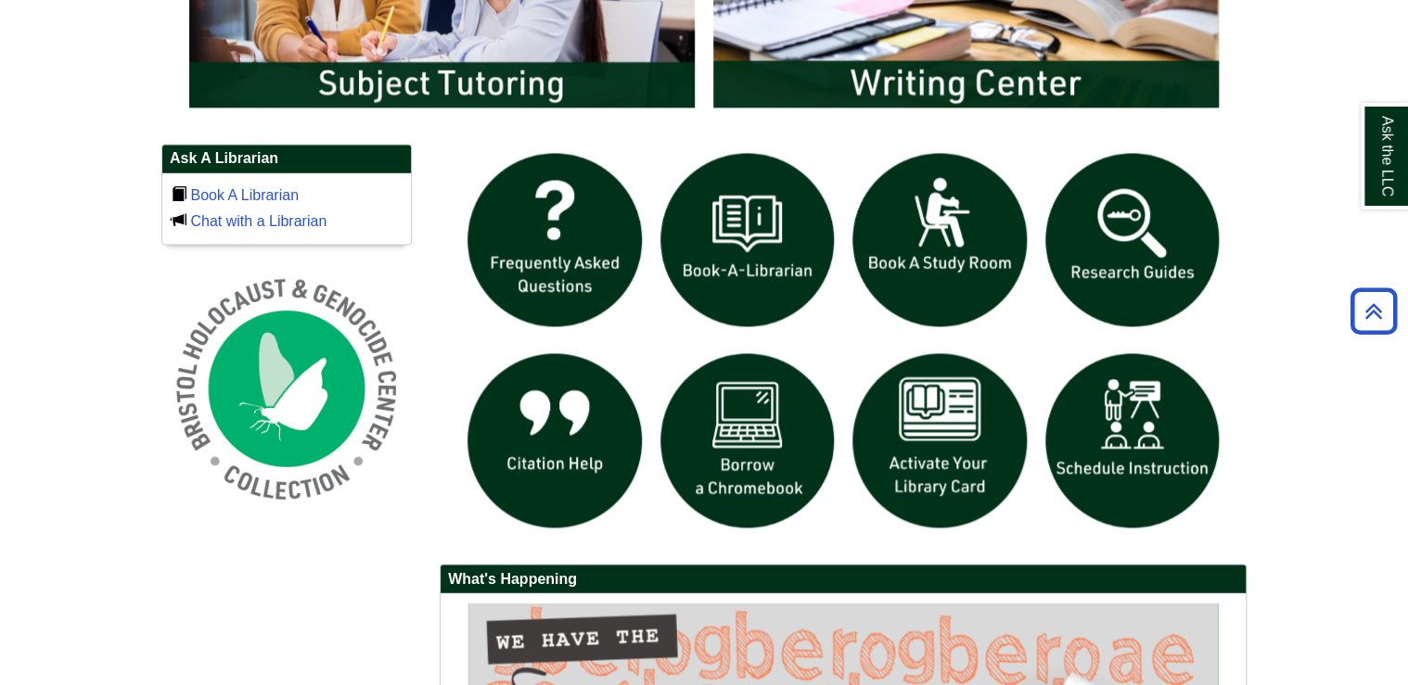
scroll to position [1196, 0]
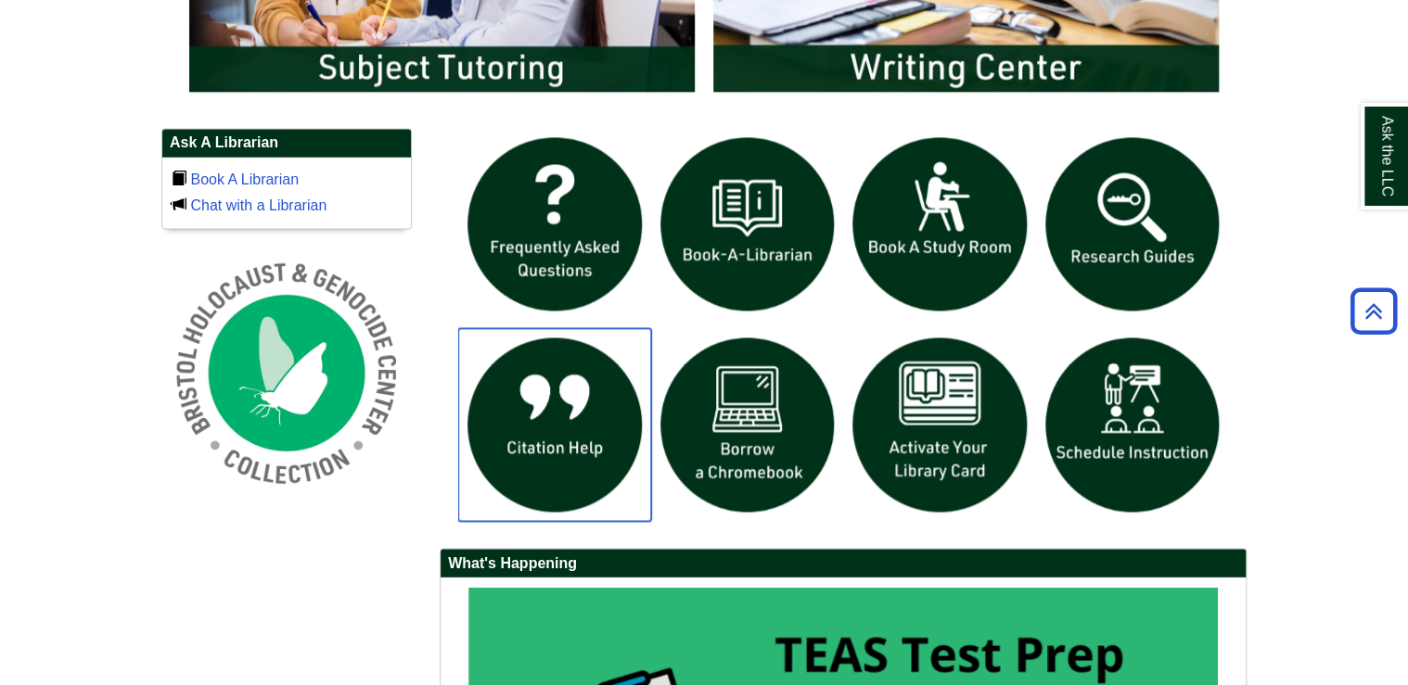
click at [514, 430] on img "slideshow" at bounding box center [554, 424] width 193 height 193
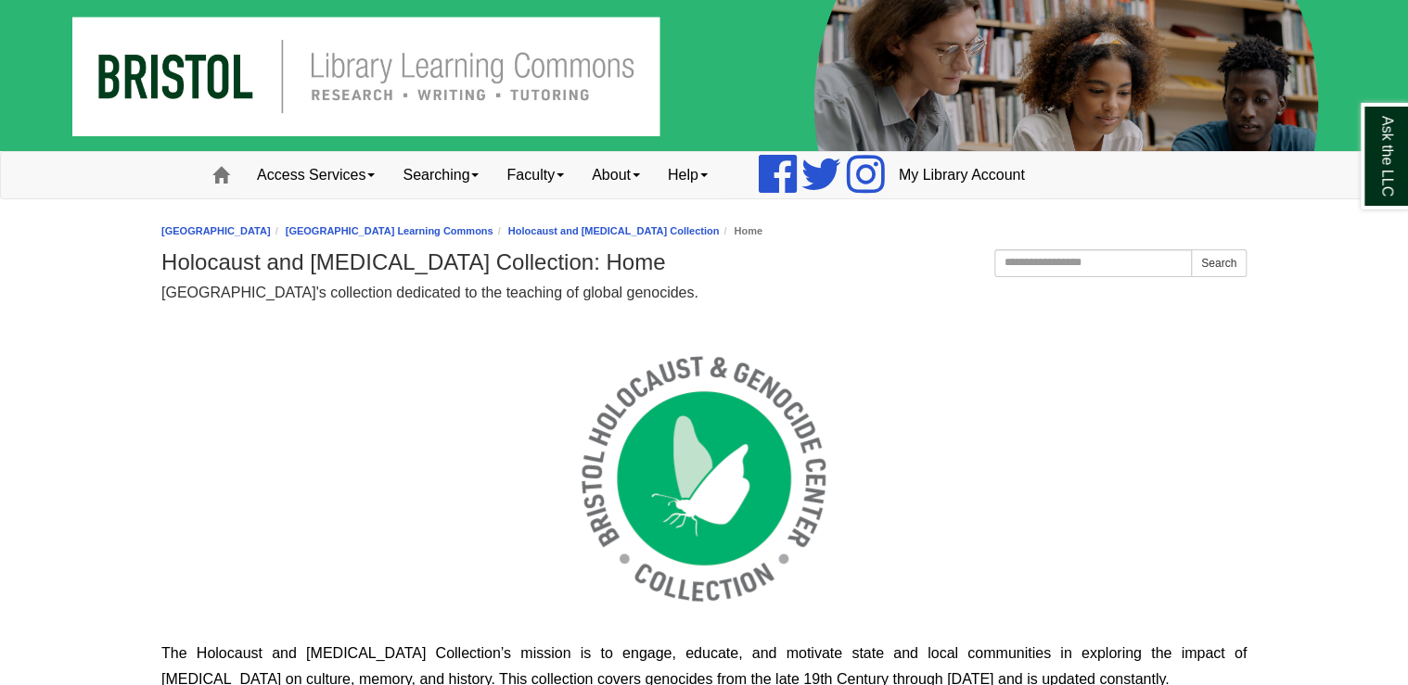
scroll to position [315, 1084]
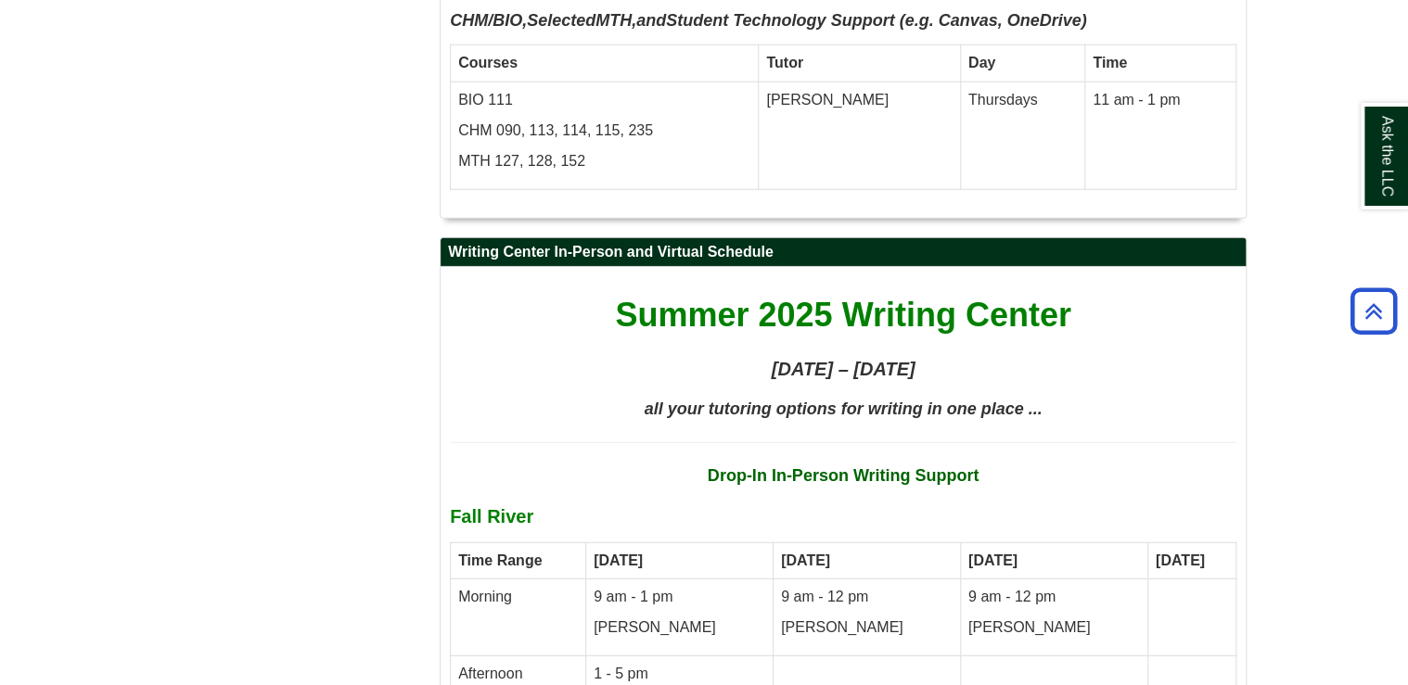
scroll to position [5742, 0]
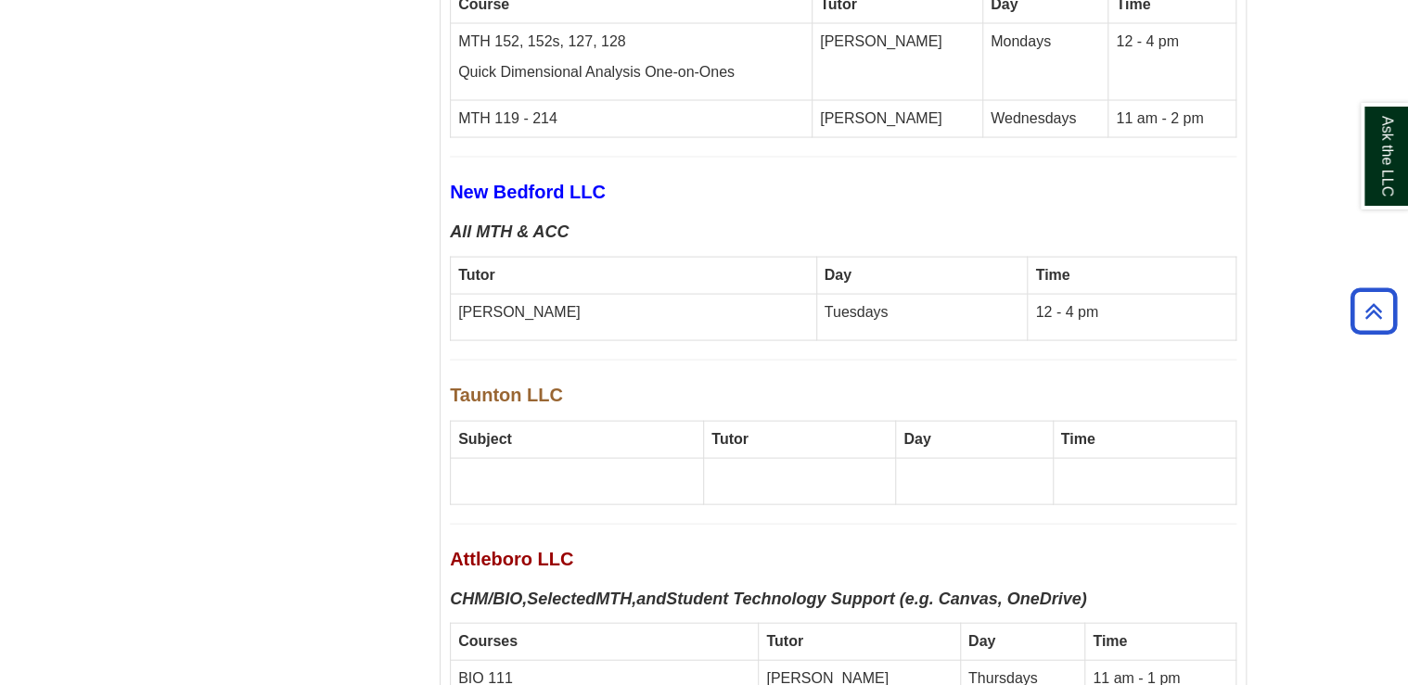
scroll to position [5268, 0]
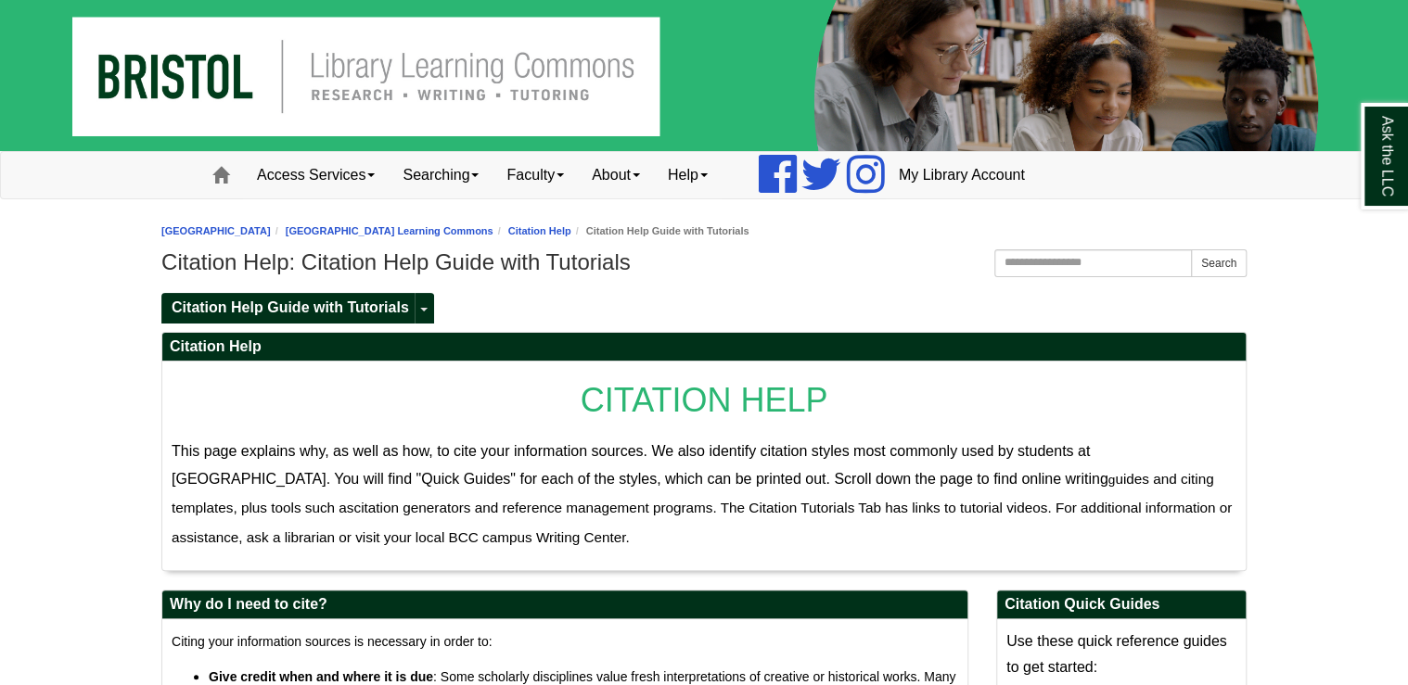
click at [383, 79] on img at bounding box center [704, 75] width 1408 height 151
click at [364, 88] on img at bounding box center [704, 75] width 1408 height 151
click at [193, 129] on img at bounding box center [704, 75] width 1408 height 151
click at [839, 180] on icon at bounding box center [821, 174] width 42 height 45
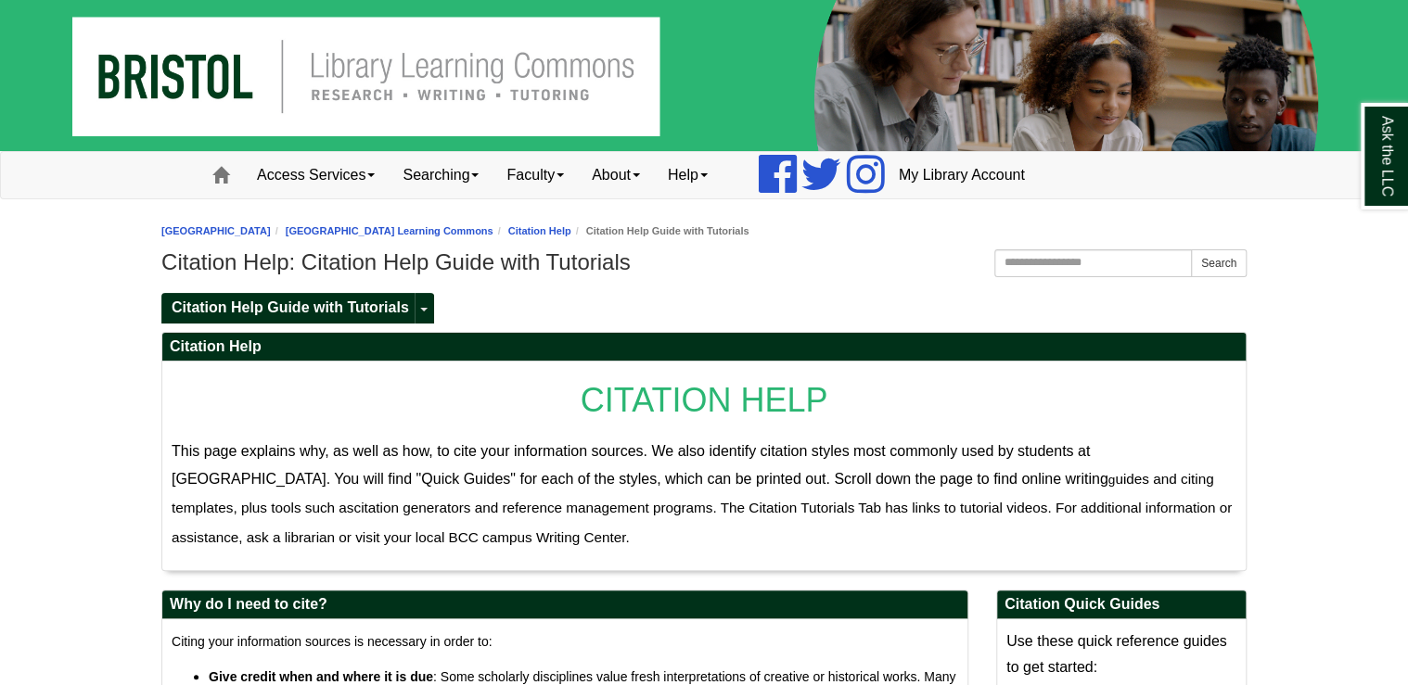
click at [378, 60] on img at bounding box center [704, 75] width 1408 height 151
click at [519, 87] on img at bounding box center [704, 75] width 1408 height 151
click at [252, 226] on link "[GEOGRAPHIC_DATA]" at bounding box center [215, 230] width 109 height 11
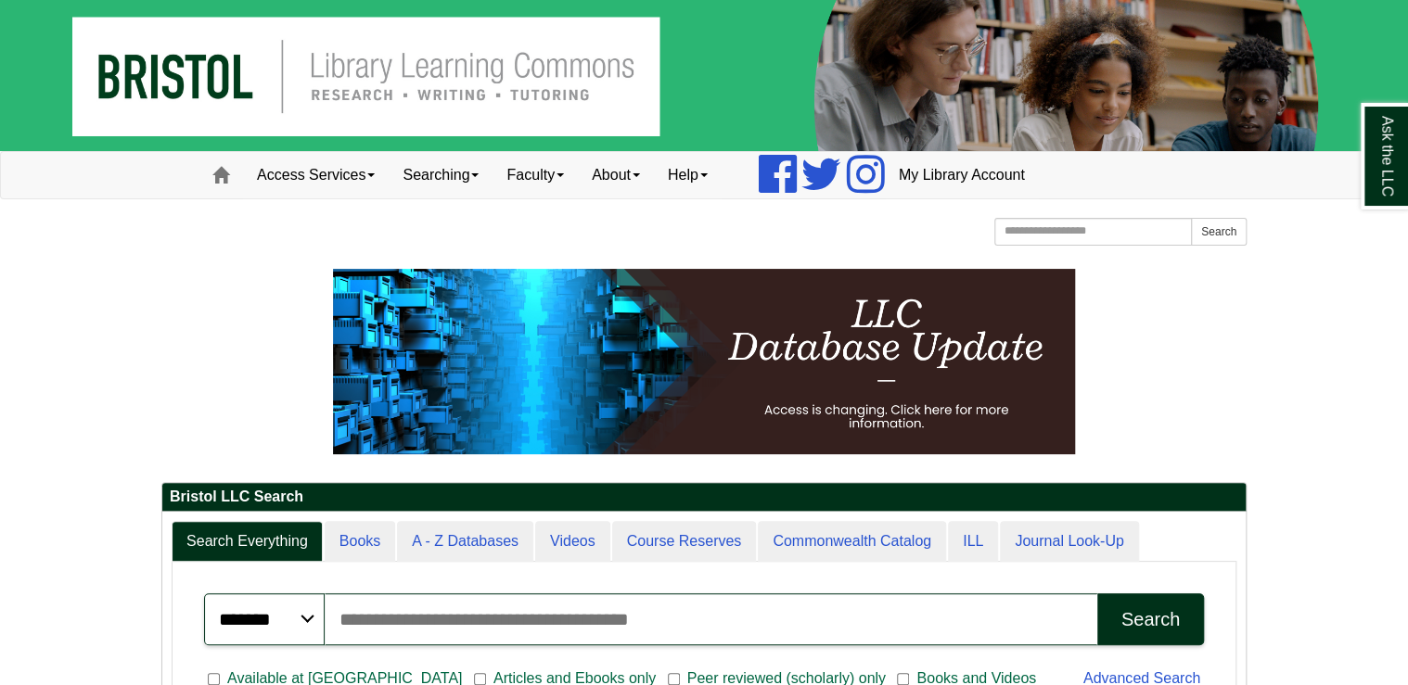
click at [507, 73] on img at bounding box center [704, 75] width 1408 height 151
click at [506, 73] on img at bounding box center [704, 75] width 1408 height 151
click at [419, 172] on link "Searching" at bounding box center [441, 175] width 104 height 46
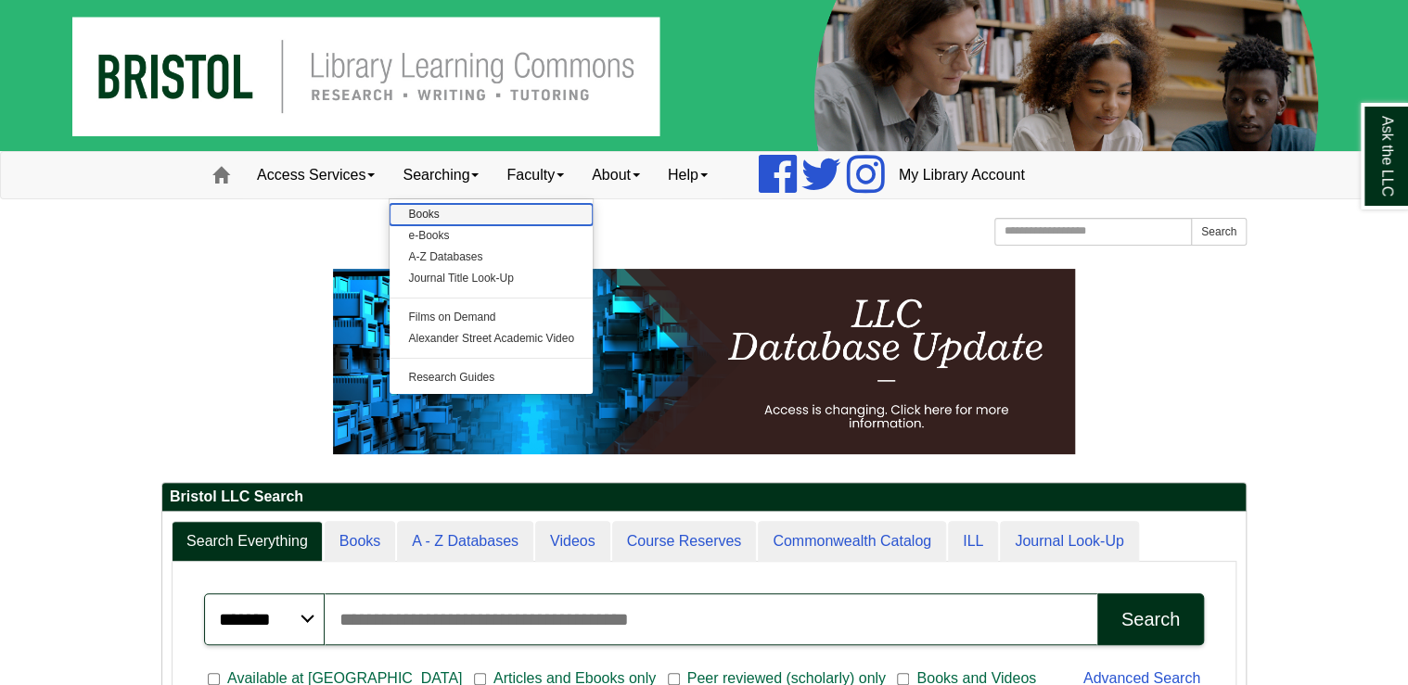
click at [430, 218] on link "Books" at bounding box center [491, 214] width 203 height 21
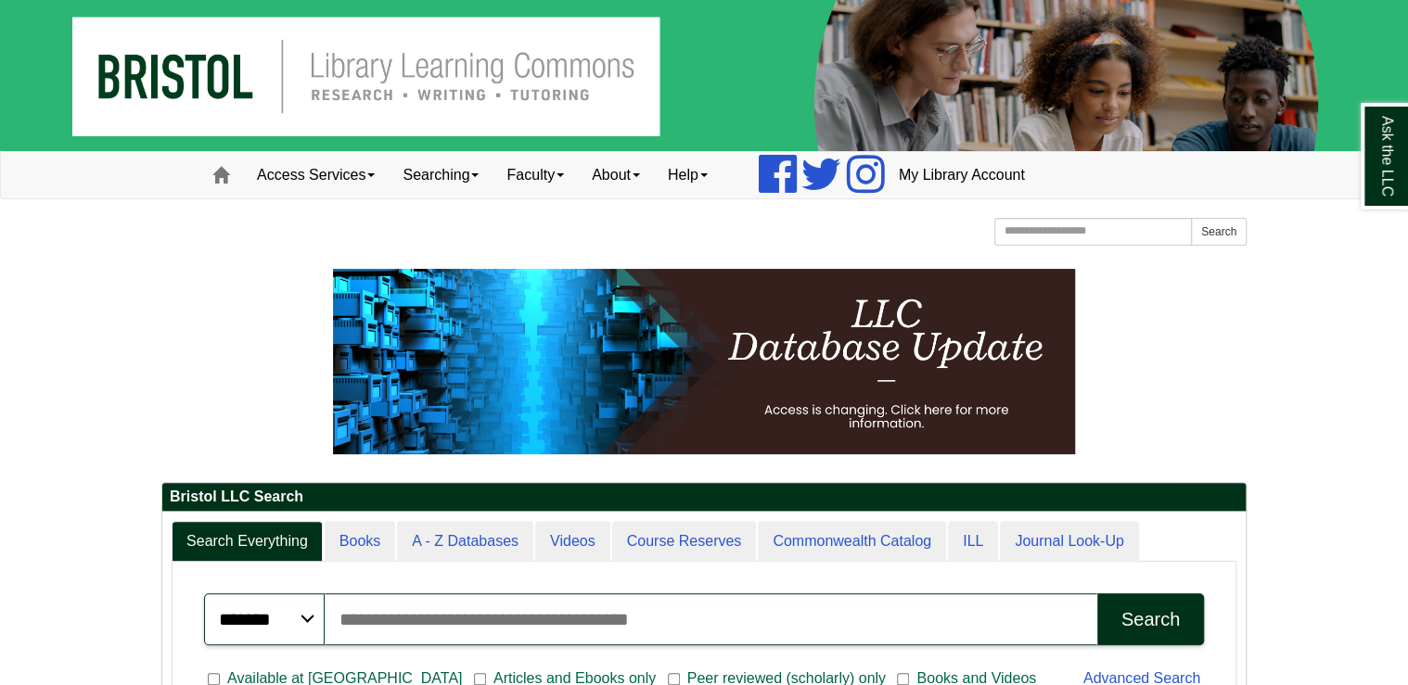
scroll to position [74, 0]
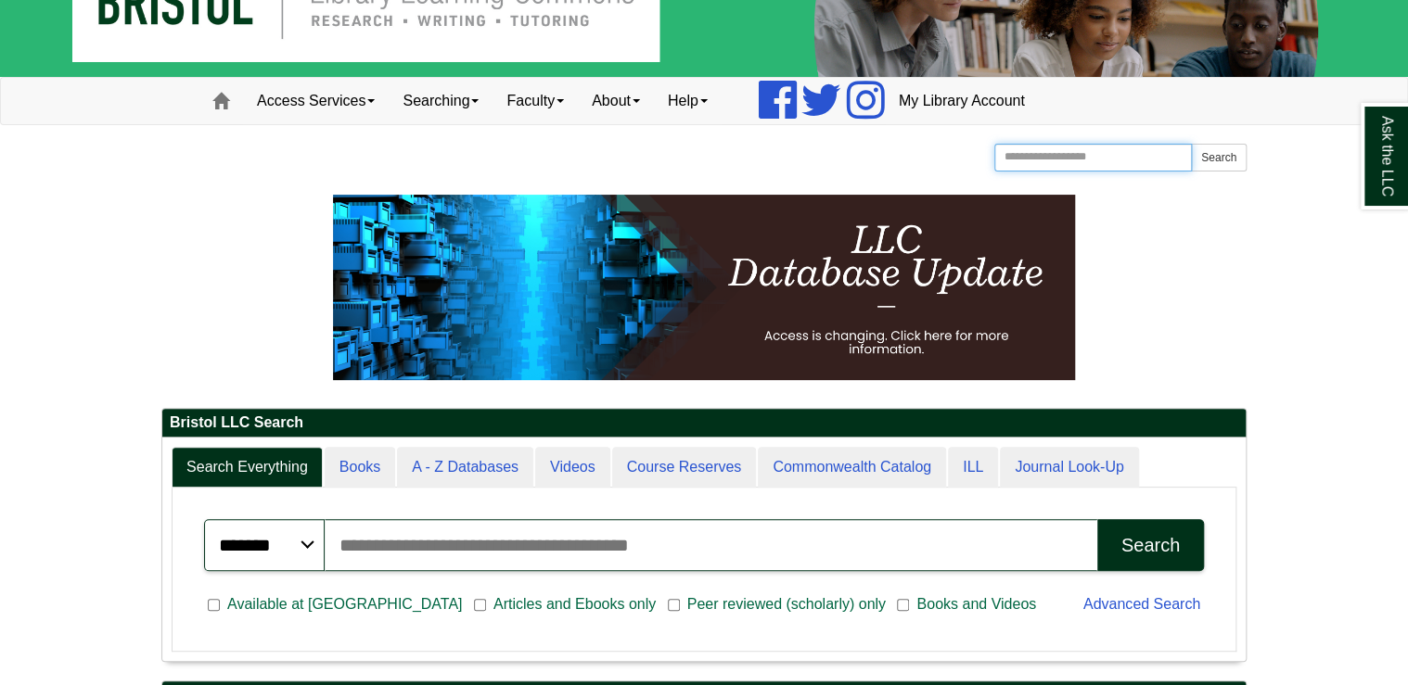
click at [1104, 161] on input "Search the Website" at bounding box center [1093, 158] width 198 height 28
type input "**********"
click at [1191, 144] on button "Search" at bounding box center [1219, 158] width 56 height 28
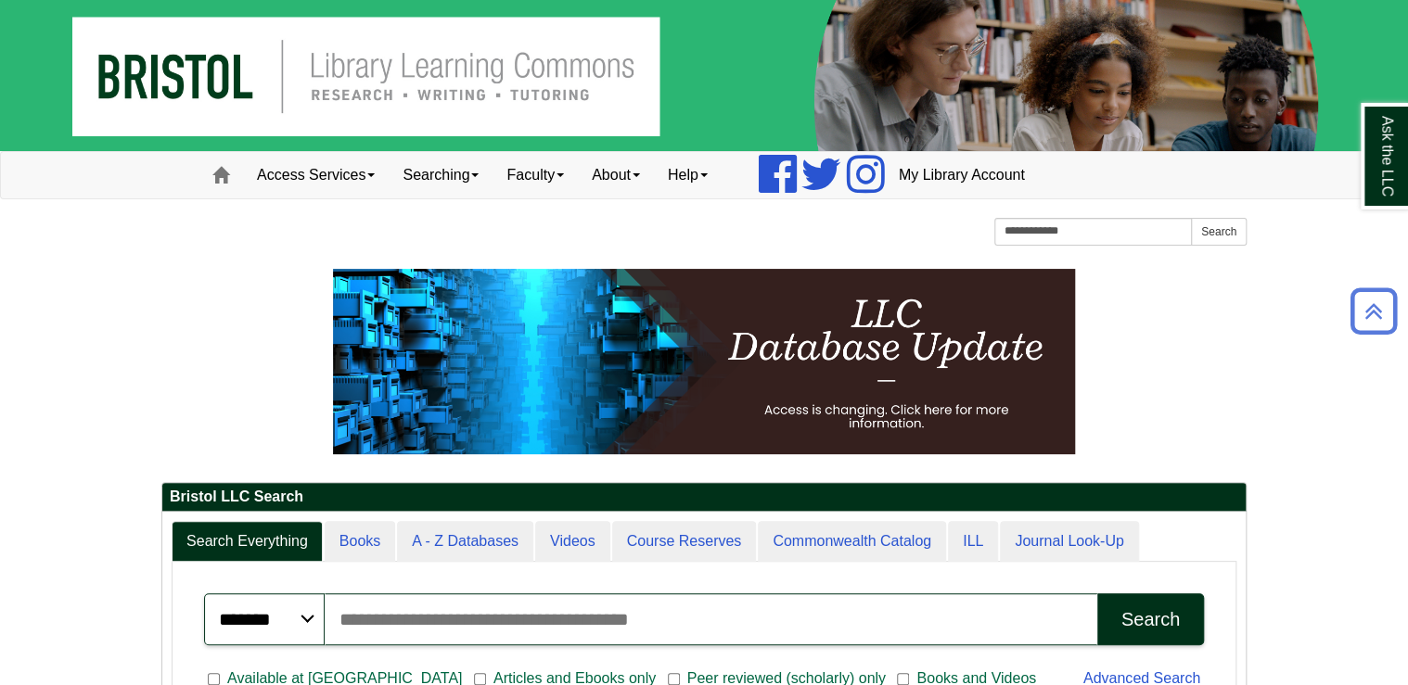
scroll to position [0, 0]
click at [378, 63] on img at bounding box center [704, 75] width 1408 height 151
click at [543, 186] on link "Faculty" at bounding box center [535, 175] width 85 height 46
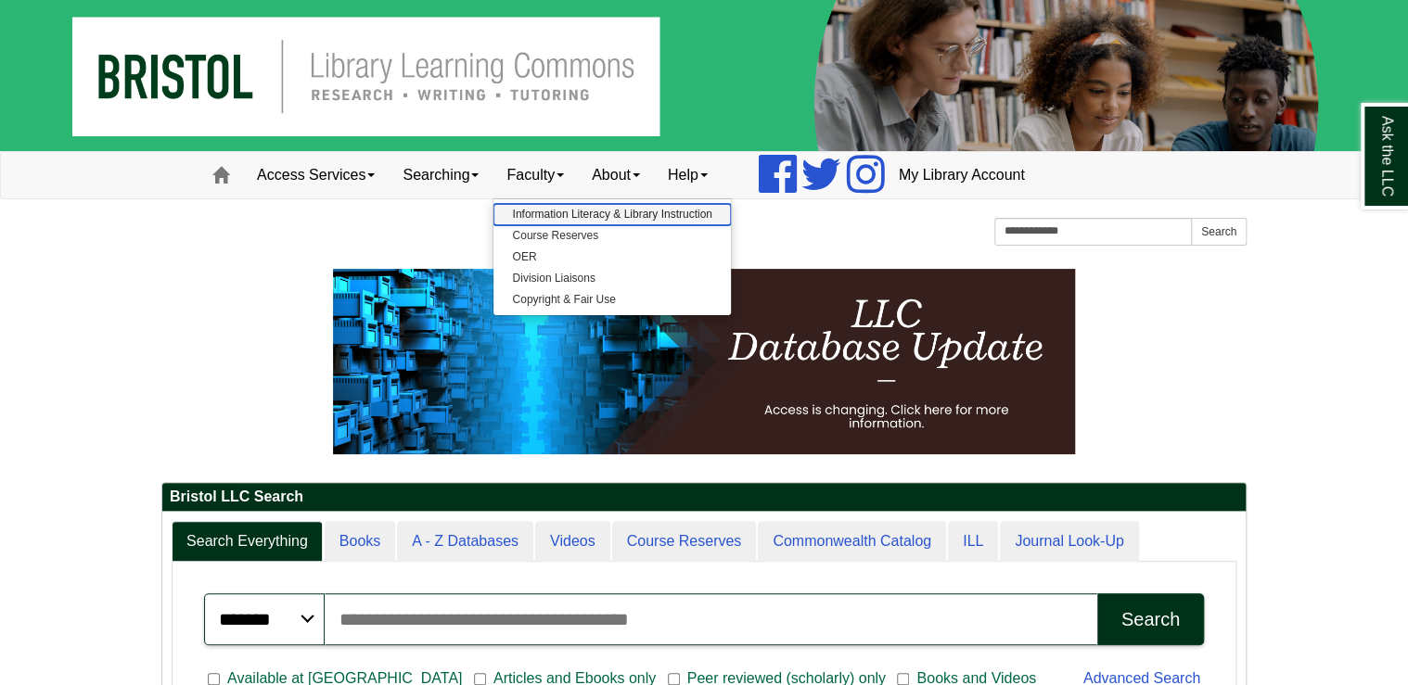
click at [549, 206] on link "Information Literacy & Library Instruction" at bounding box center [611, 214] width 237 height 21
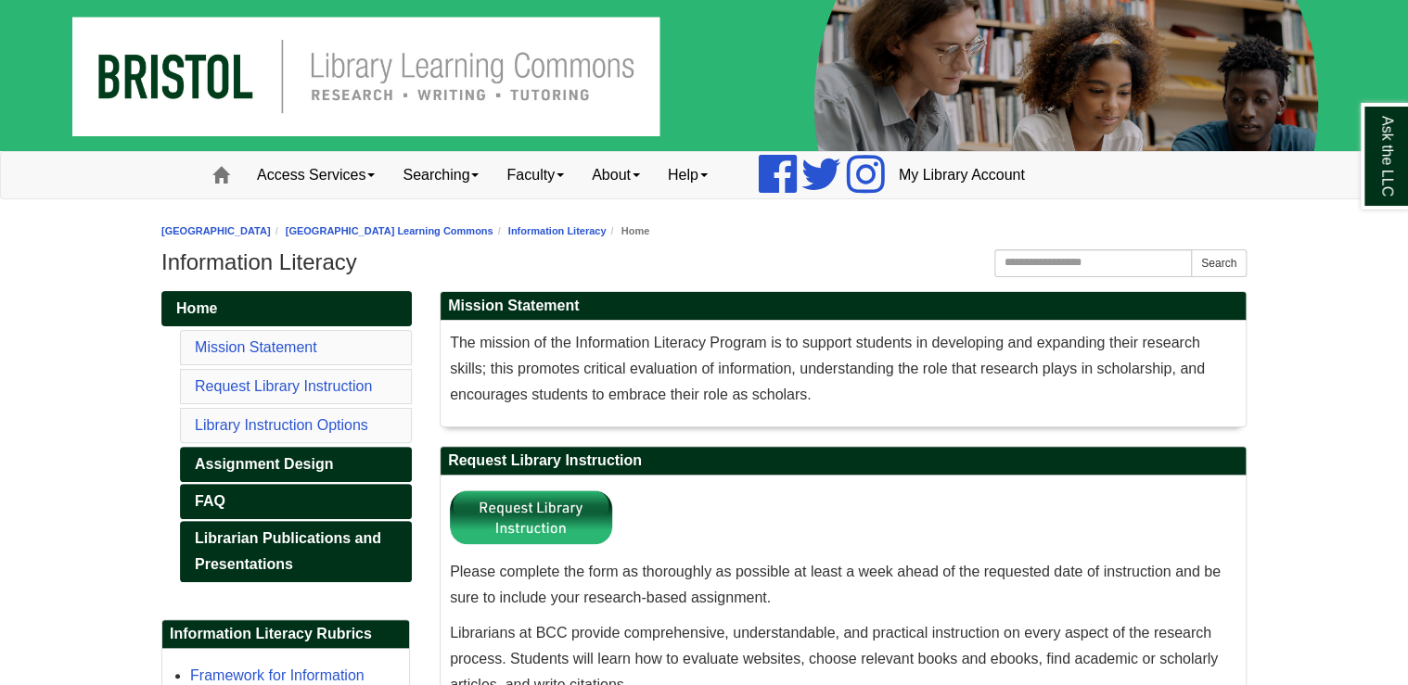
click at [394, 86] on img at bounding box center [704, 75] width 1408 height 151
click at [224, 168] on span at bounding box center [220, 175] width 17 height 17
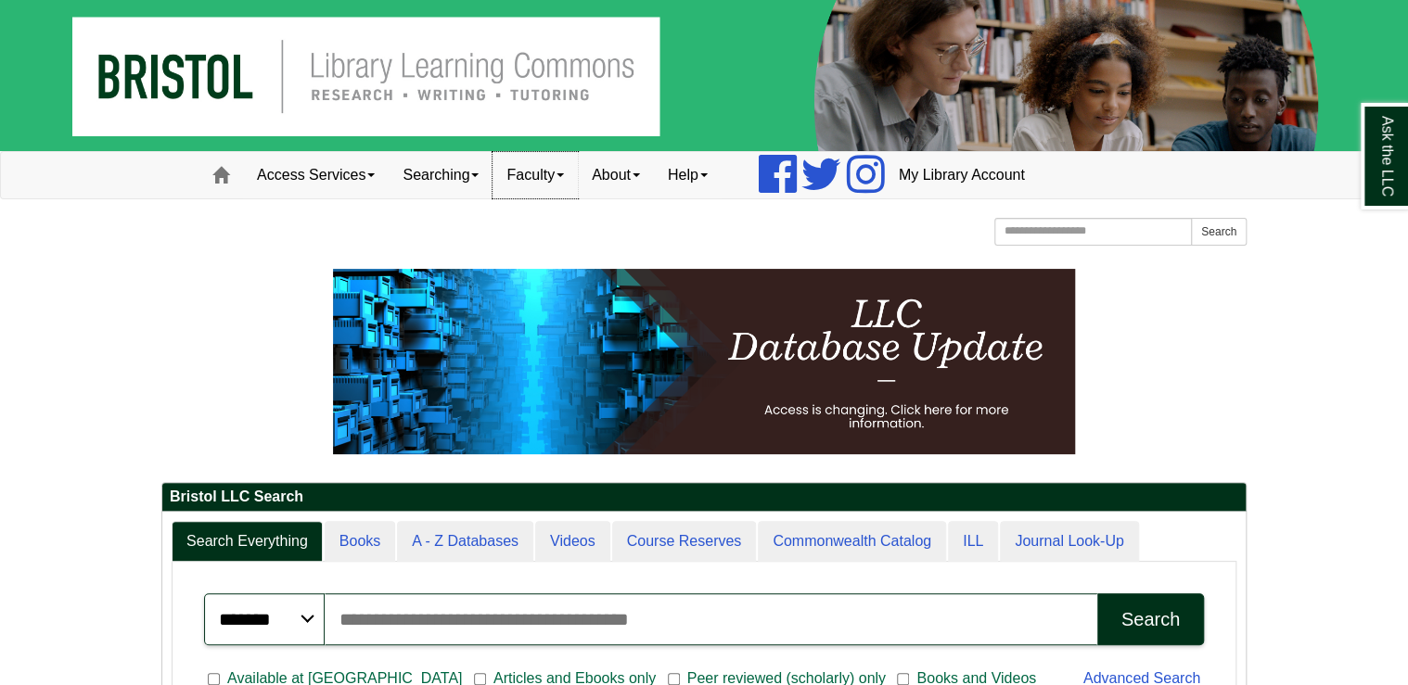
click at [558, 179] on link "Faculty" at bounding box center [535, 175] width 85 height 46
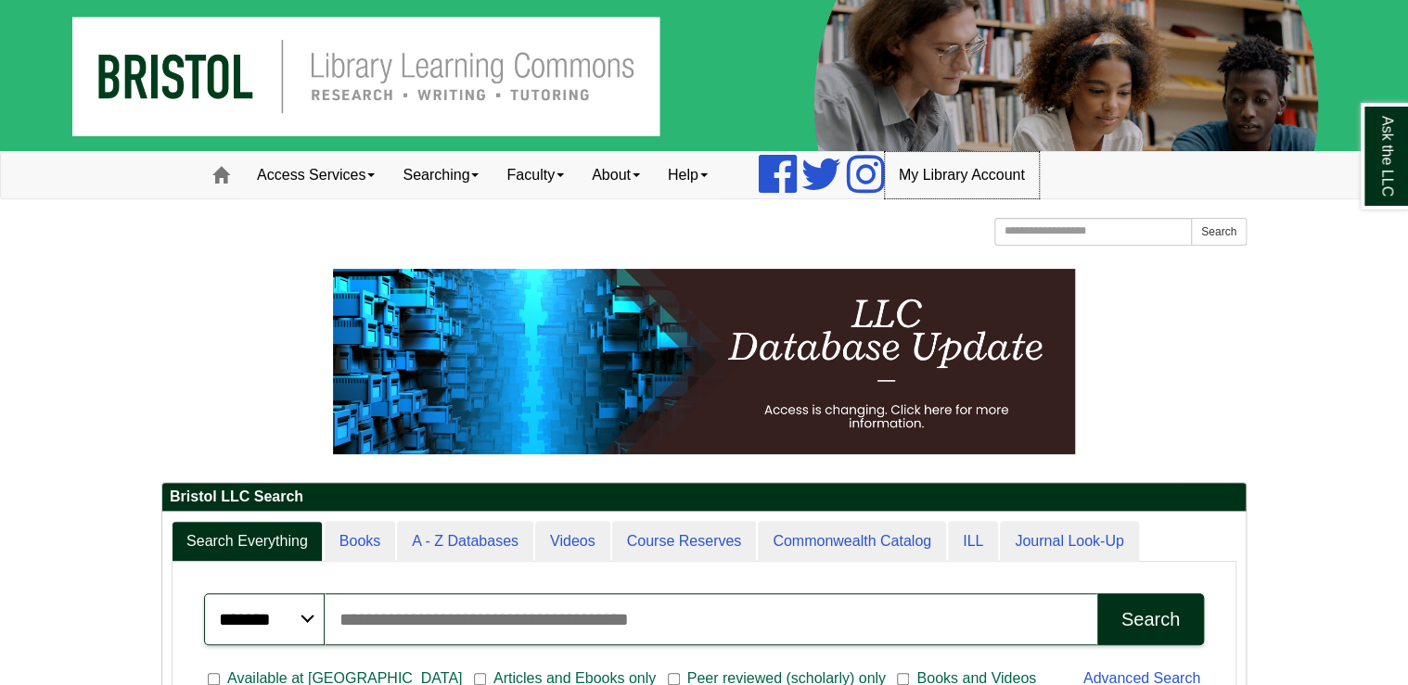
click at [1002, 185] on link "My Library Account" at bounding box center [962, 175] width 154 height 46
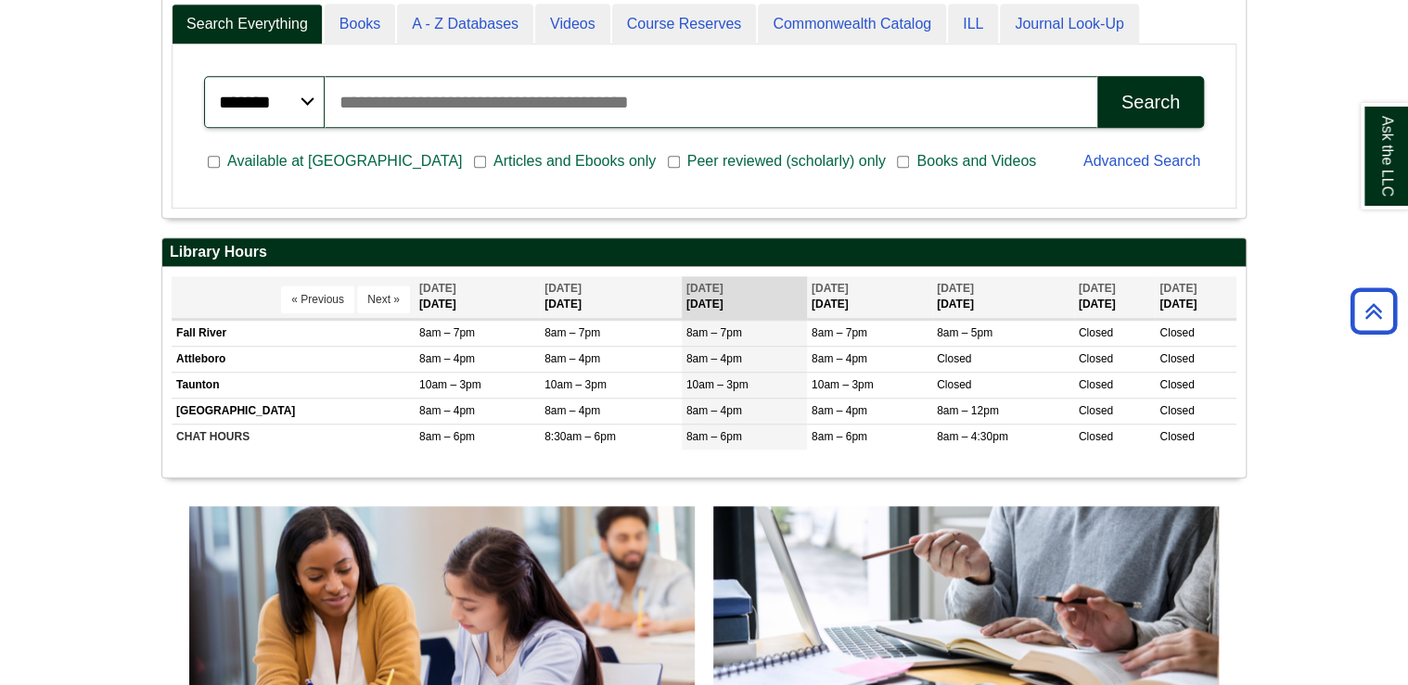
scroll to position [519, 0]
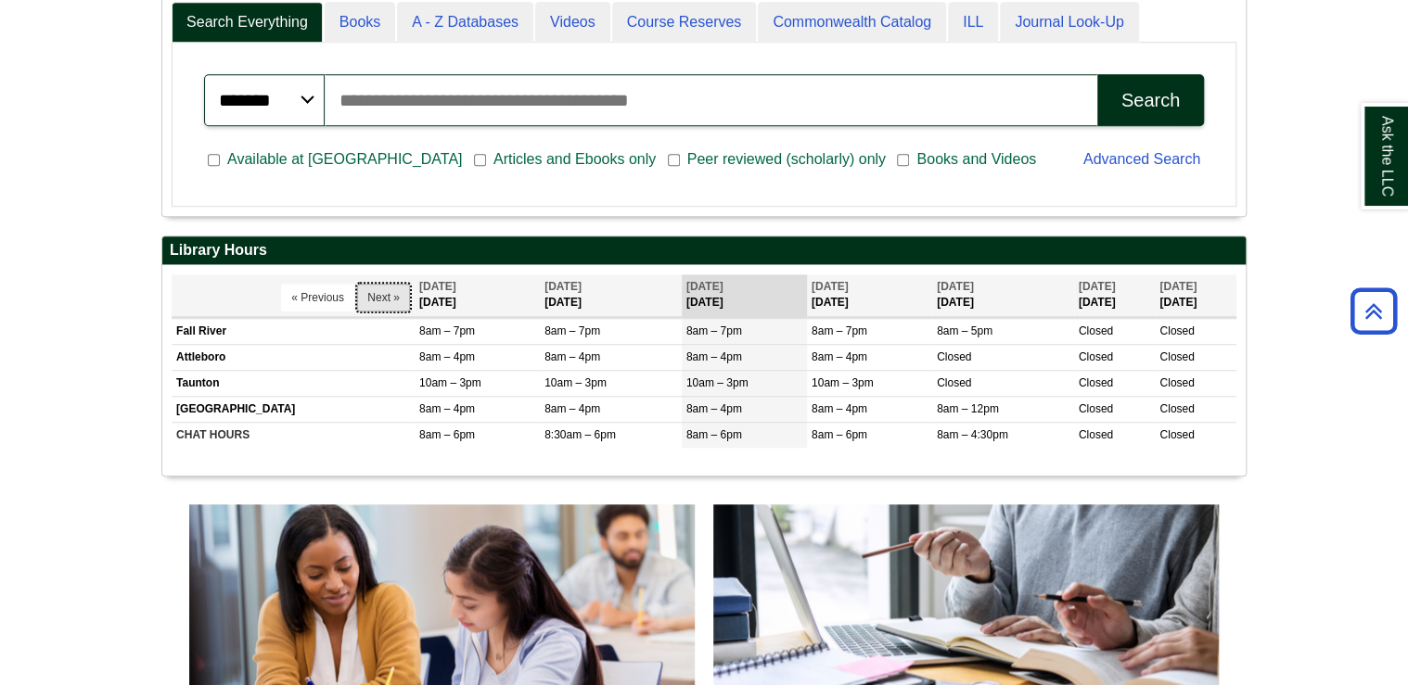
click at [386, 298] on button "Next »" at bounding box center [383, 298] width 53 height 28
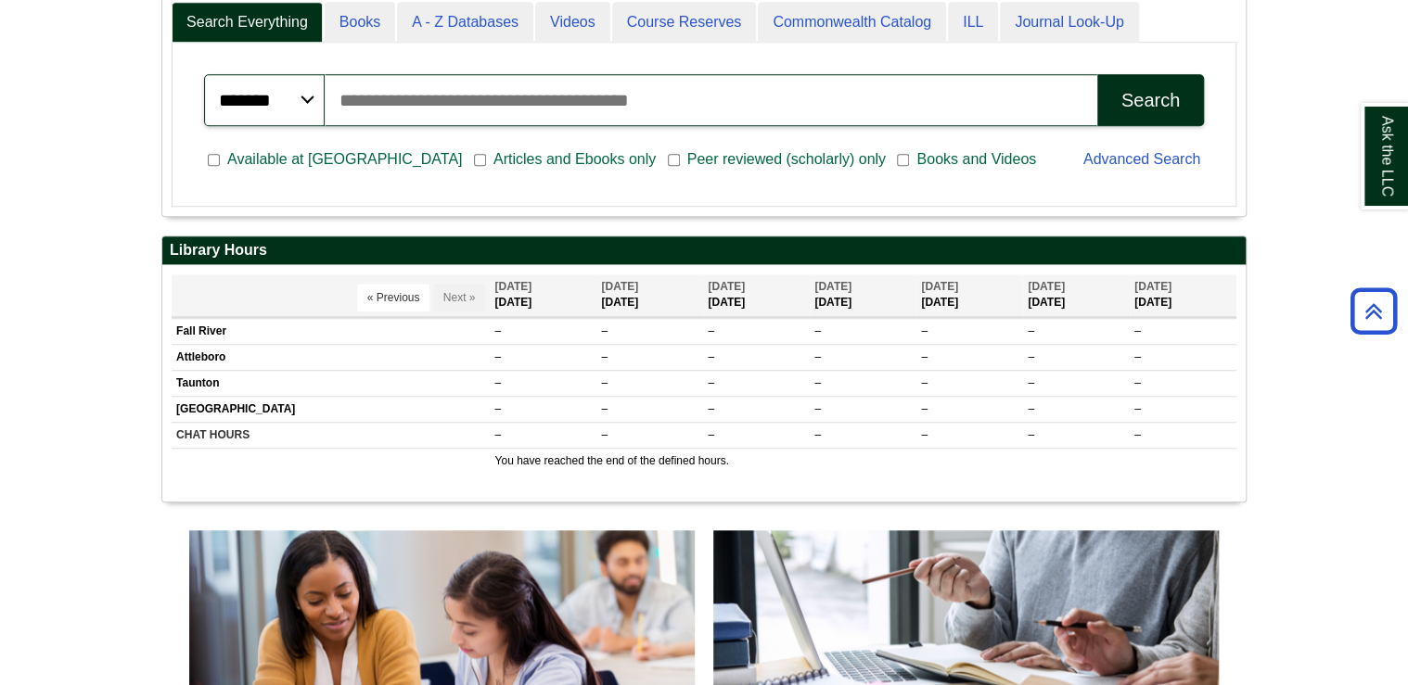
scroll to position [235, 1083]
click at [357, 292] on button "« Previous" at bounding box center [393, 298] width 73 height 28
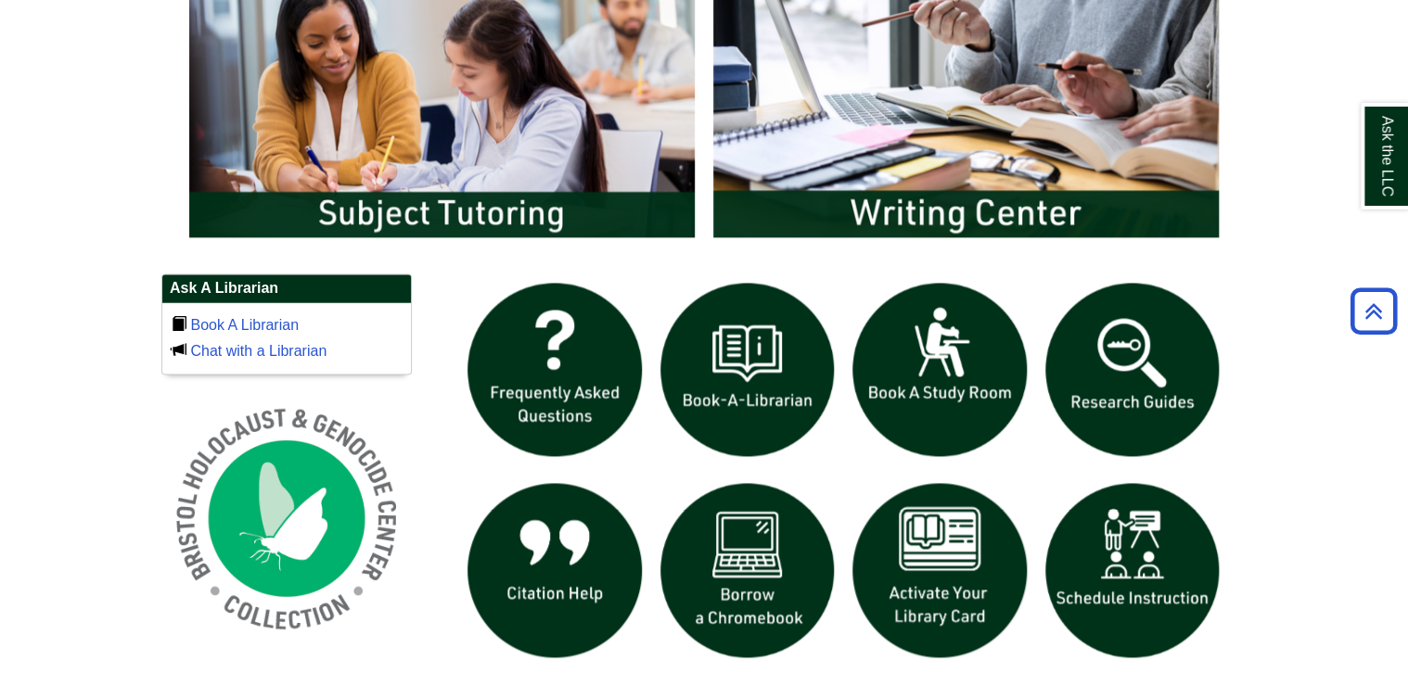
scroll to position [1039, 0]
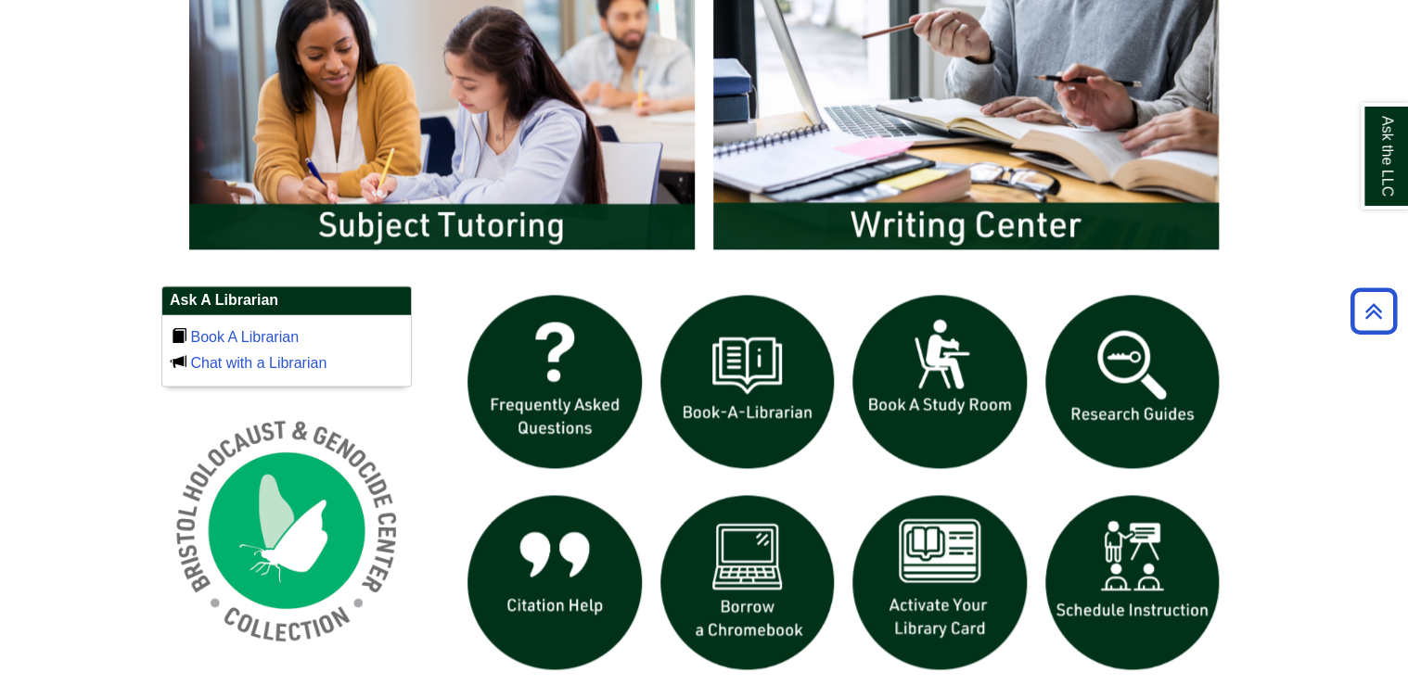
click at [1303, 522] on body "Skip to Main Content Toggle navigation Home Access Services Access Services Pol…" at bounding box center [704, 127] width 1408 height 2332
drag, startPoint x: 1273, startPoint y: 338, endPoint x: 1276, endPoint y: 328, distance: 10.0
click at [1273, 338] on body "Skip to Main Content Toggle navigation Home Access Services Access Services Pol…" at bounding box center [704, 127] width 1408 height 2332
drag, startPoint x: 137, startPoint y: 297, endPoint x: 96, endPoint y: 193, distance: 111.6
click at [137, 297] on body "Skip to Main Content Toggle navigation Home Access Services Access Services Pol…" at bounding box center [704, 127] width 1408 height 2332
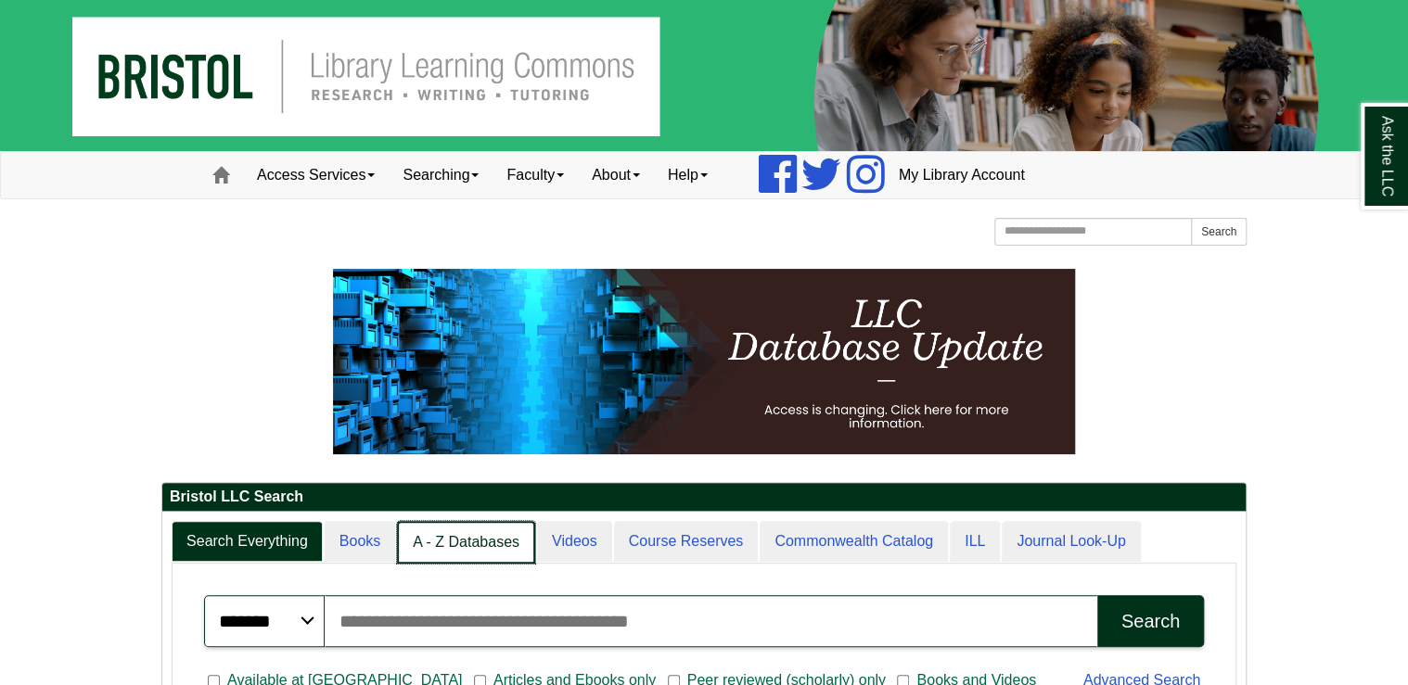
scroll to position [9, 8]
click at [419, 542] on link "A - Z Databases" at bounding box center [466, 543] width 138 height 44
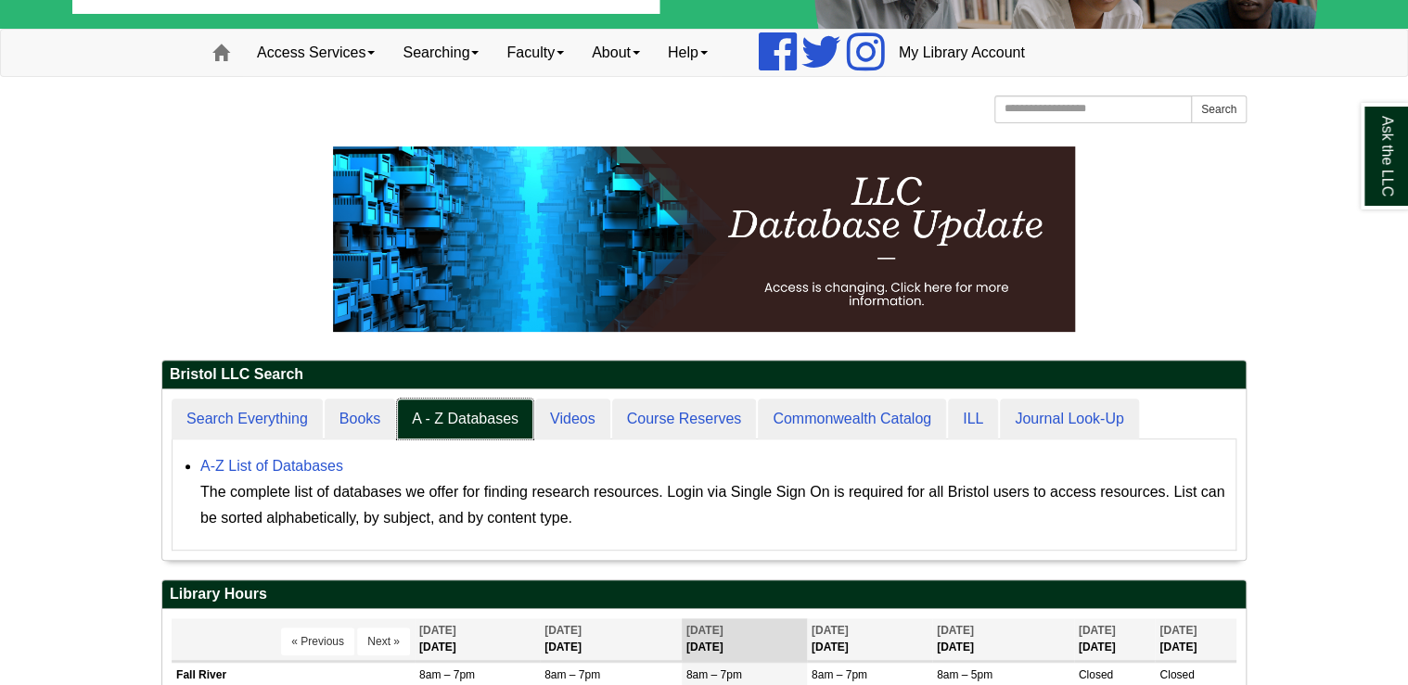
scroll to position [148, 0]
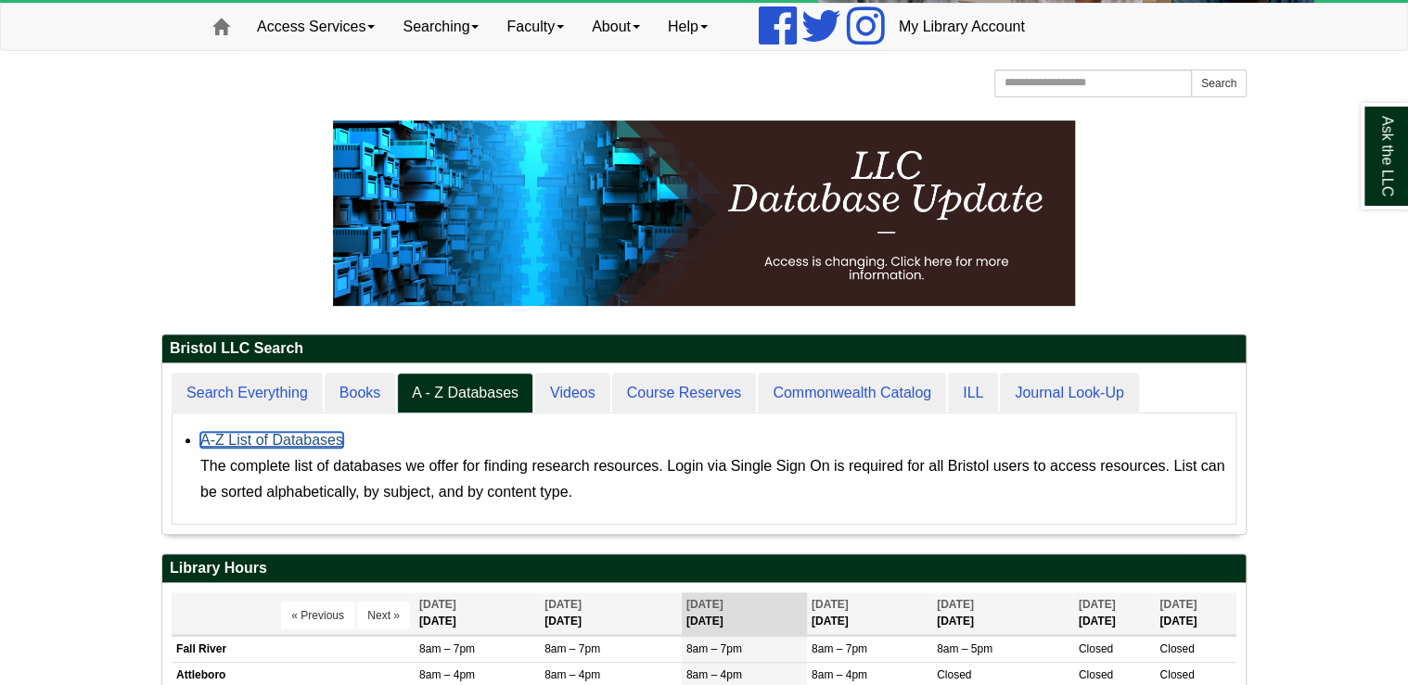
click at [304, 441] on link "A-Z List of Databases" at bounding box center [271, 440] width 143 height 16
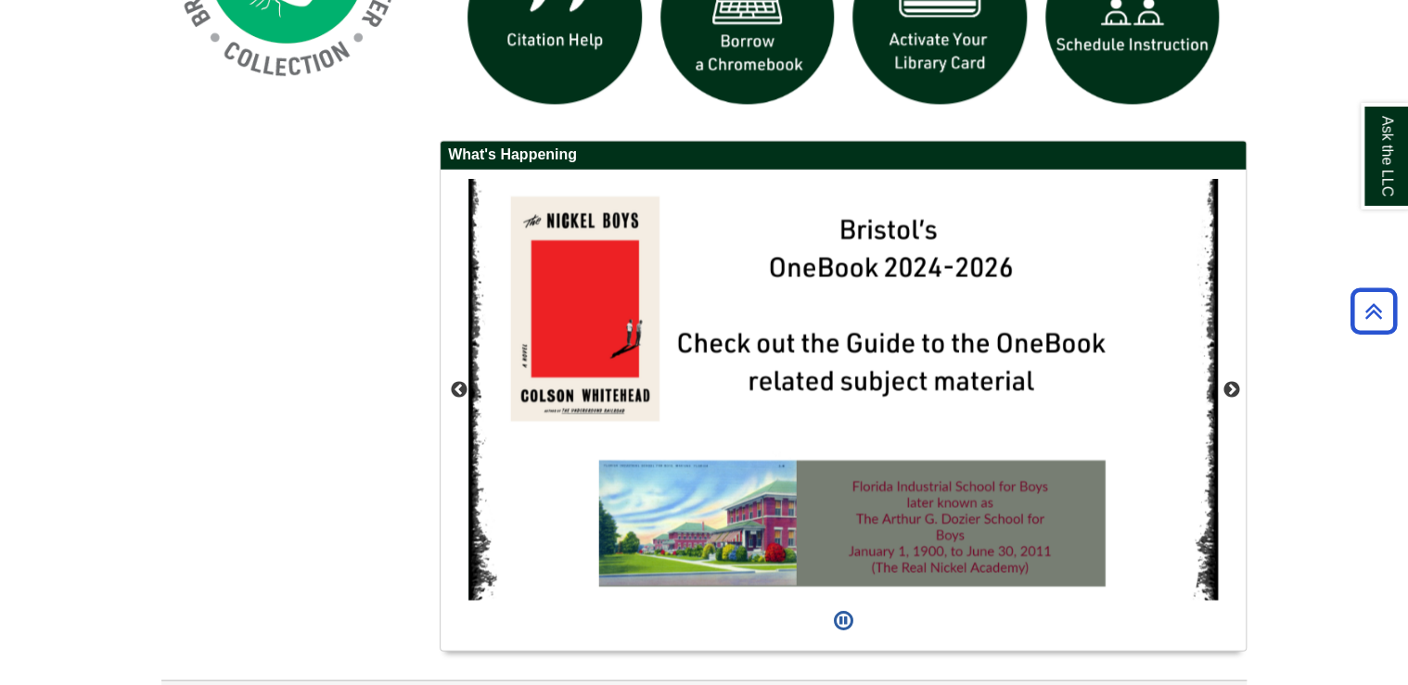
scroll to position [1558, 0]
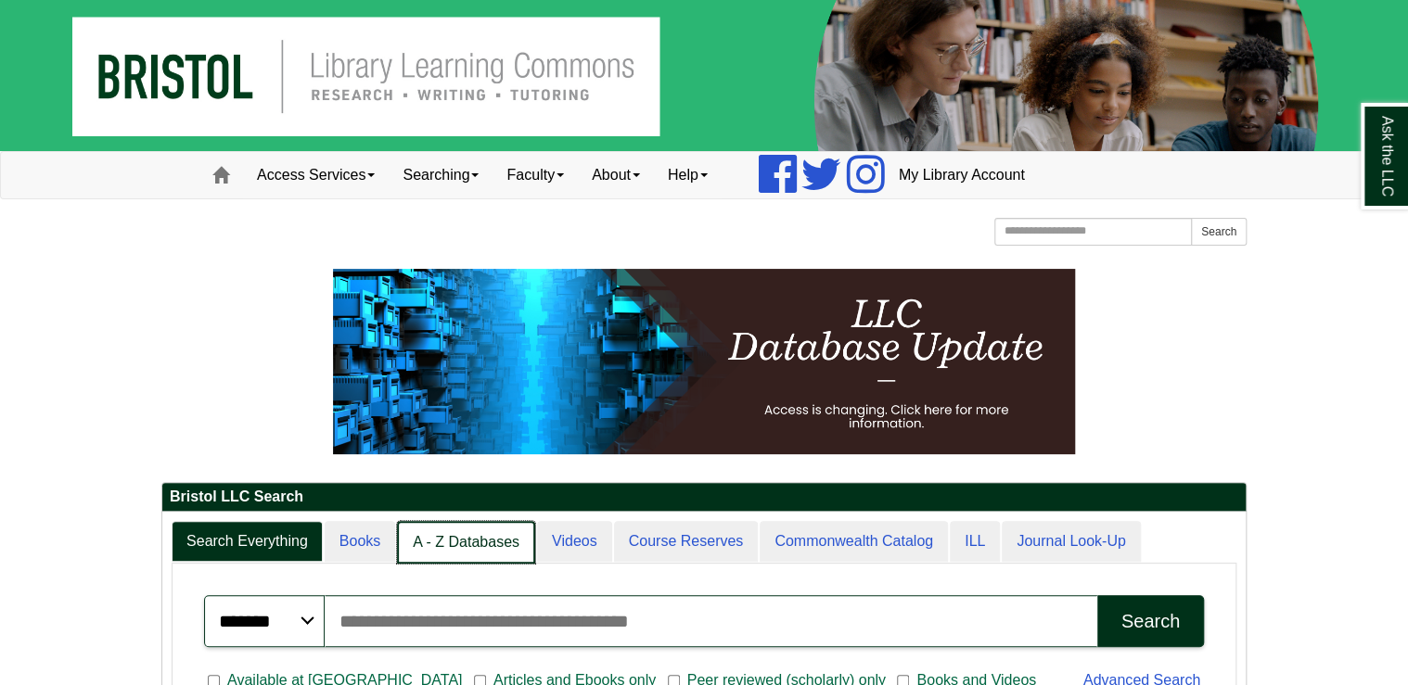
click at [464, 533] on link "A - Z Databases" at bounding box center [466, 543] width 138 height 44
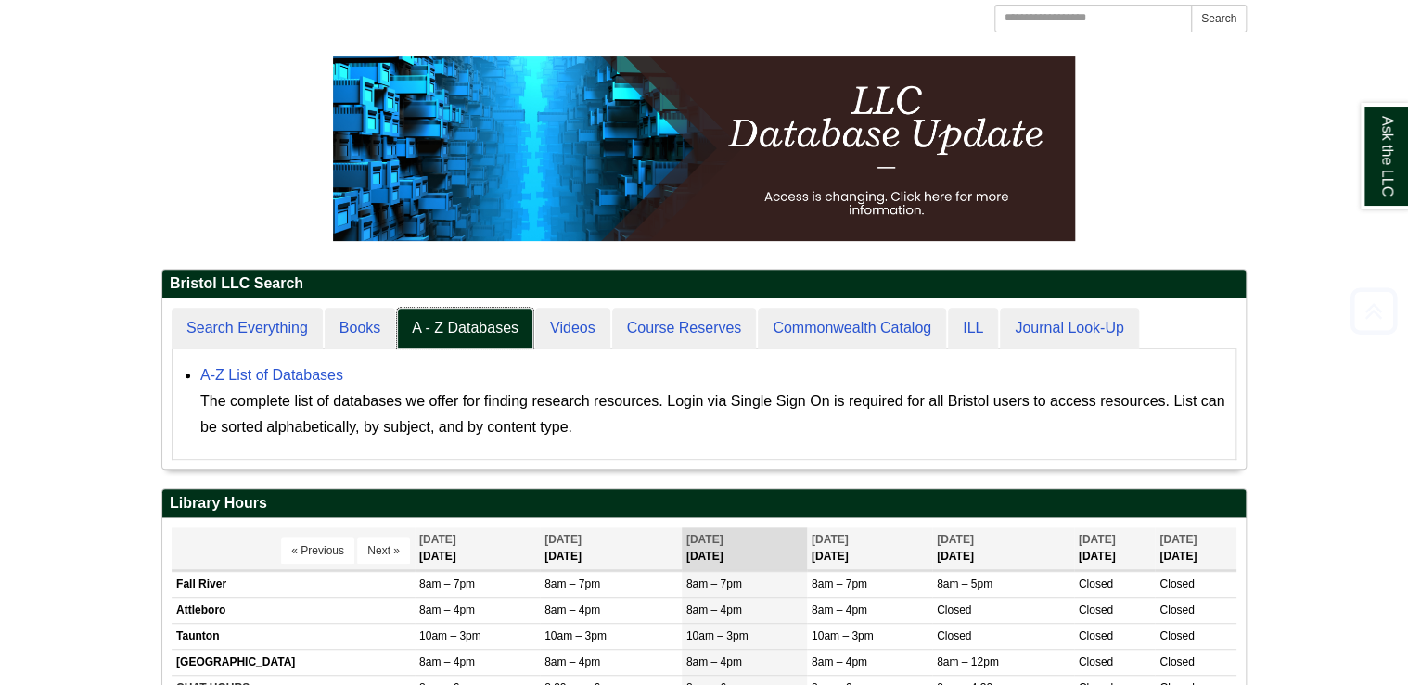
scroll to position [171, 1083]
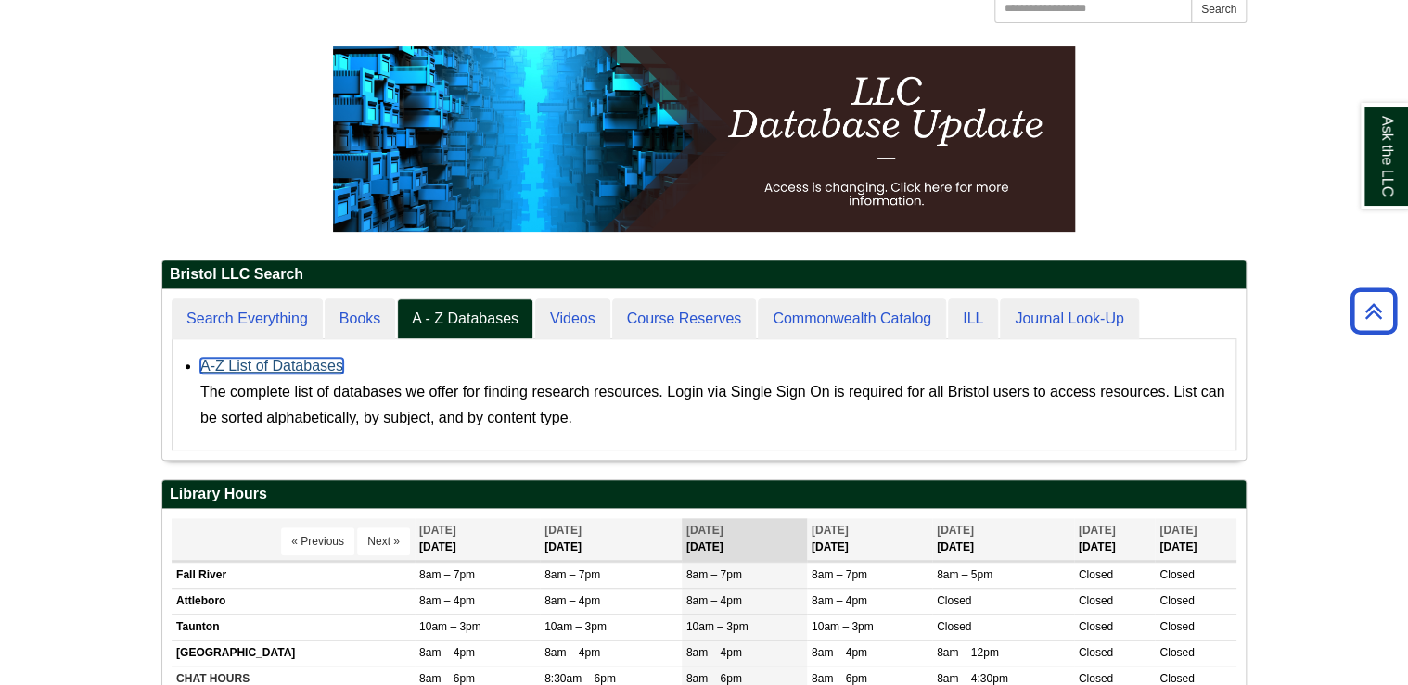
click at [297, 371] on link "A-Z List of Databases" at bounding box center [271, 366] width 143 height 16
click at [313, 365] on link "A-Z List of Databases" at bounding box center [271, 366] width 143 height 16
